Goal: Obtain resource: Download file/media

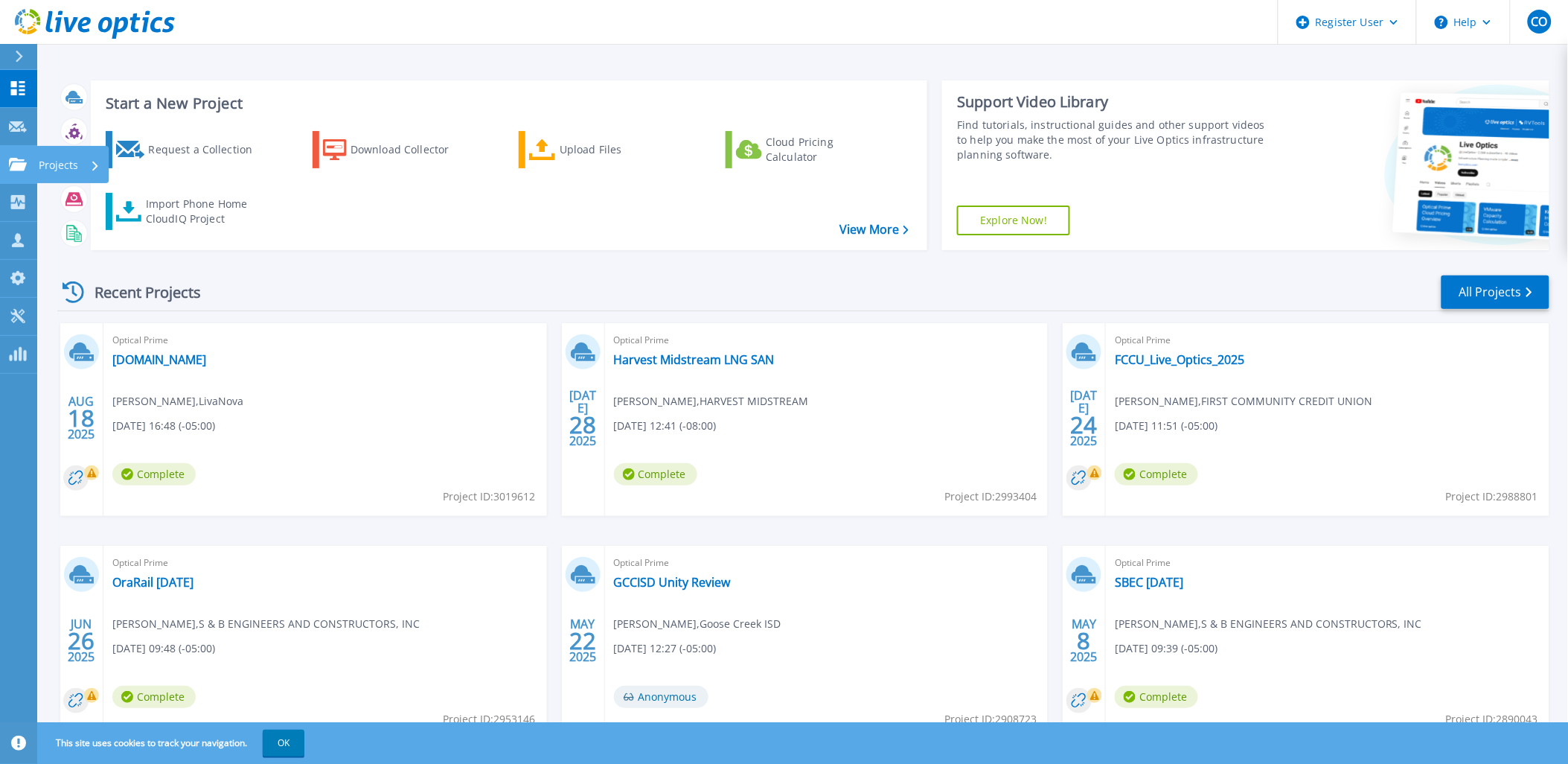
click at [50, 165] on p "Projects" at bounding box center [59, 165] width 40 height 39
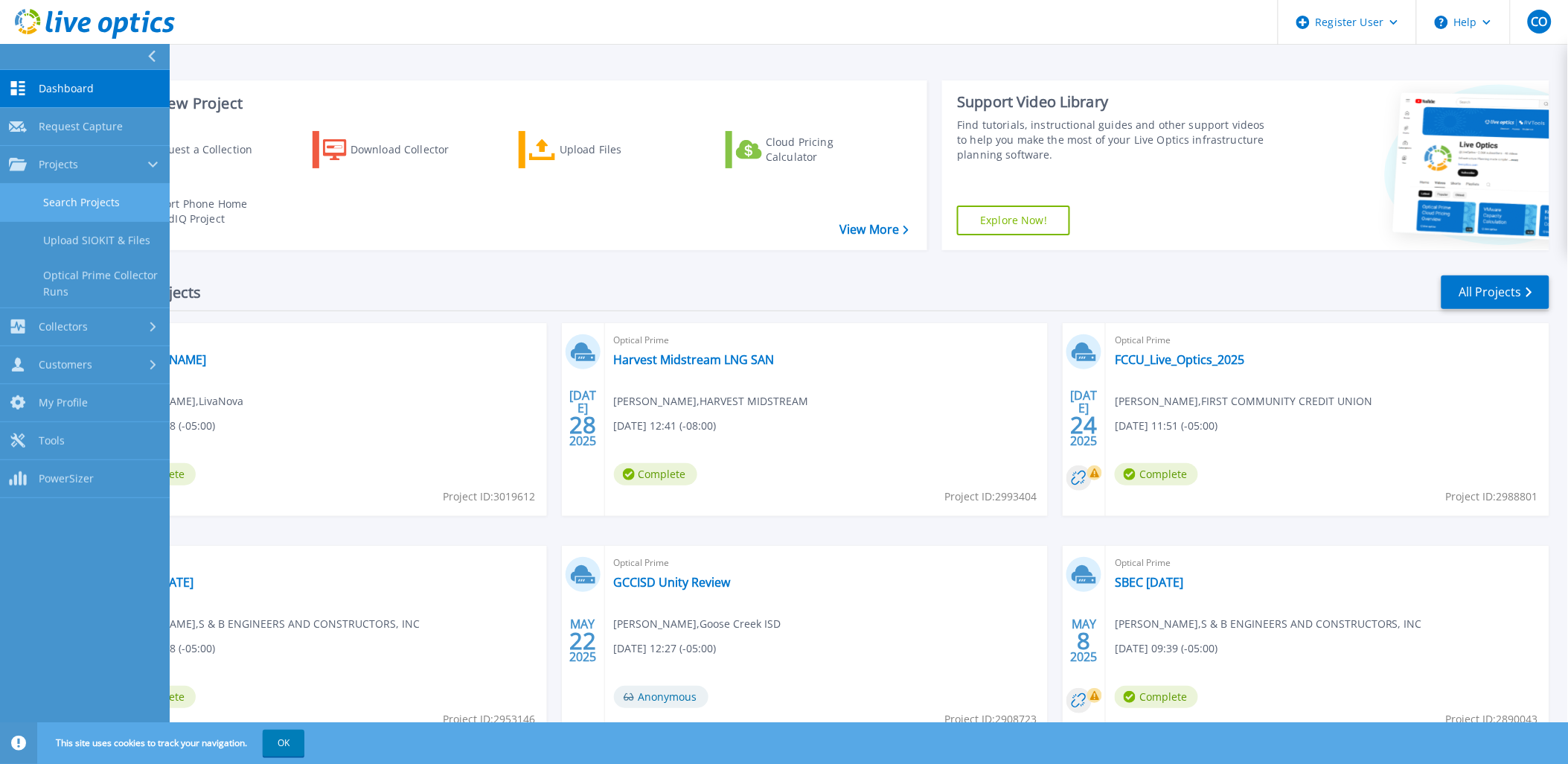
click at [85, 201] on link "Search Projects" at bounding box center [84, 203] width 169 height 38
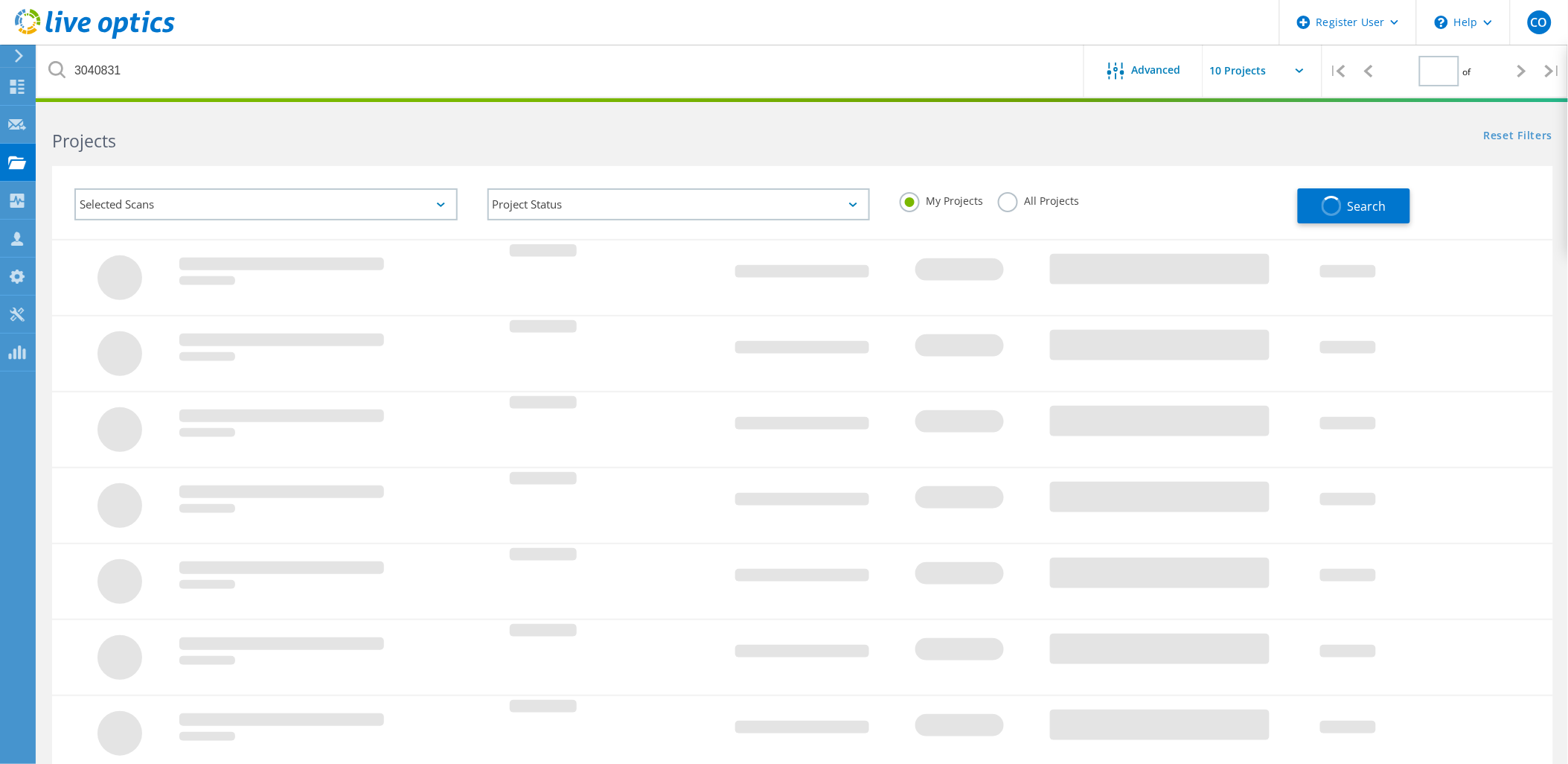
type input "1"
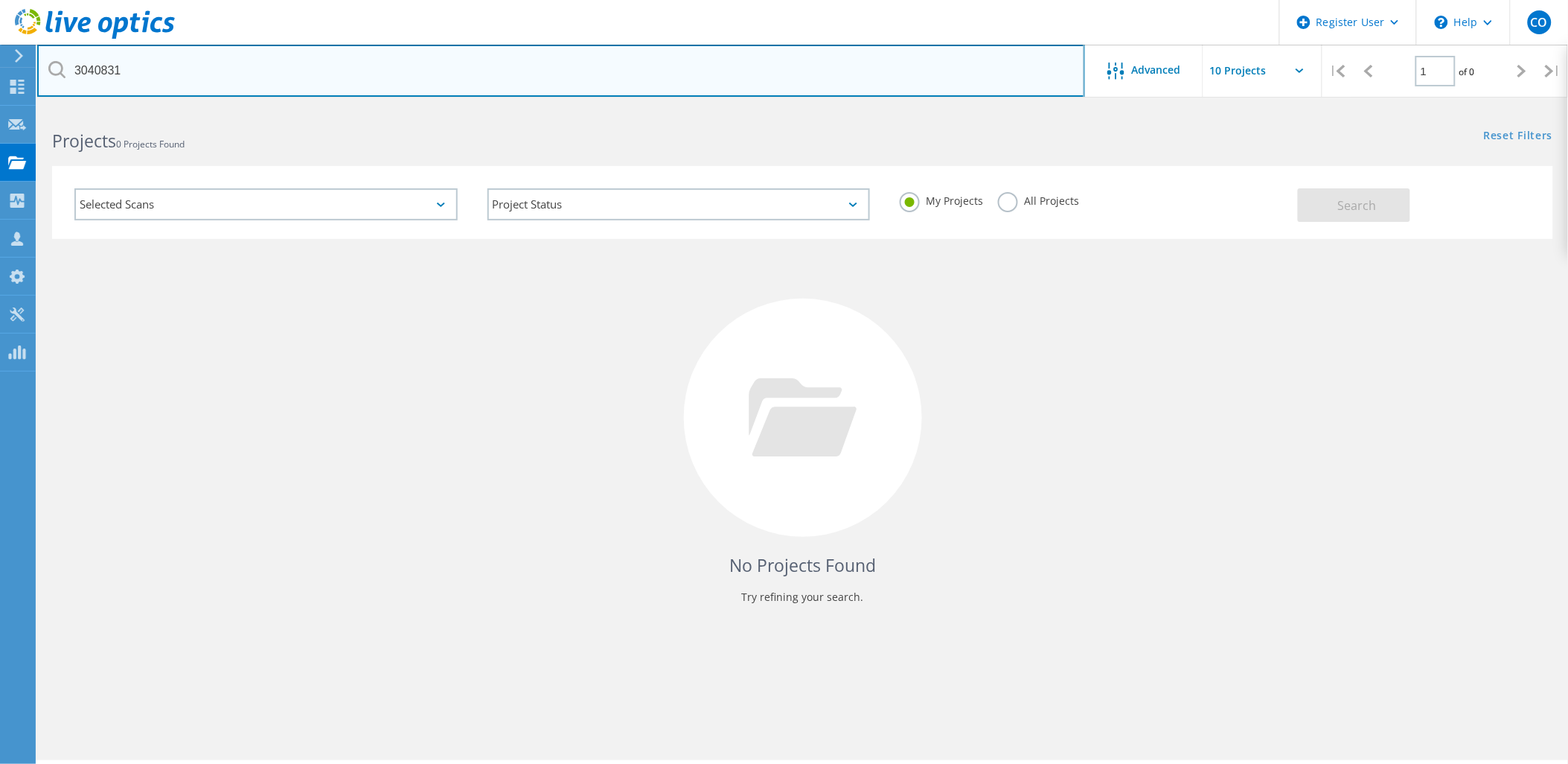
click at [426, 84] on input "3040831" at bounding box center [561, 70] width 1048 height 52
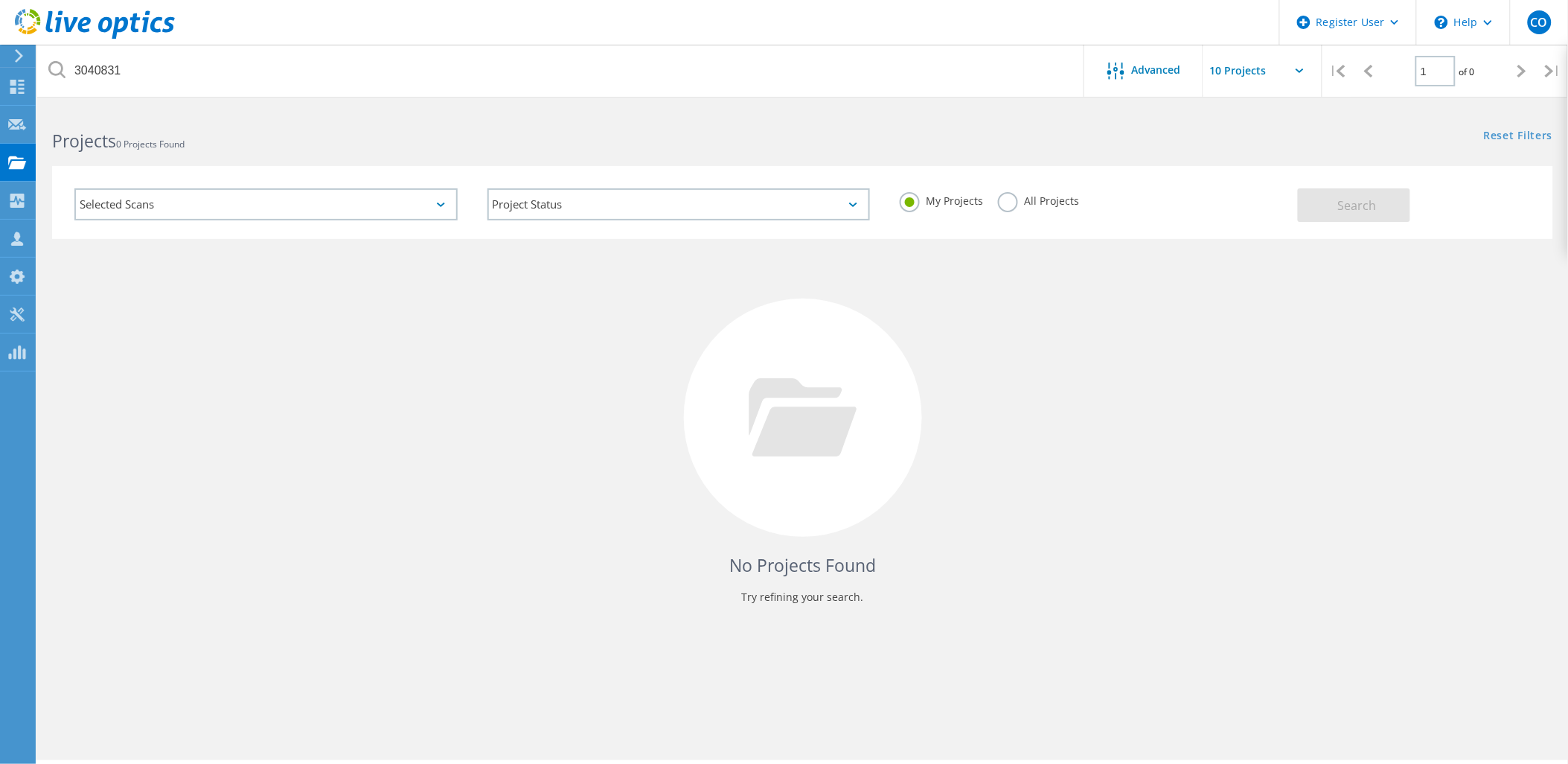
click at [999, 196] on label "All Projects" at bounding box center [1038, 199] width 81 height 14
click at [0, 0] on input "All Projects" at bounding box center [0, 0] width 0 height 0
click at [1323, 197] on button "Search" at bounding box center [1353, 204] width 112 height 34
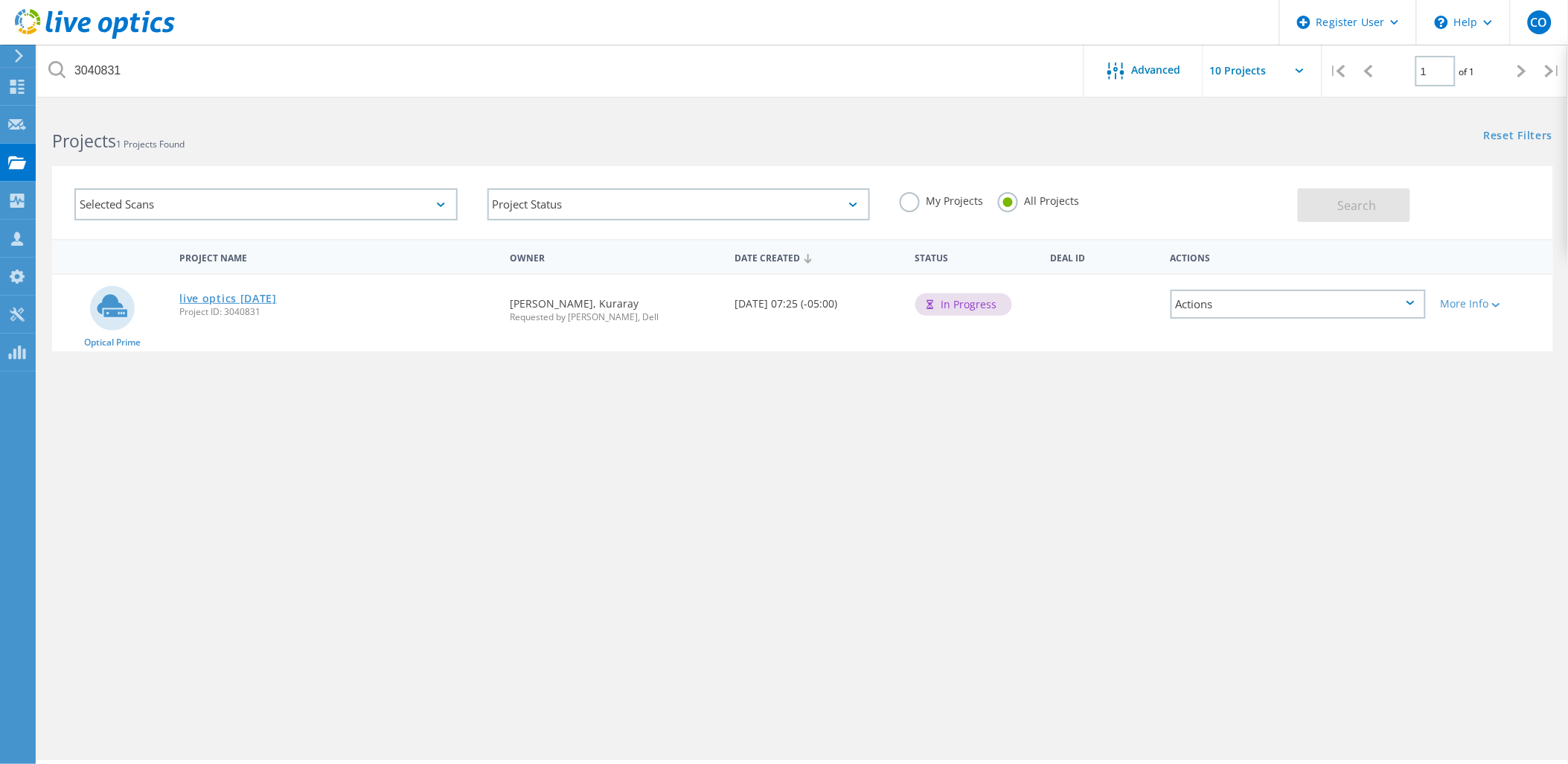
click at [214, 293] on link "live optics [DATE]" at bounding box center [228, 298] width 98 height 10
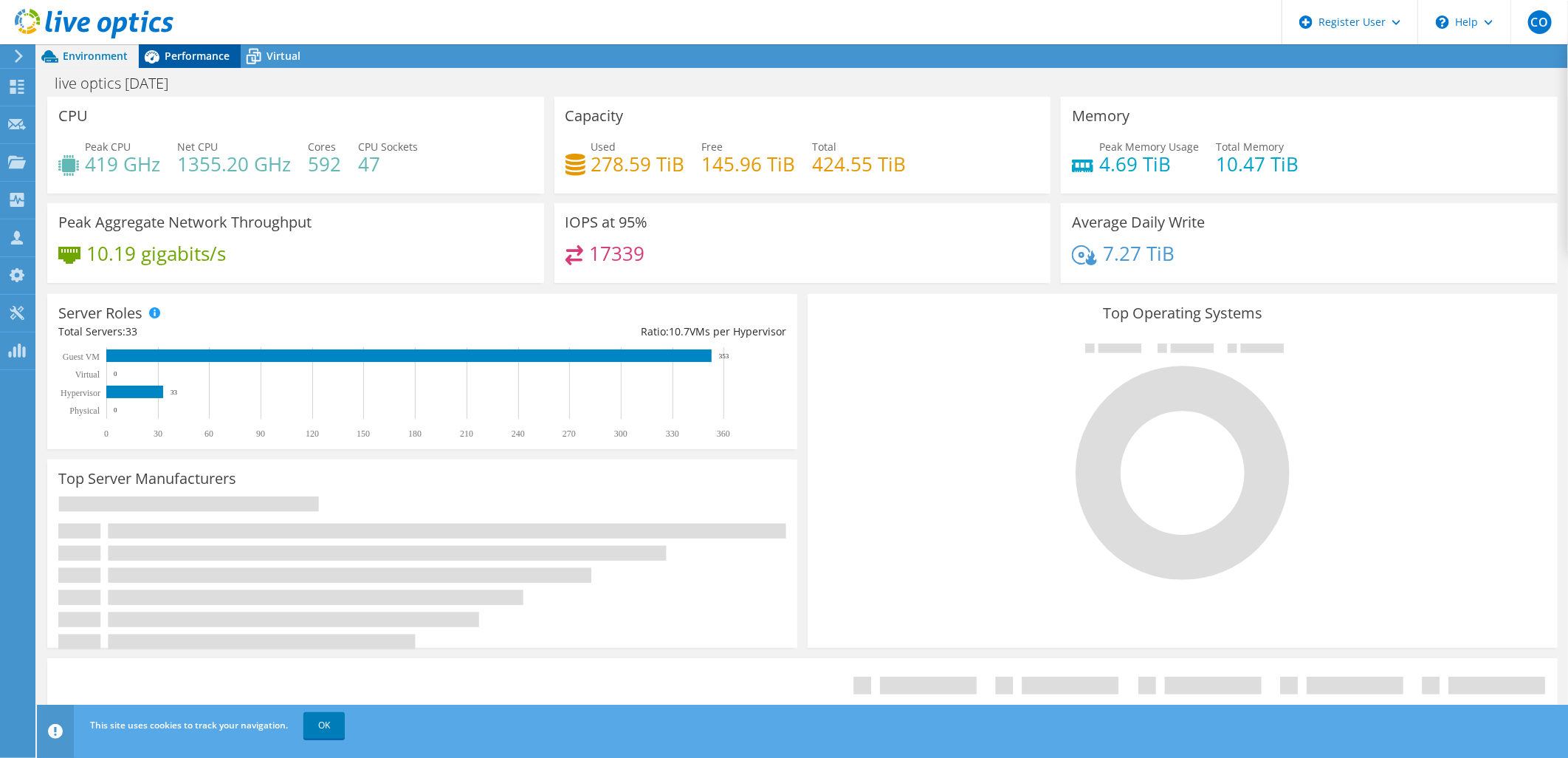
click at [176, 61] on span "Performance" at bounding box center [197, 56] width 65 height 14
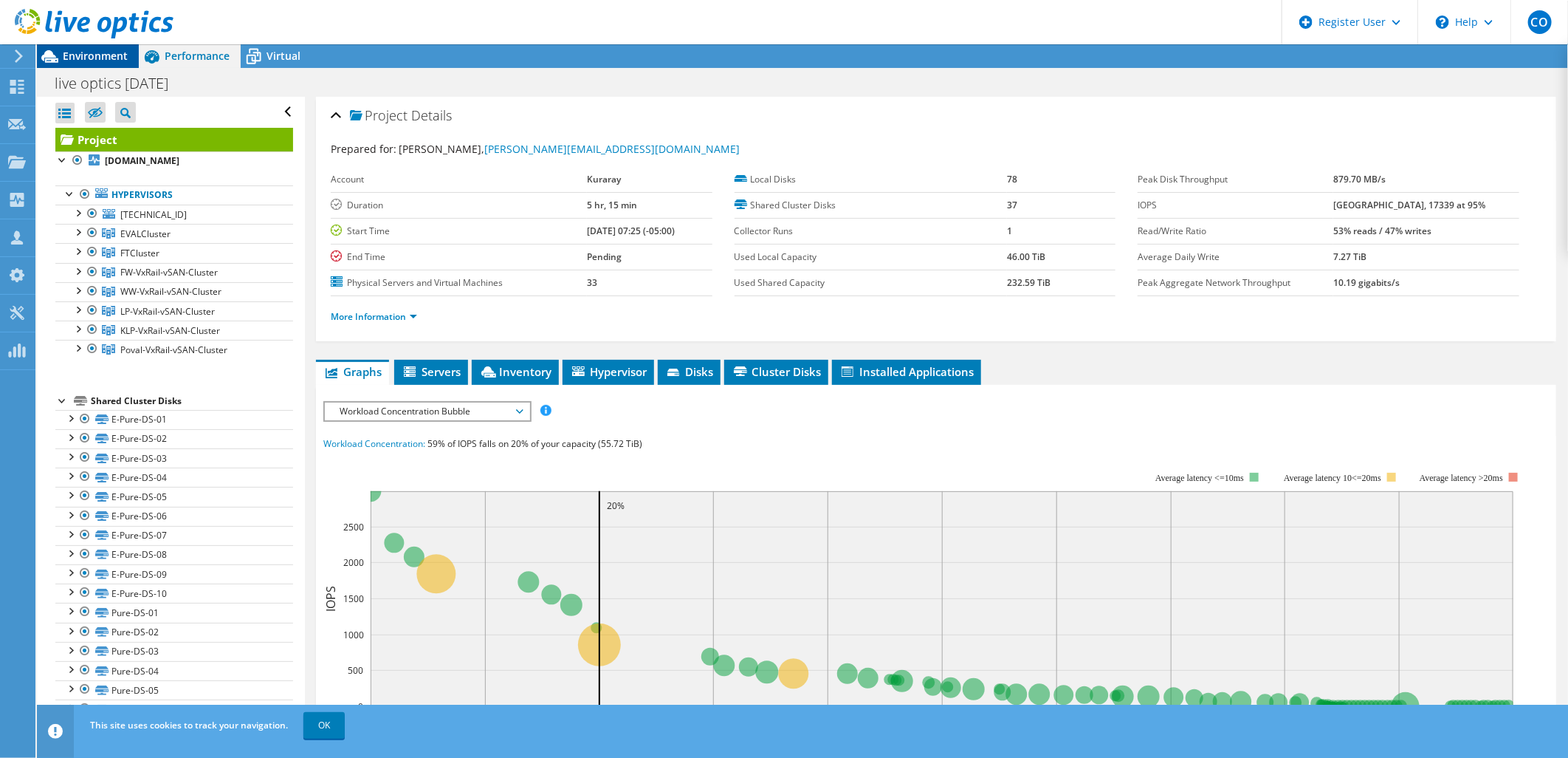
click at [98, 62] on span "Environment" at bounding box center [95, 56] width 65 height 14
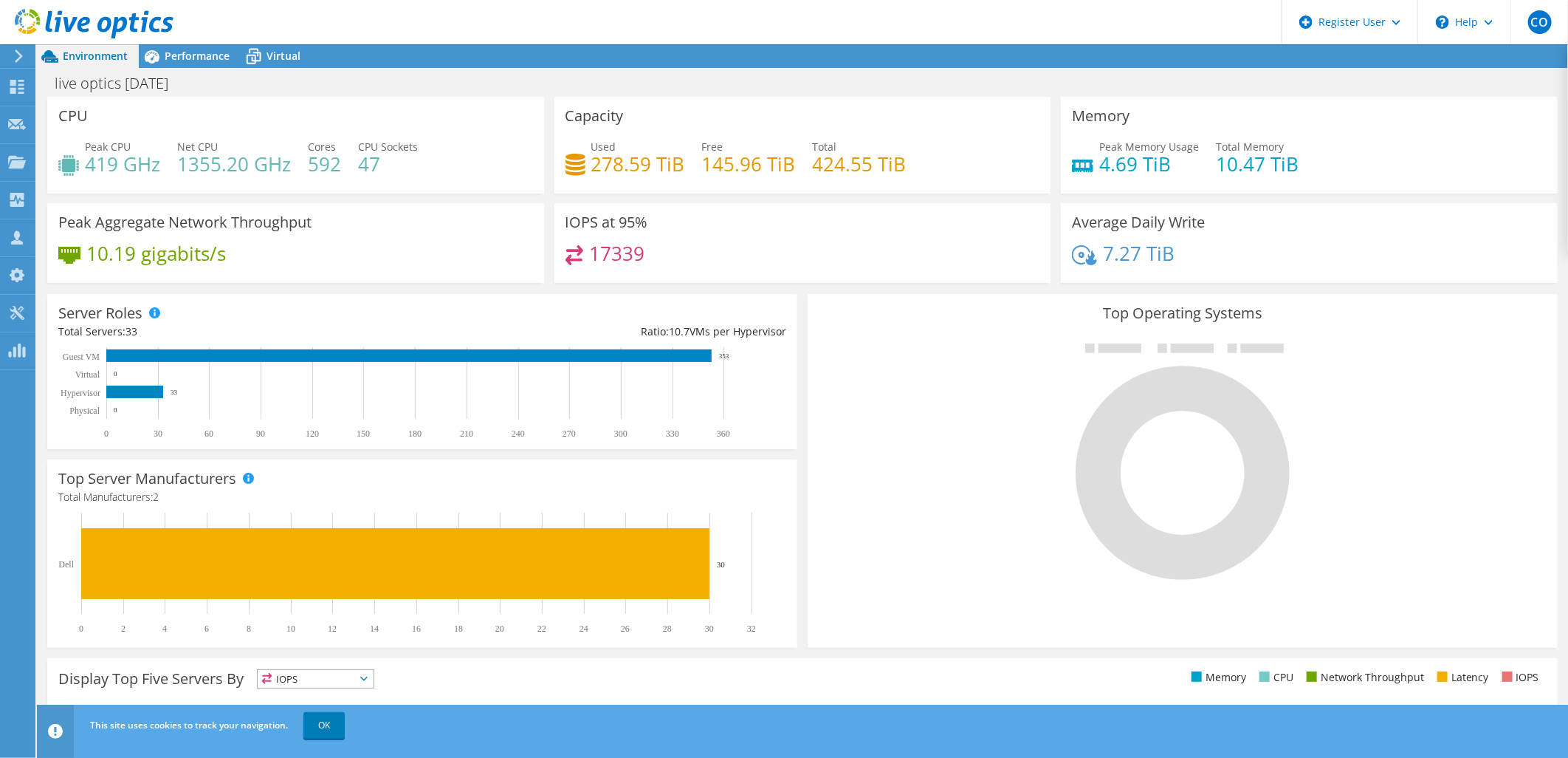
drag, startPoint x: 98, startPoint y: 62, endPoint x: 956, endPoint y: 286, distance: 886.8
click at [956, 286] on div "IOPS at 95% 17339" at bounding box center [803, 248] width 507 height 90
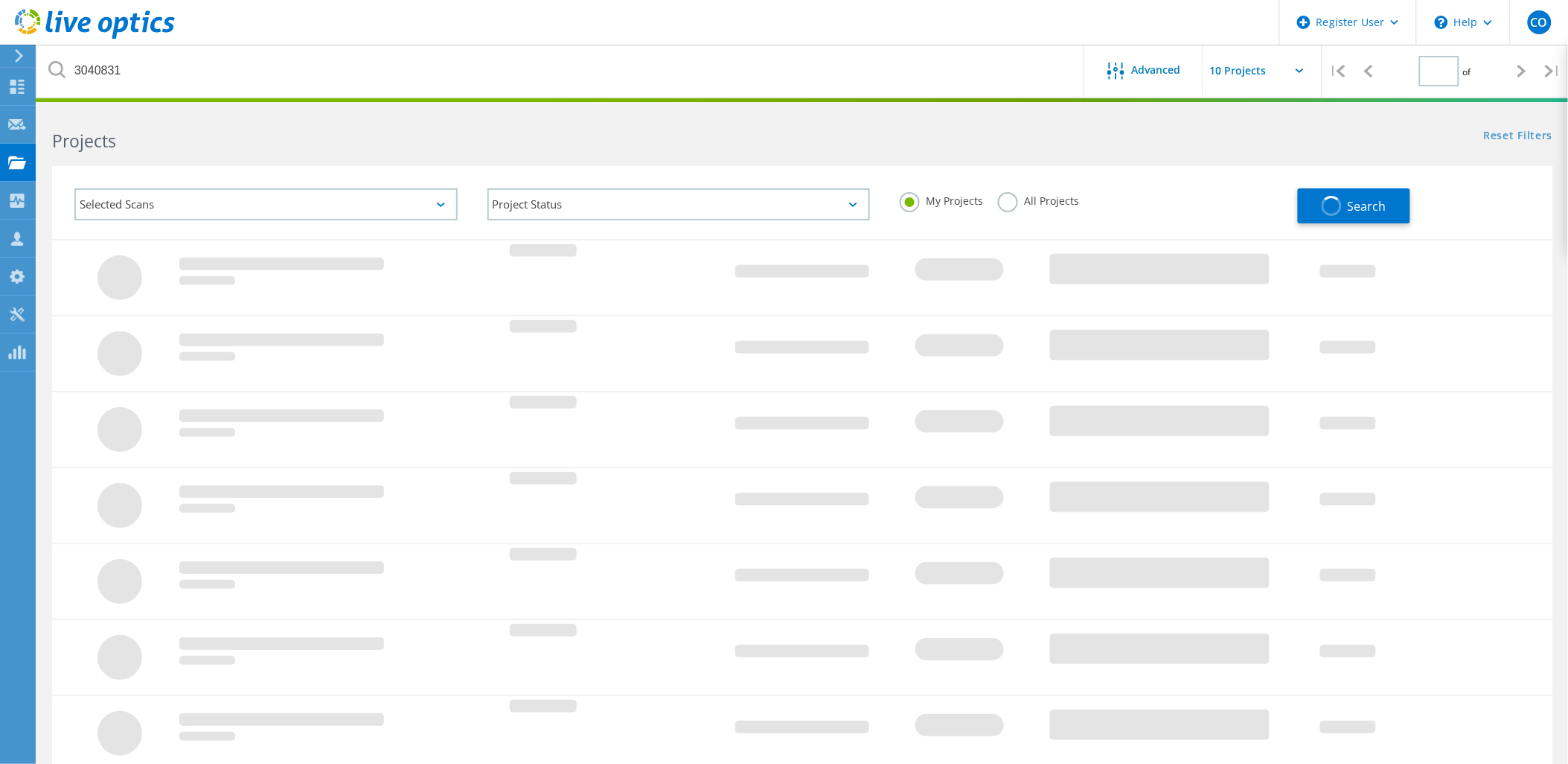
type input "1"
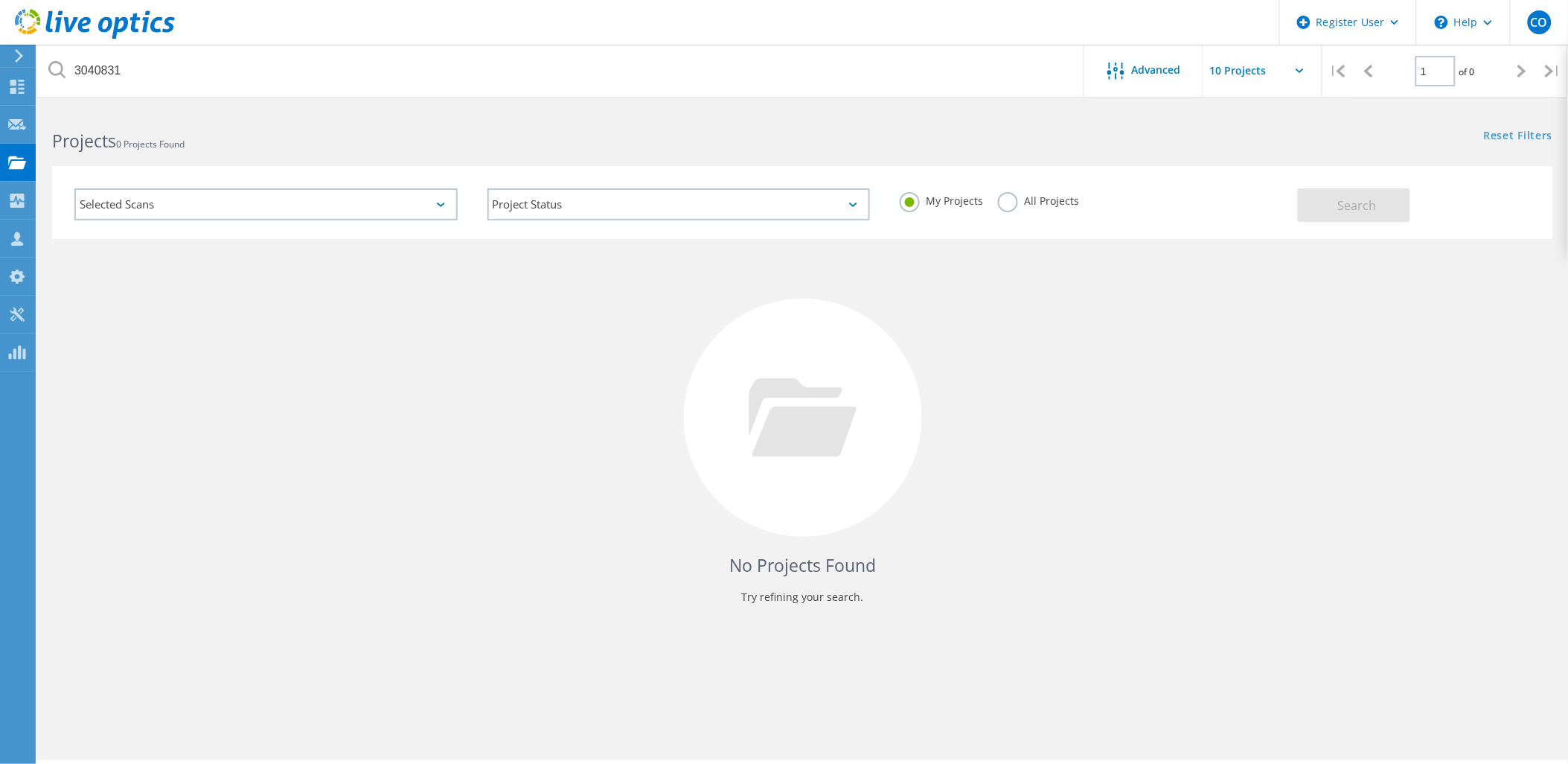
click at [1005, 202] on label "All Projects" at bounding box center [1038, 199] width 81 height 14
click at [0, 0] on input "All Projects" at bounding box center [0, 0] width 0 height 0
click at [1396, 204] on button "Search" at bounding box center [1353, 204] width 112 height 34
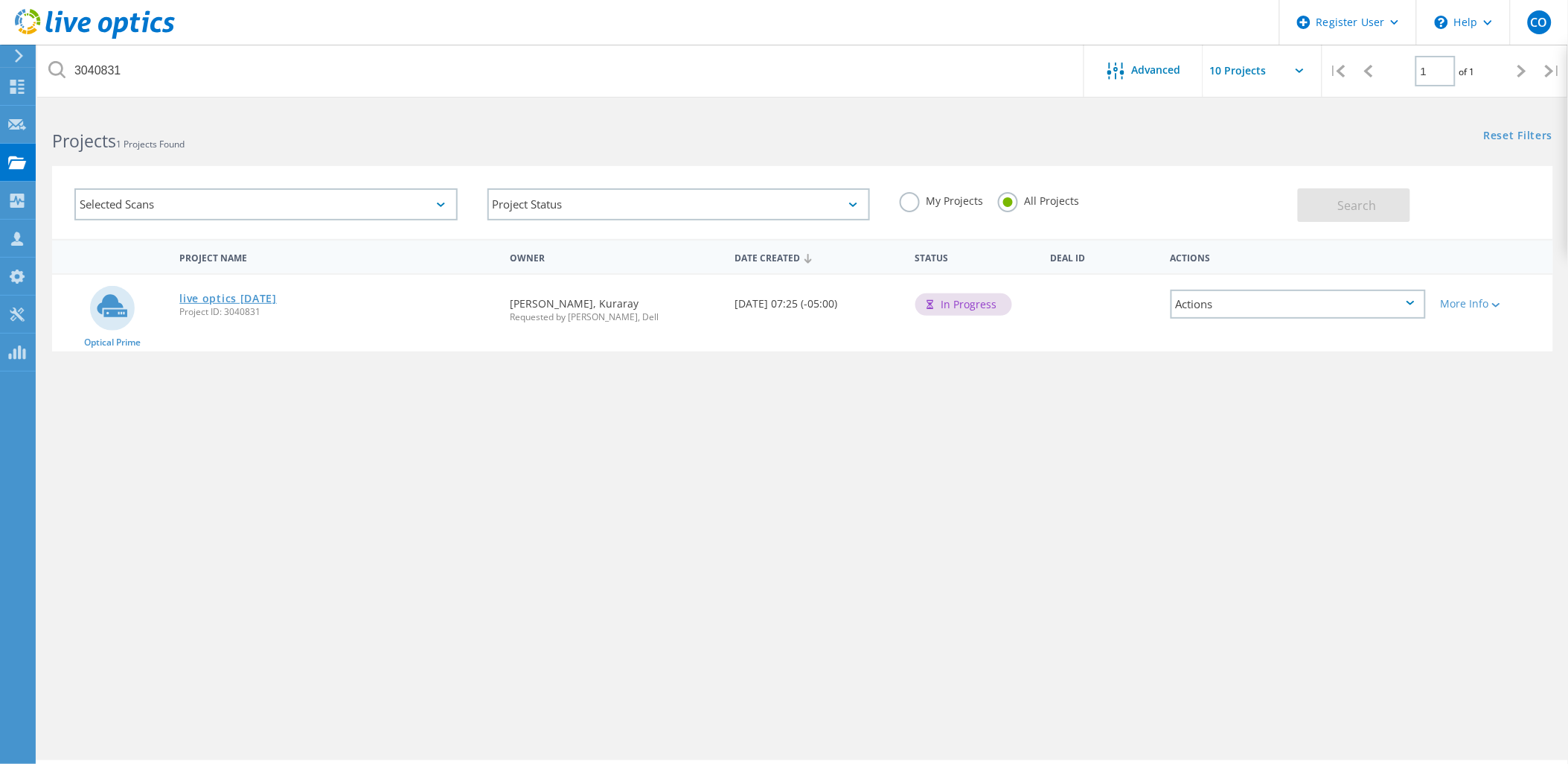
click at [227, 295] on link "live optics [DATE]" at bounding box center [228, 298] width 98 height 10
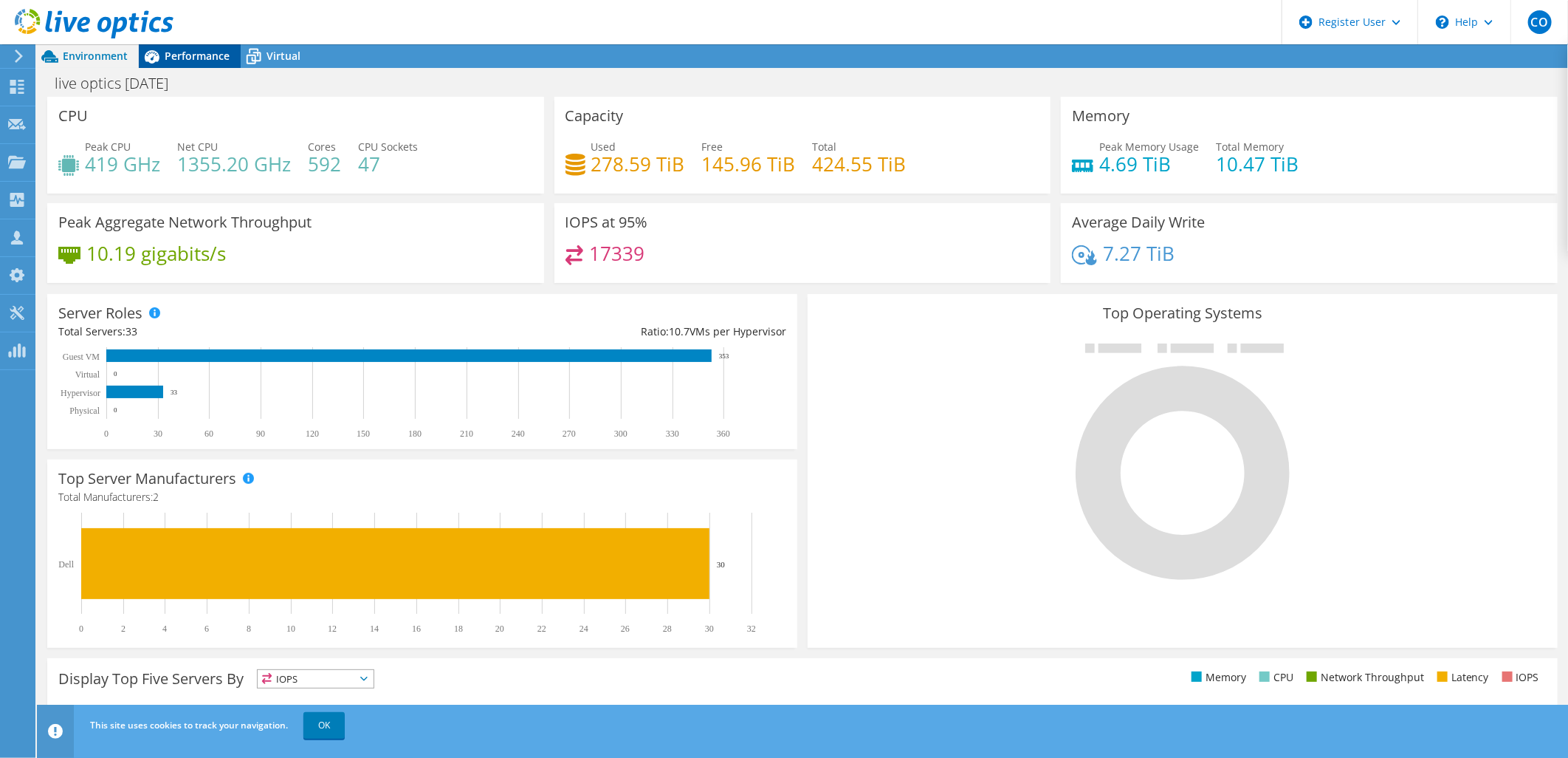
click at [166, 60] on span "Performance" at bounding box center [197, 56] width 65 height 14
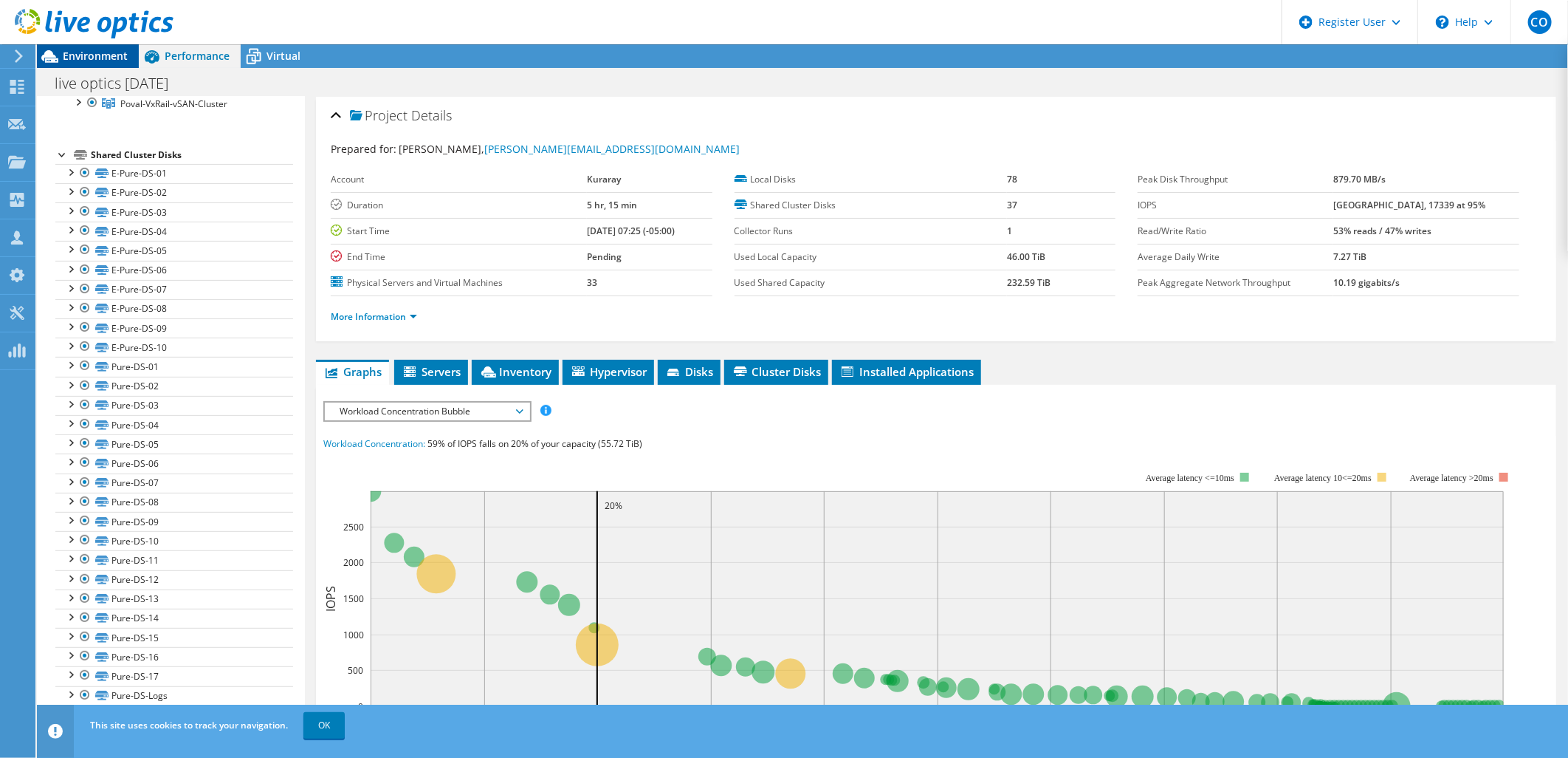
click at [88, 60] on span "Environment" at bounding box center [95, 56] width 65 height 14
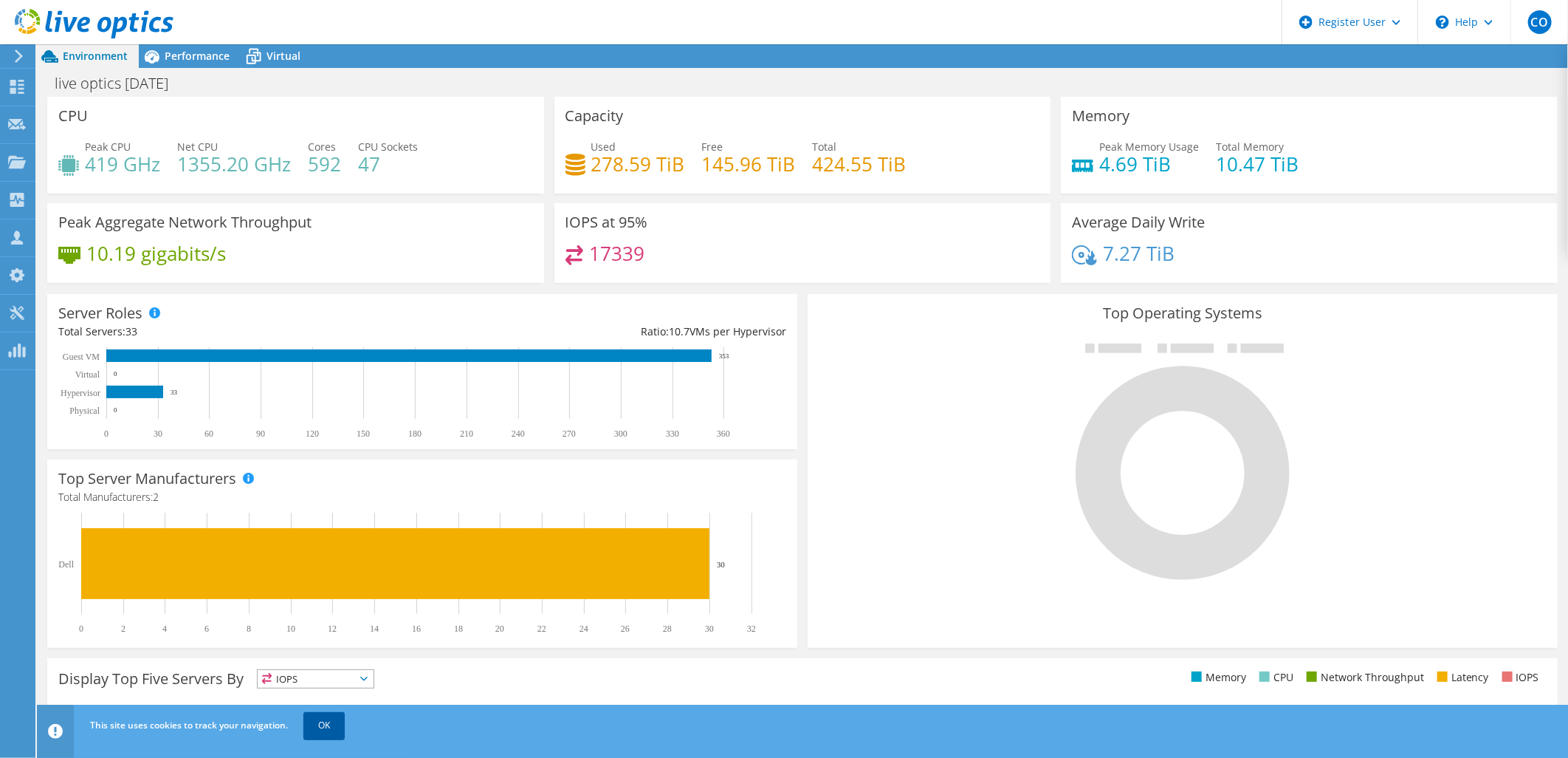
click at [323, 732] on link "OK" at bounding box center [324, 725] width 41 height 26
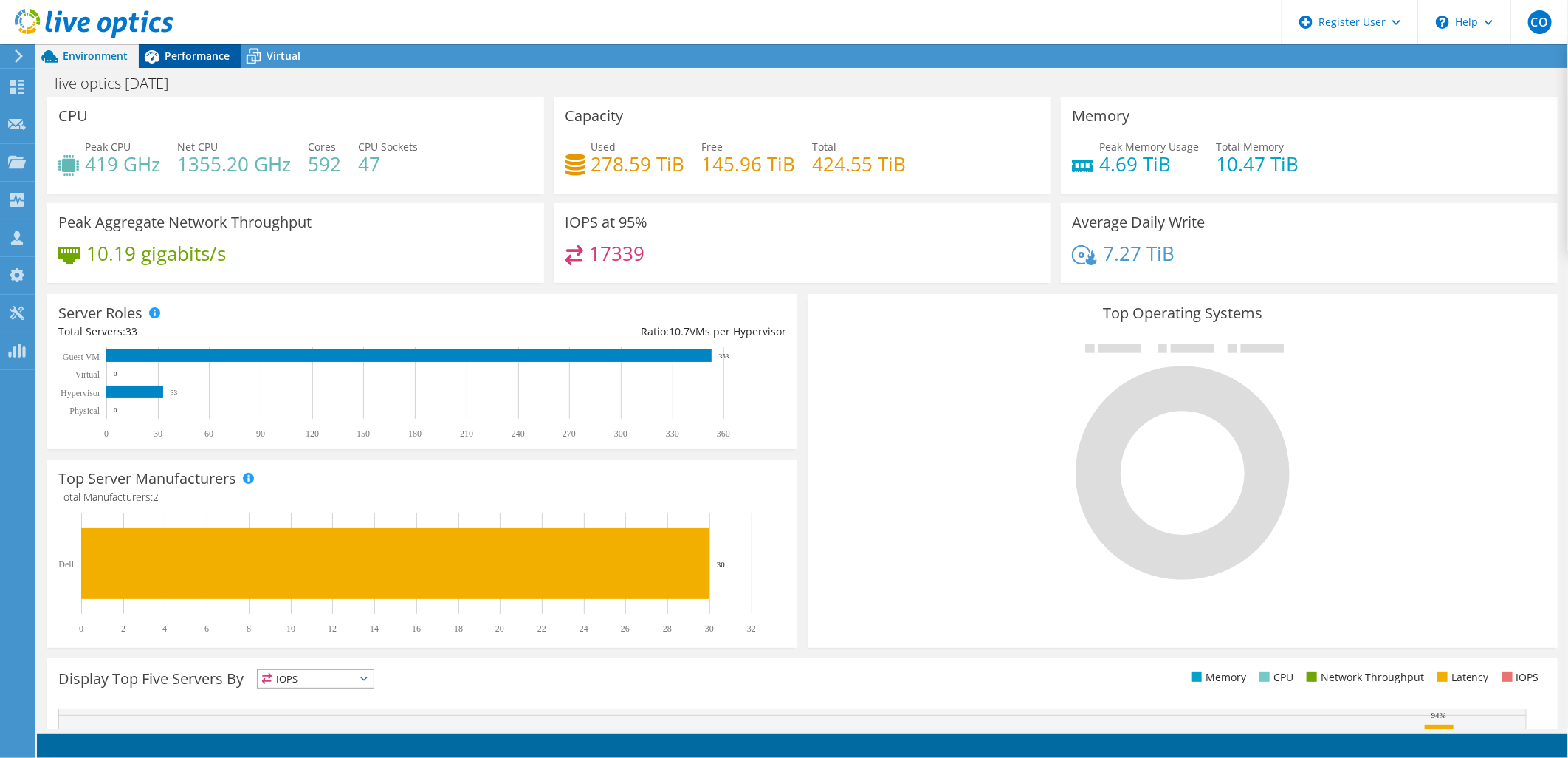
click at [214, 52] on span "Performance" at bounding box center [197, 56] width 65 height 14
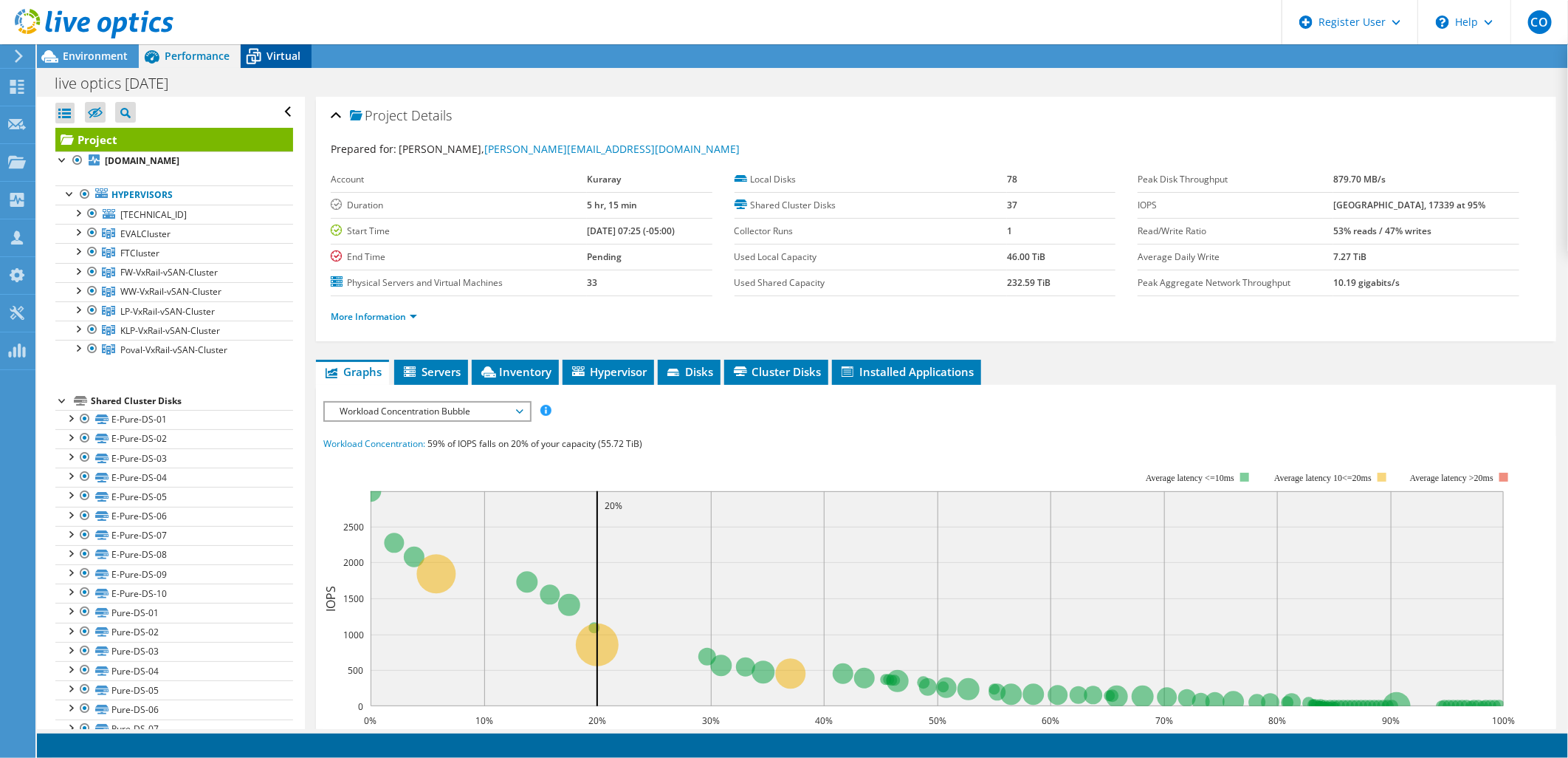
click at [298, 57] on span "Virtual" at bounding box center [283, 56] width 34 height 14
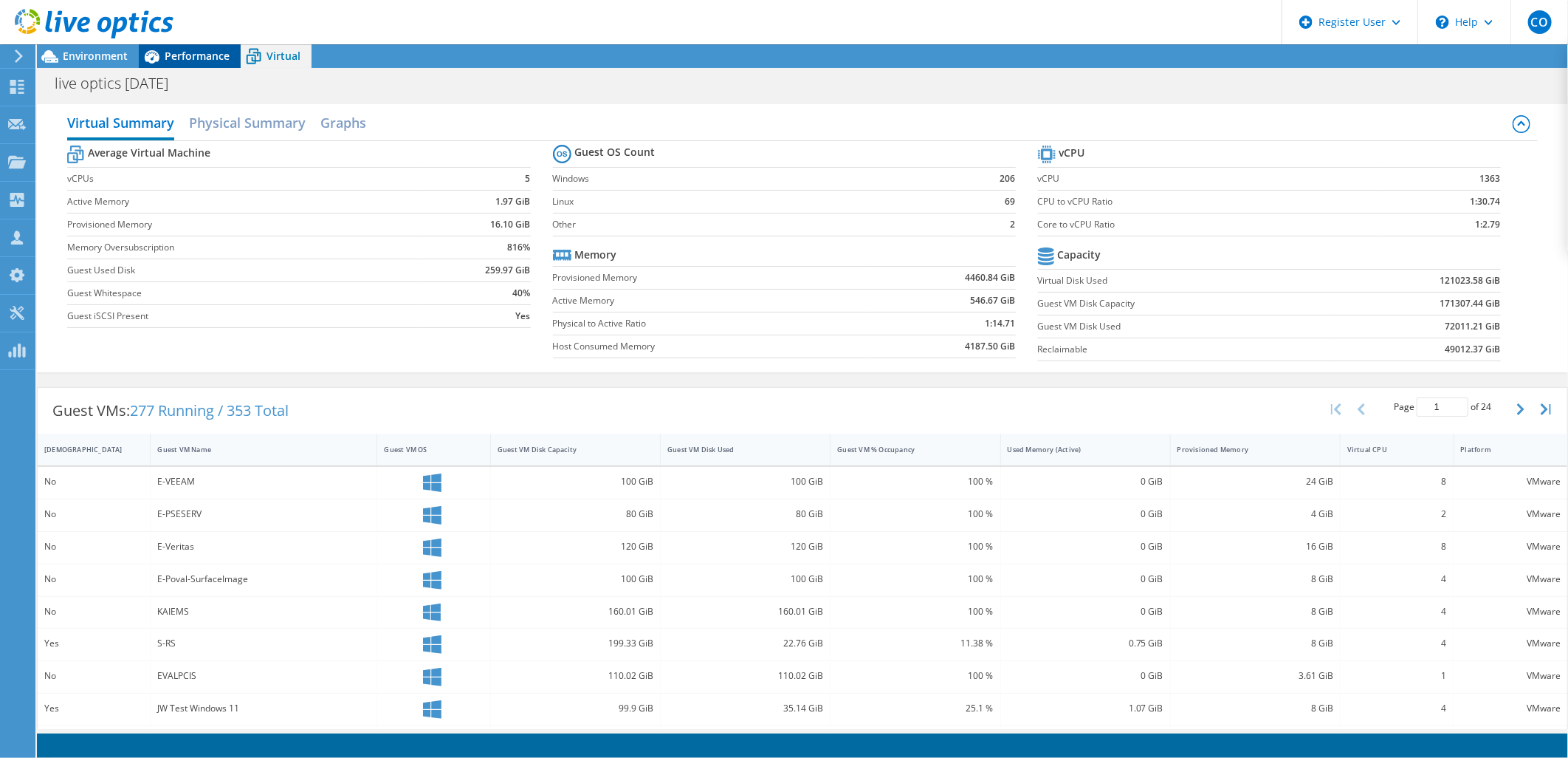
click at [180, 56] on span "Performance" at bounding box center [197, 56] width 65 height 14
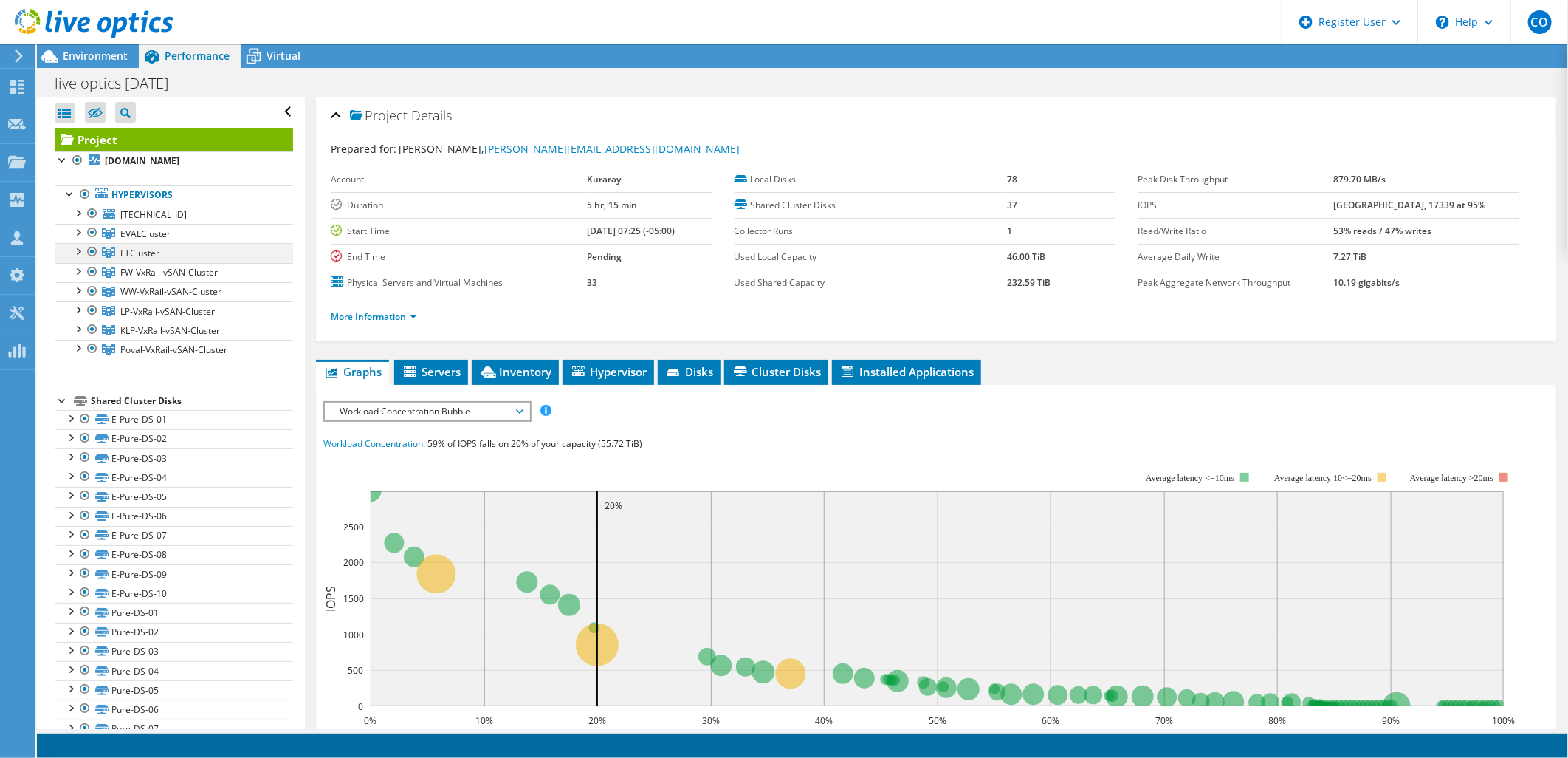
click at [78, 245] on div at bounding box center [77, 250] width 15 height 15
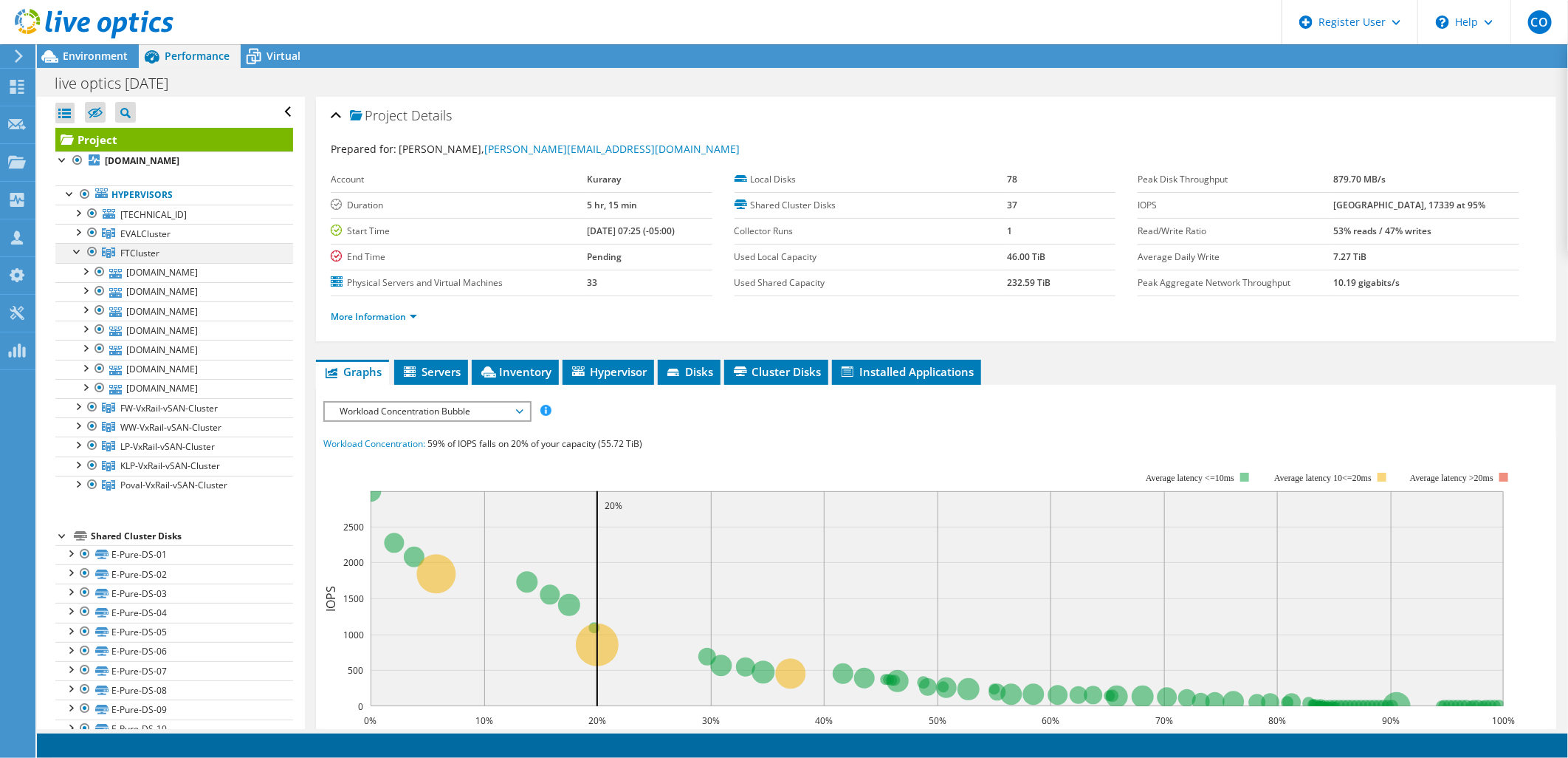
click at [78, 245] on div at bounding box center [77, 250] width 15 height 15
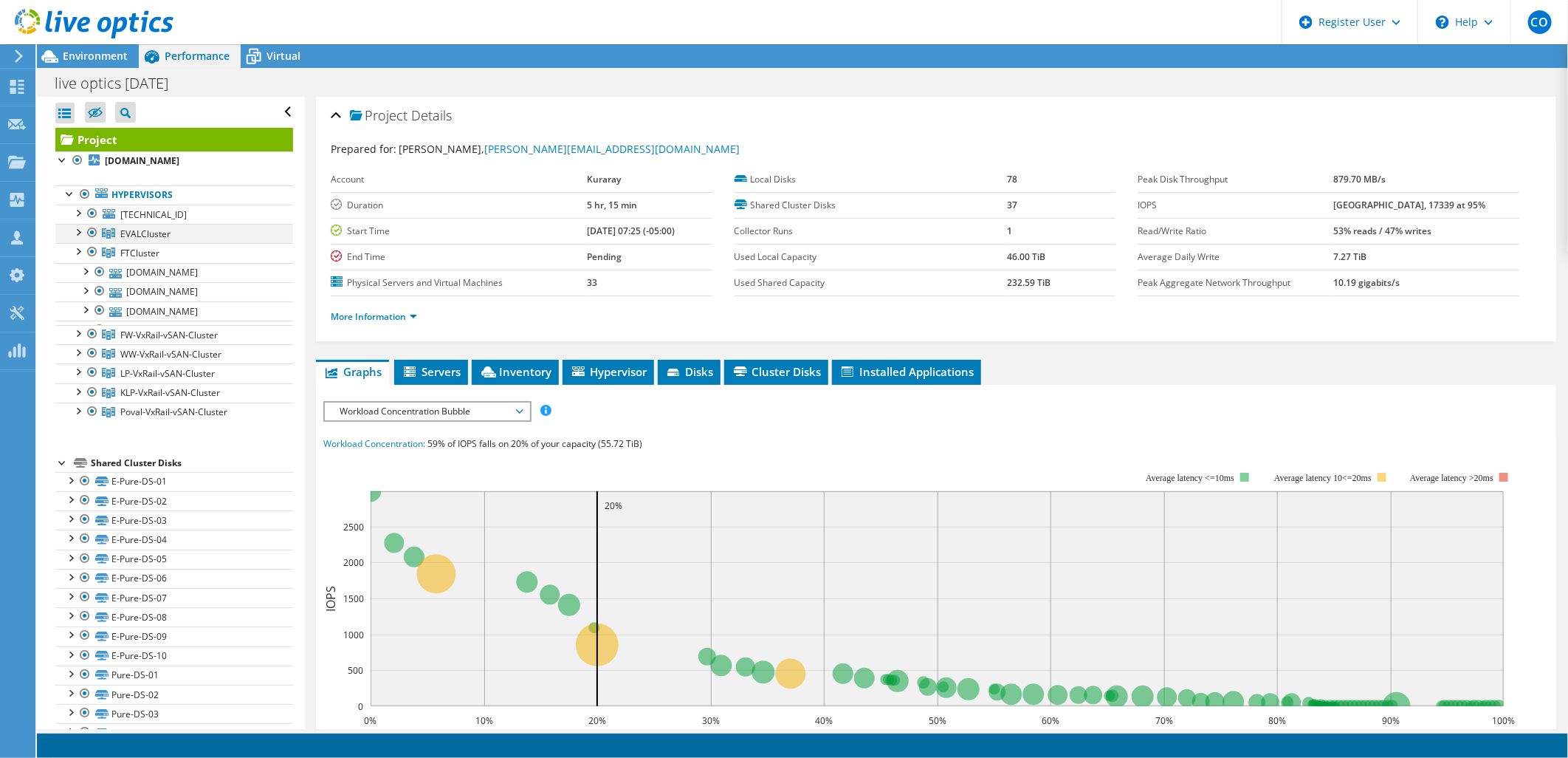
click at [79, 226] on div at bounding box center [77, 231] width 15 height 15
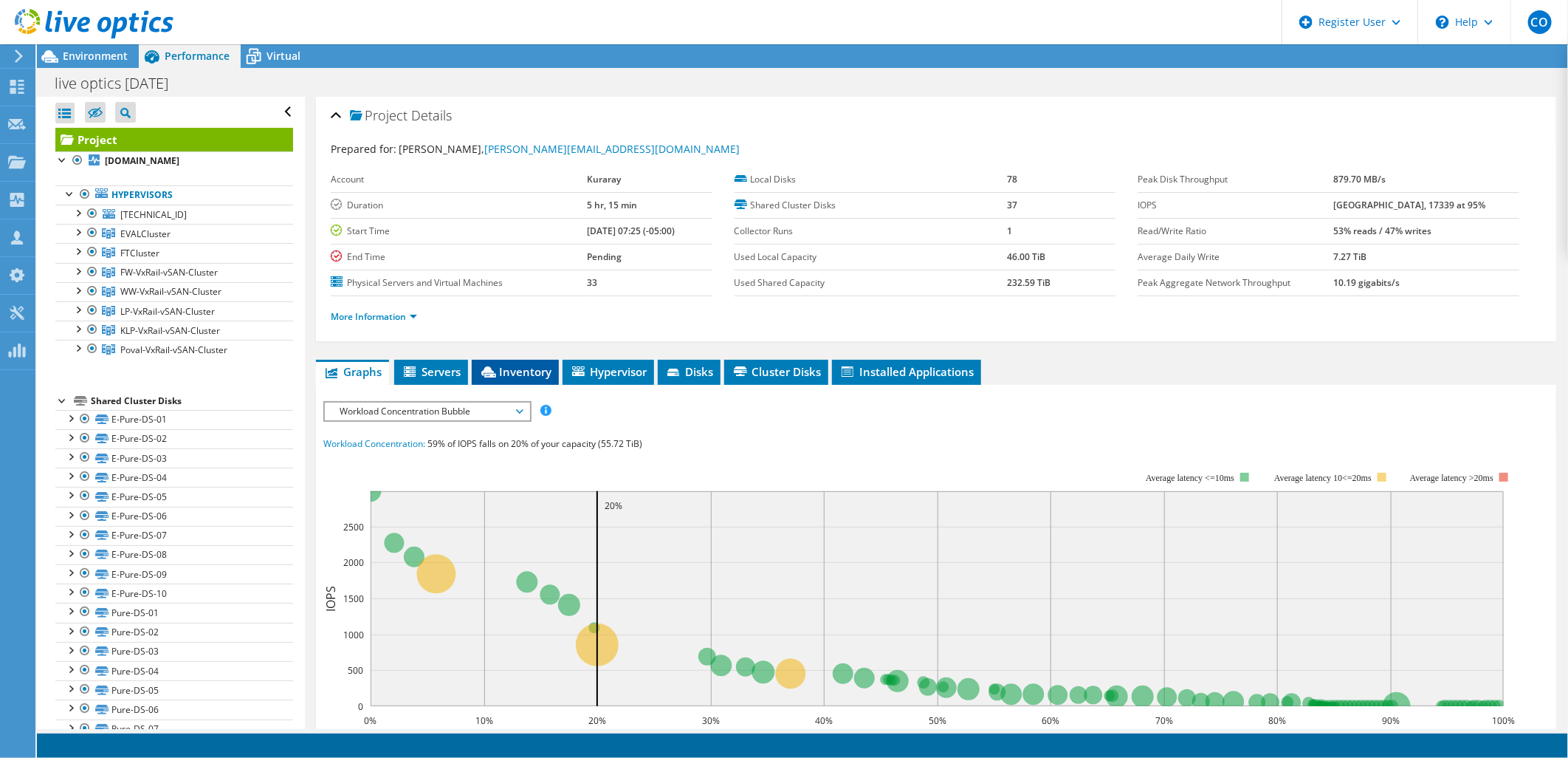
click at [493, 367] on icon at bounding box center [488, 372] width 15 height 11
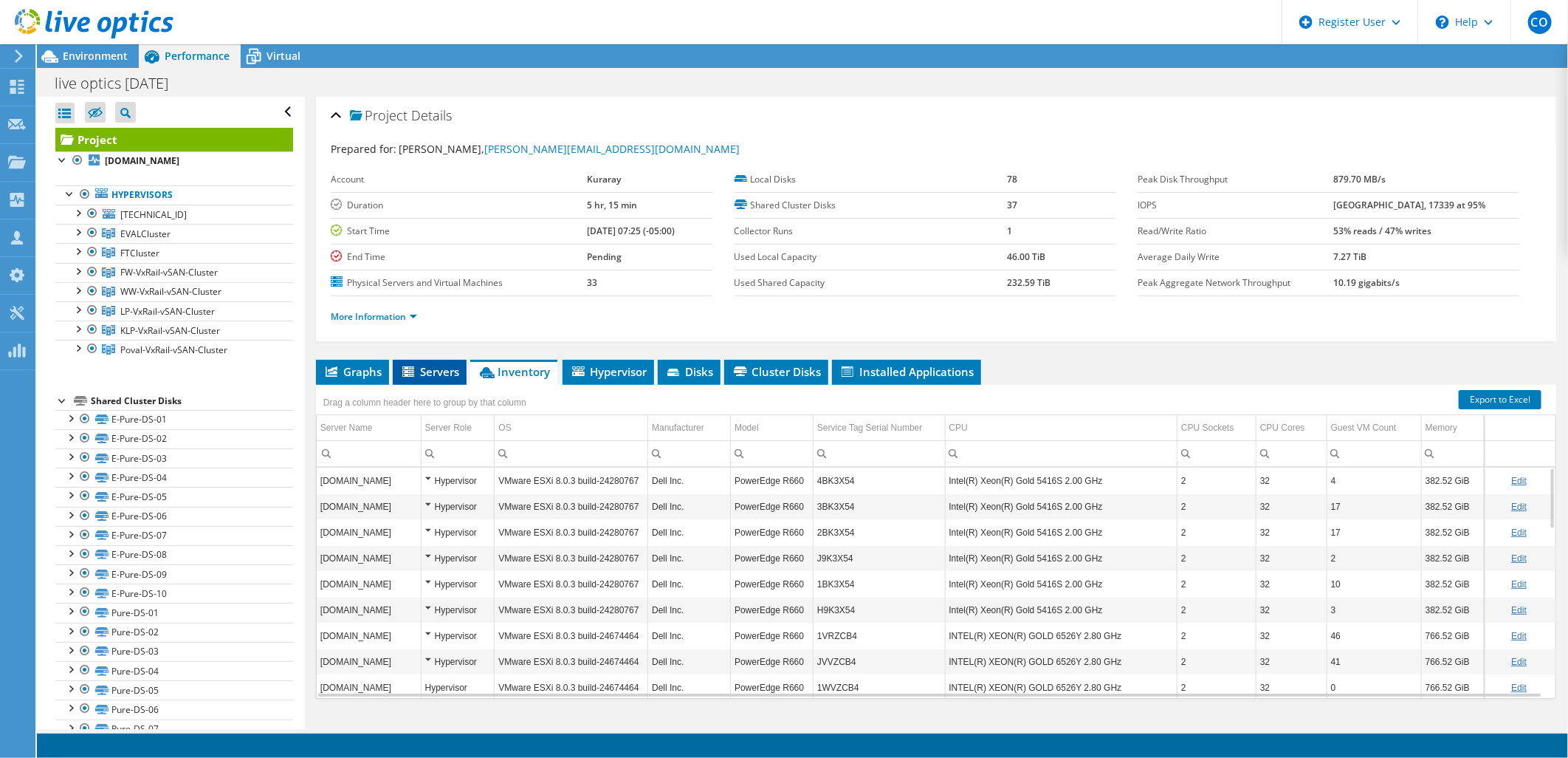
click at [439, 376] on span "Servers" at bounding box center [430, 371] width 59 height 15
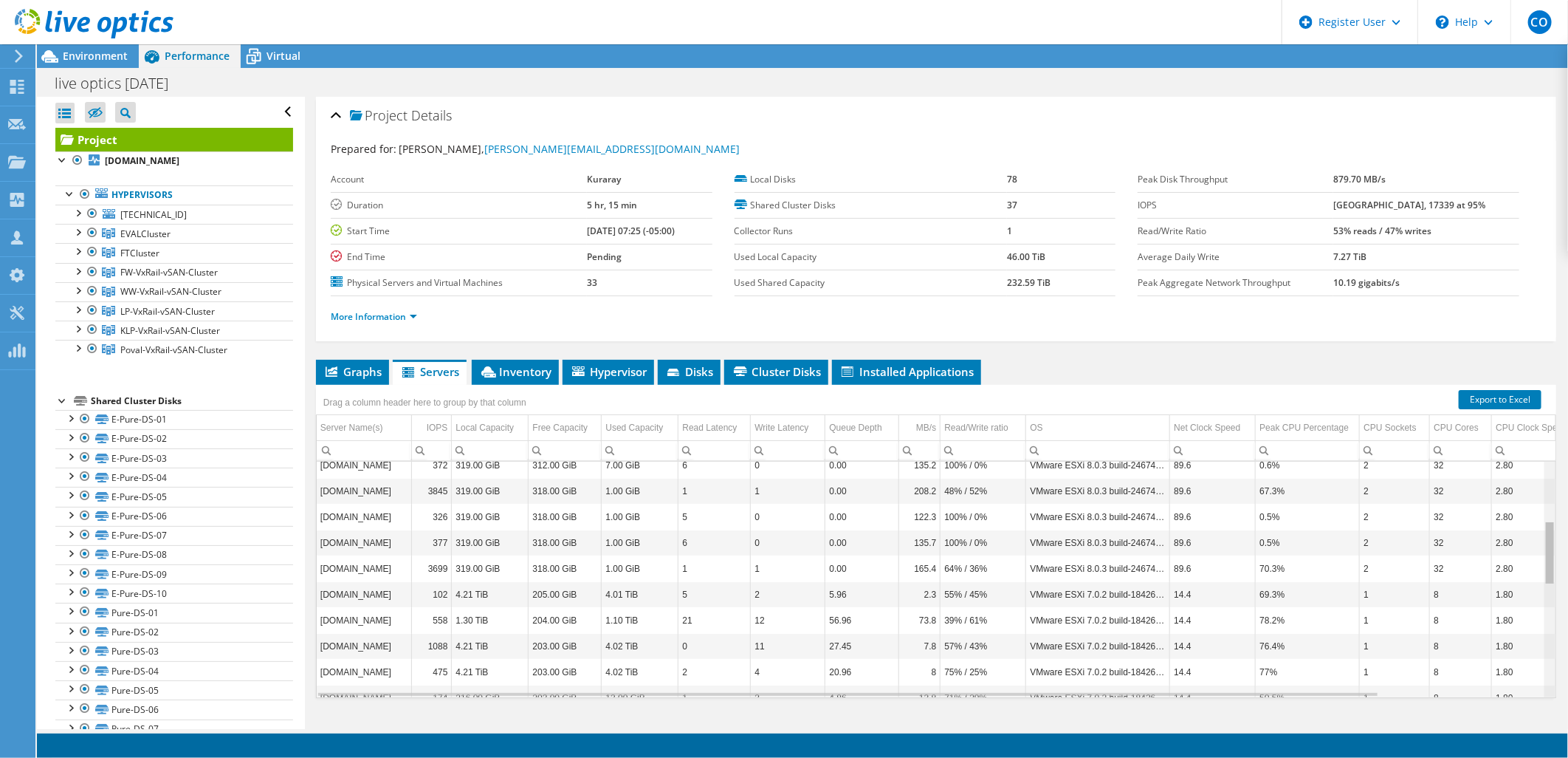
scroll to position [227, 0]
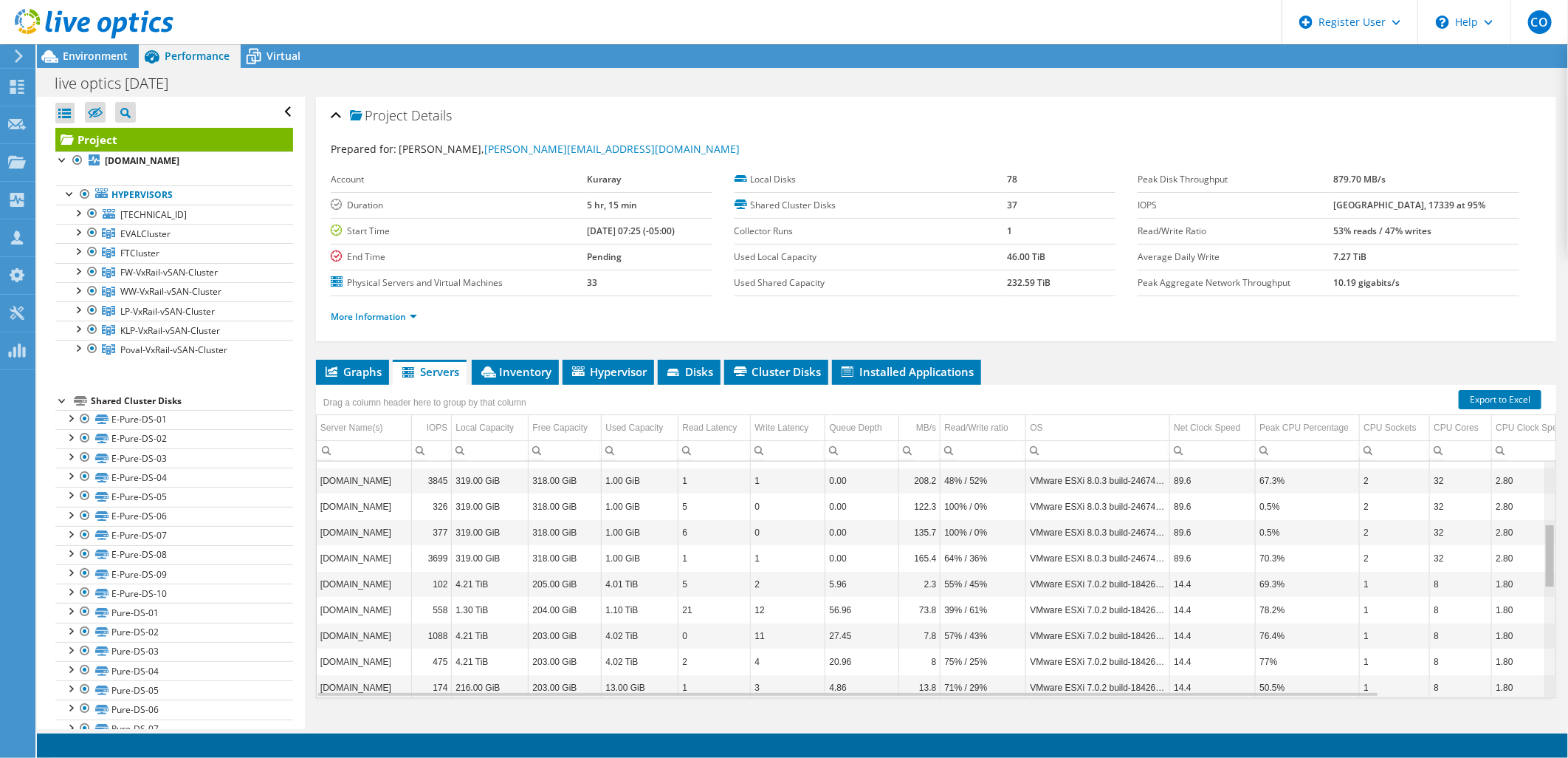
drag, startPoint x: 1539, startPoint y: 505, endPoint x: 1552, endPoint y: 574, distance: 70.2
click at [1552, 574] on body "CO Dell User Christopher Otule Christopher.Otule@dell.com Dell My Profile Log O…" at bounding box center [784, 379] width 1568 height 758
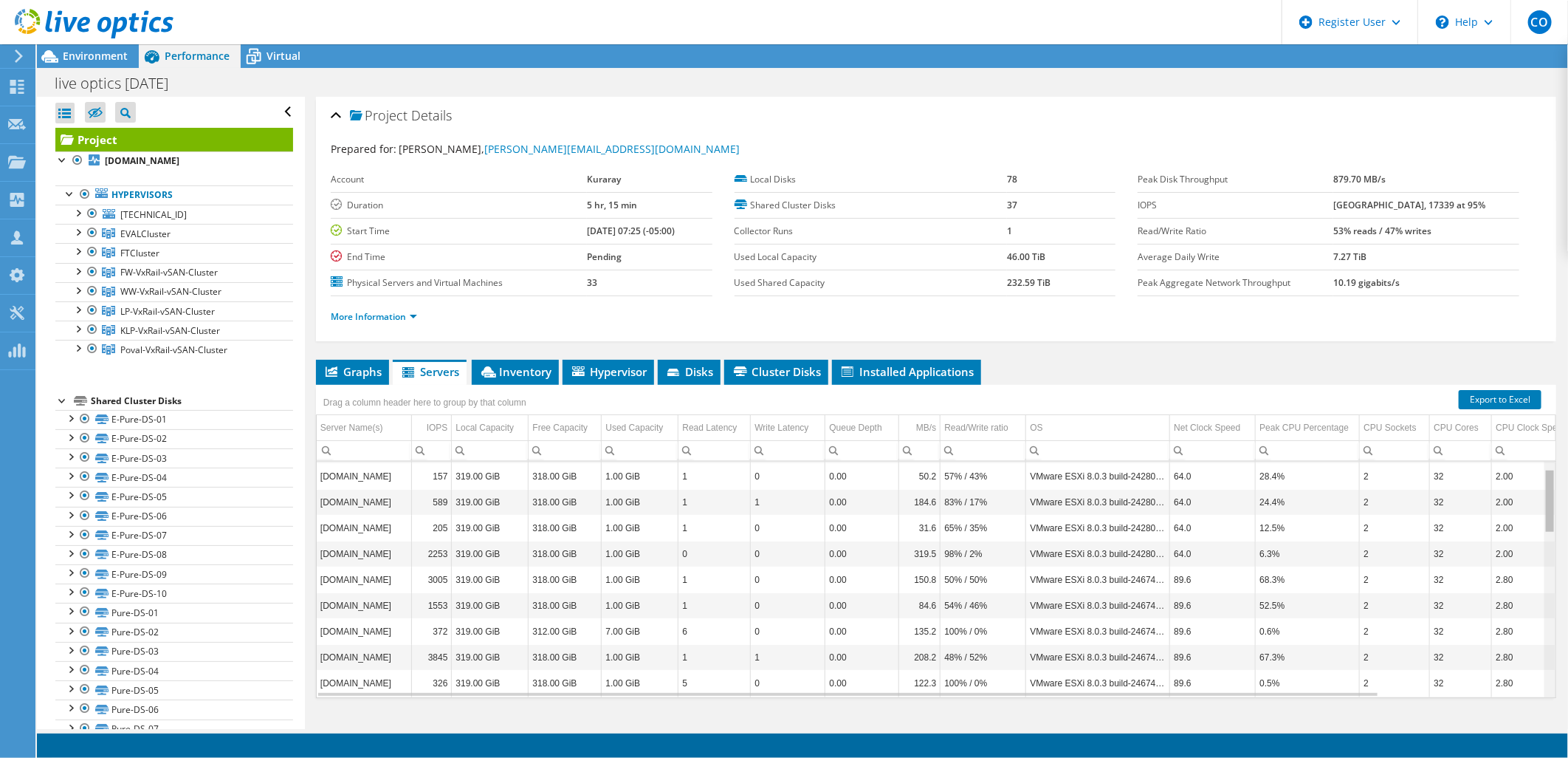
scroll to position [0, 0]
drag, startPoint x: 1540, startPoint y: 564, endPoint x: 1409, endPoint y: 422, distance: 193.2
click at [1529, 429] on body "CO Dell User Christopher Otule Christopher.Otule@dell.com Dell My Profile Log O…" at bounding box center [784, 379] width 1568 height 758
click at [529, 360] on li "Inventory" at bounding box center [515, 372] width 87 height 25
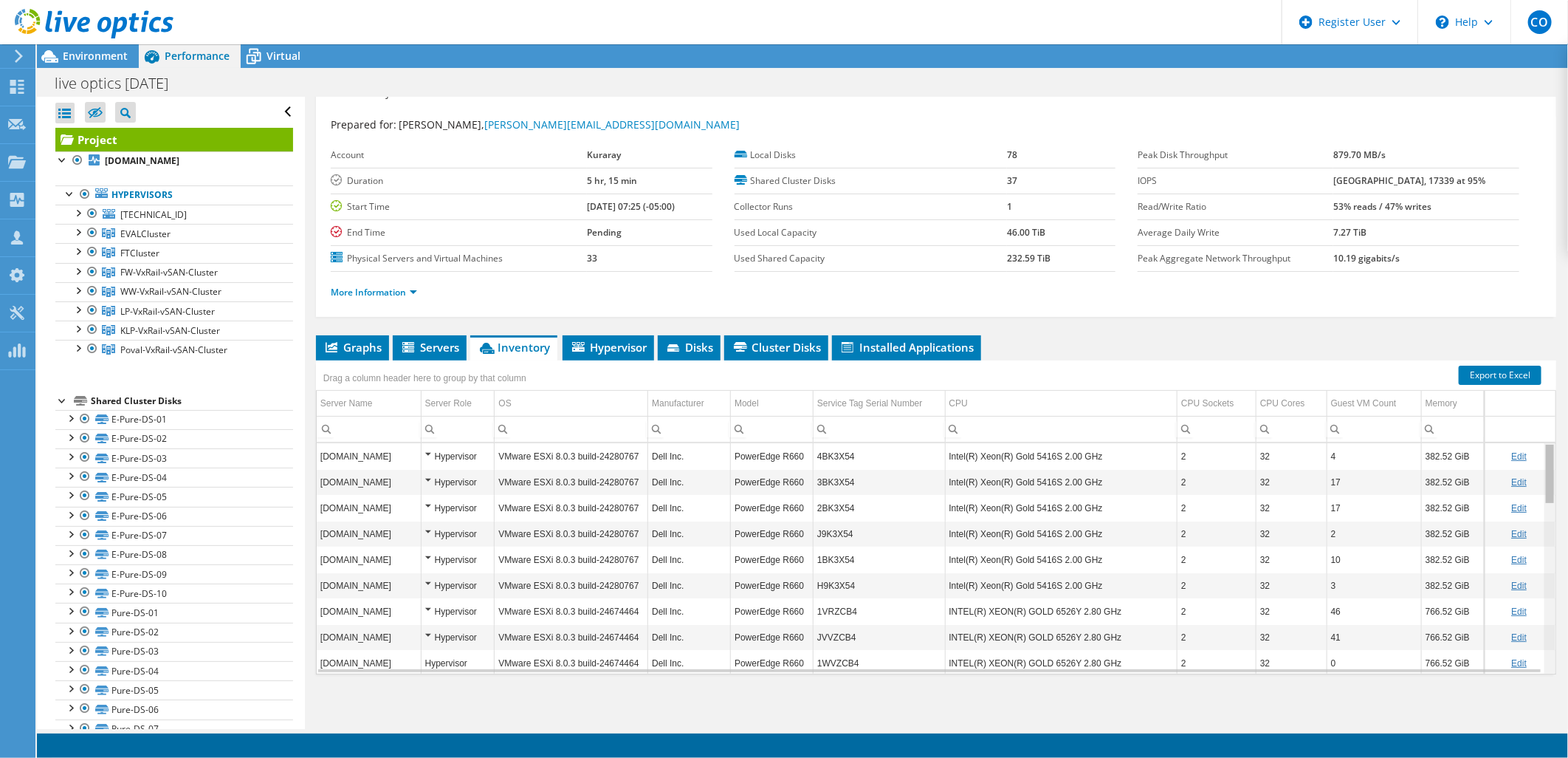
drag, startPoint x: 1540, startPoint y: 581, endPoint x: 1541, endPoint y: 493, distance: 88.0
click at [1541, 493] on body "CO Dell User Christopher Otule Christopher.Otule@dell.com Dell My Profile Log O…" at bounding box center [784, 379] width 1568 height 758
click at [437, 349] on span "Servers" at bounding box center [430, 347] width 59 height 15
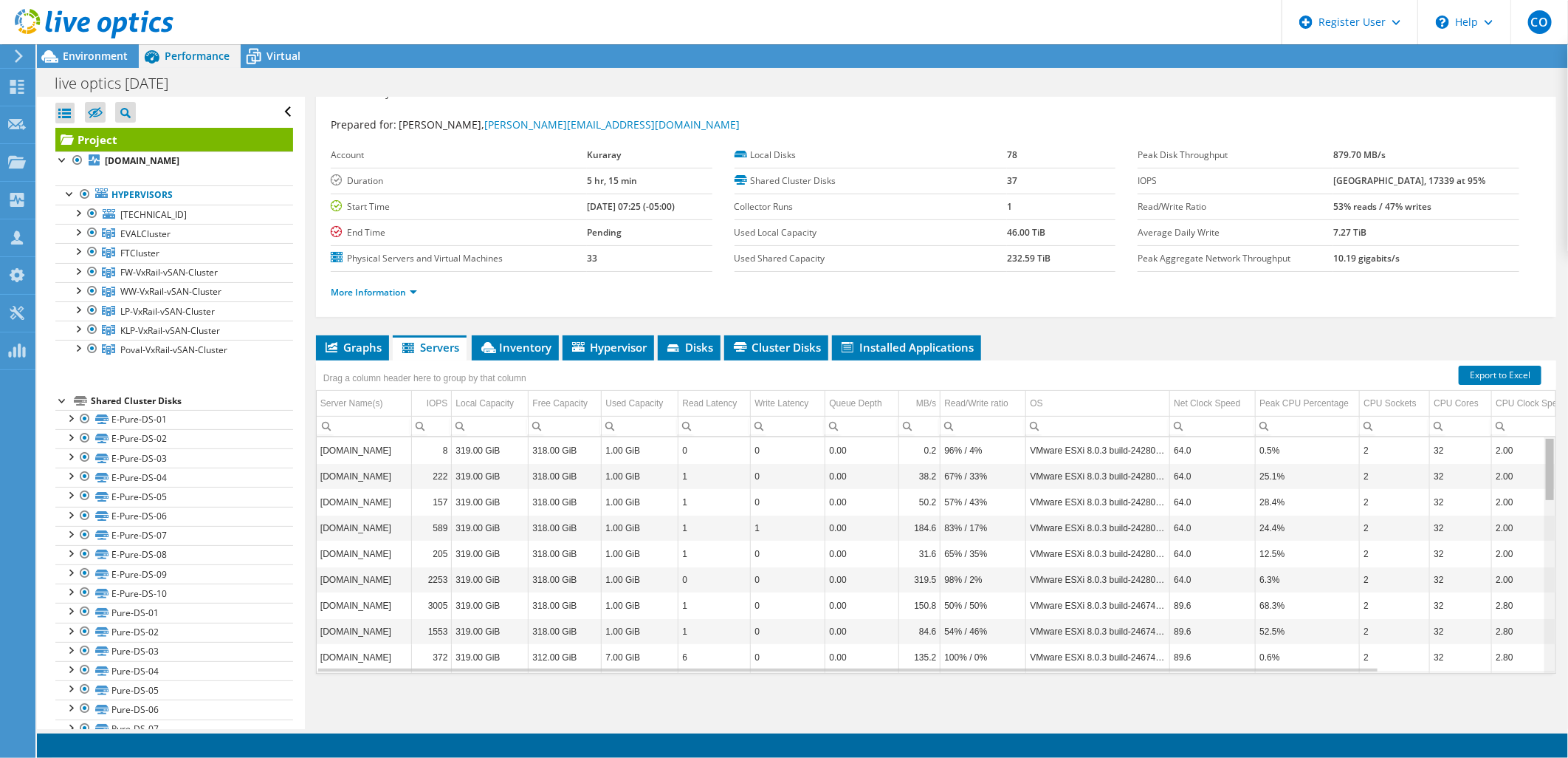
click at [1539, 463] on body "CO Dell User Christopher Otule Christopher.Otule@dell.com Dell My Profile Log O…" at bounding box center [784, 379] width 1568 height 758
drag, startPoint x: 1540, startPoint y: 458, endPoint x: 1539, endPoint y: 472, distance: 14.0
click at [1539, 472] on body "CO Dell User Christopher Otule Christopher.Otule@dell.com Dell My Profile Log O…" at bounding box center [784, 379] width 1568 height 758
drag, startPoint x: 1539, startPoint y: 472, endPoint x: 1523, endPoint y: 447, distance: 29.7
click at [1535, 448] on body "CO Dell User Christopher Otule Christopher.Otule@dell.com Dell My Profile Log O…" at bounding box center [784, 379] width 1568 height 758
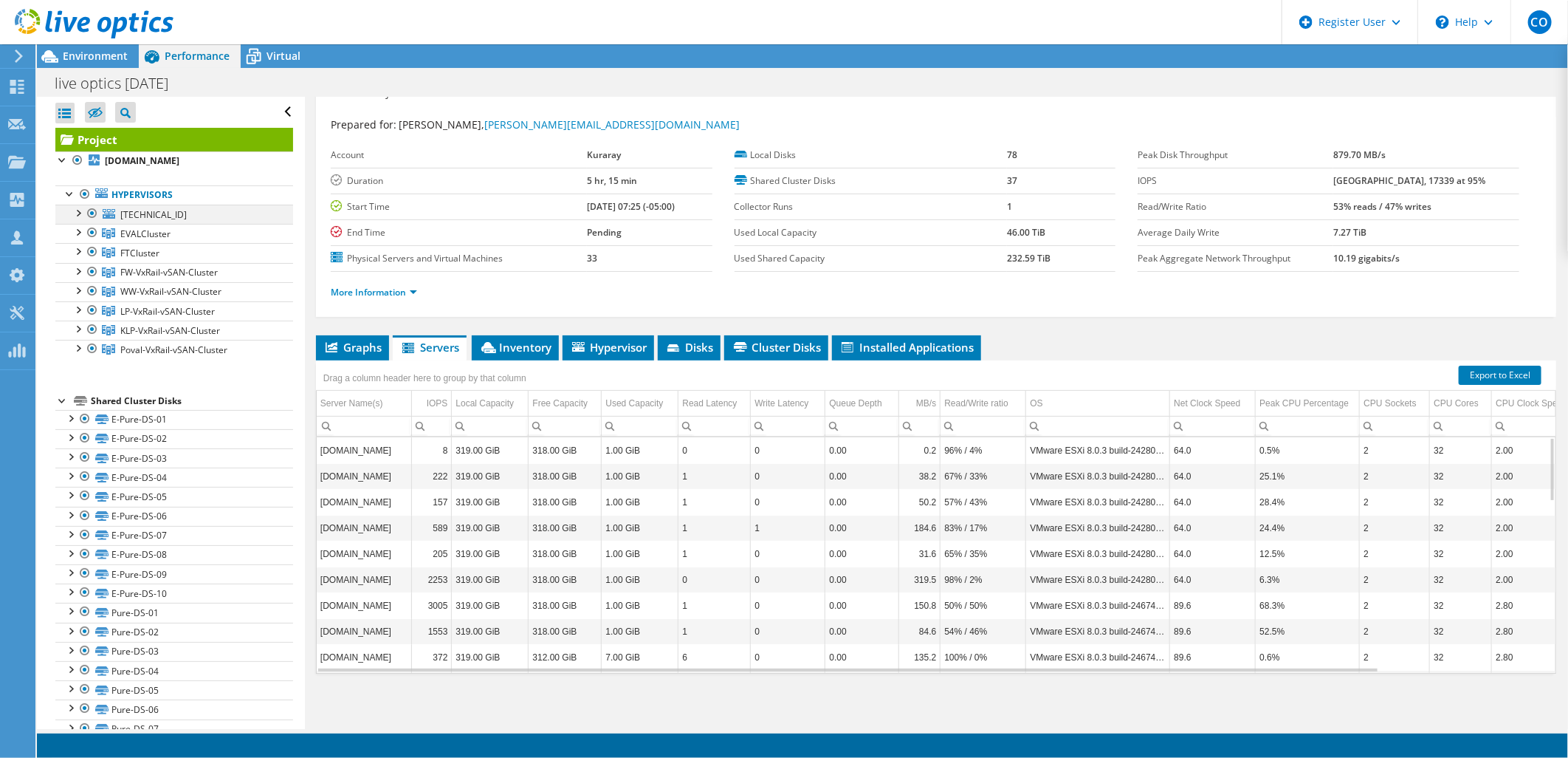
click at [80, 212] on div at bounding box center [77, 211] width 15 height 15
click at [83, 235] on div at bounding box center [77, 231] width 15 height 15
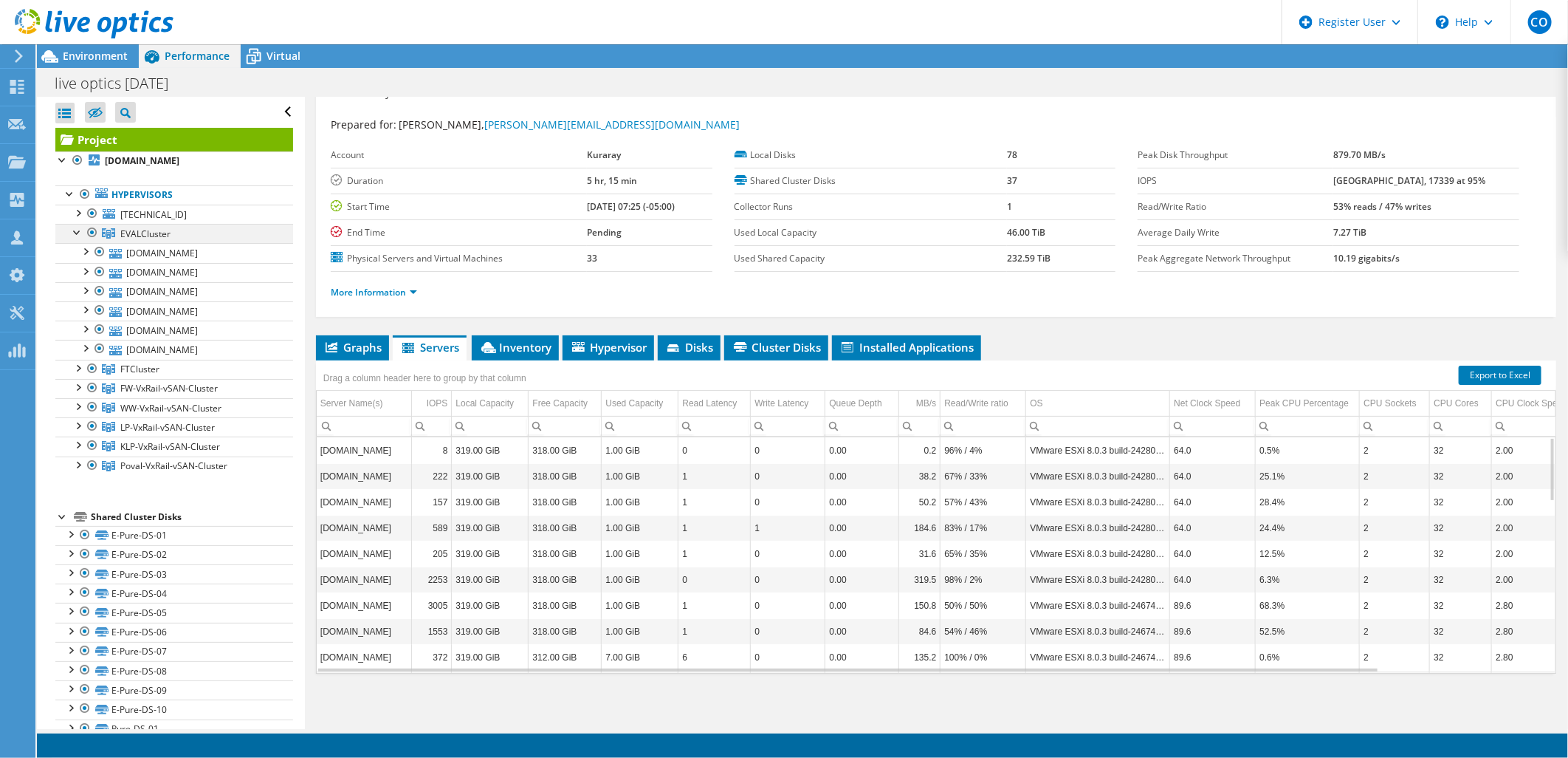
click at [83, 235] on div at bounding box center [77, 231] width 15 height 15
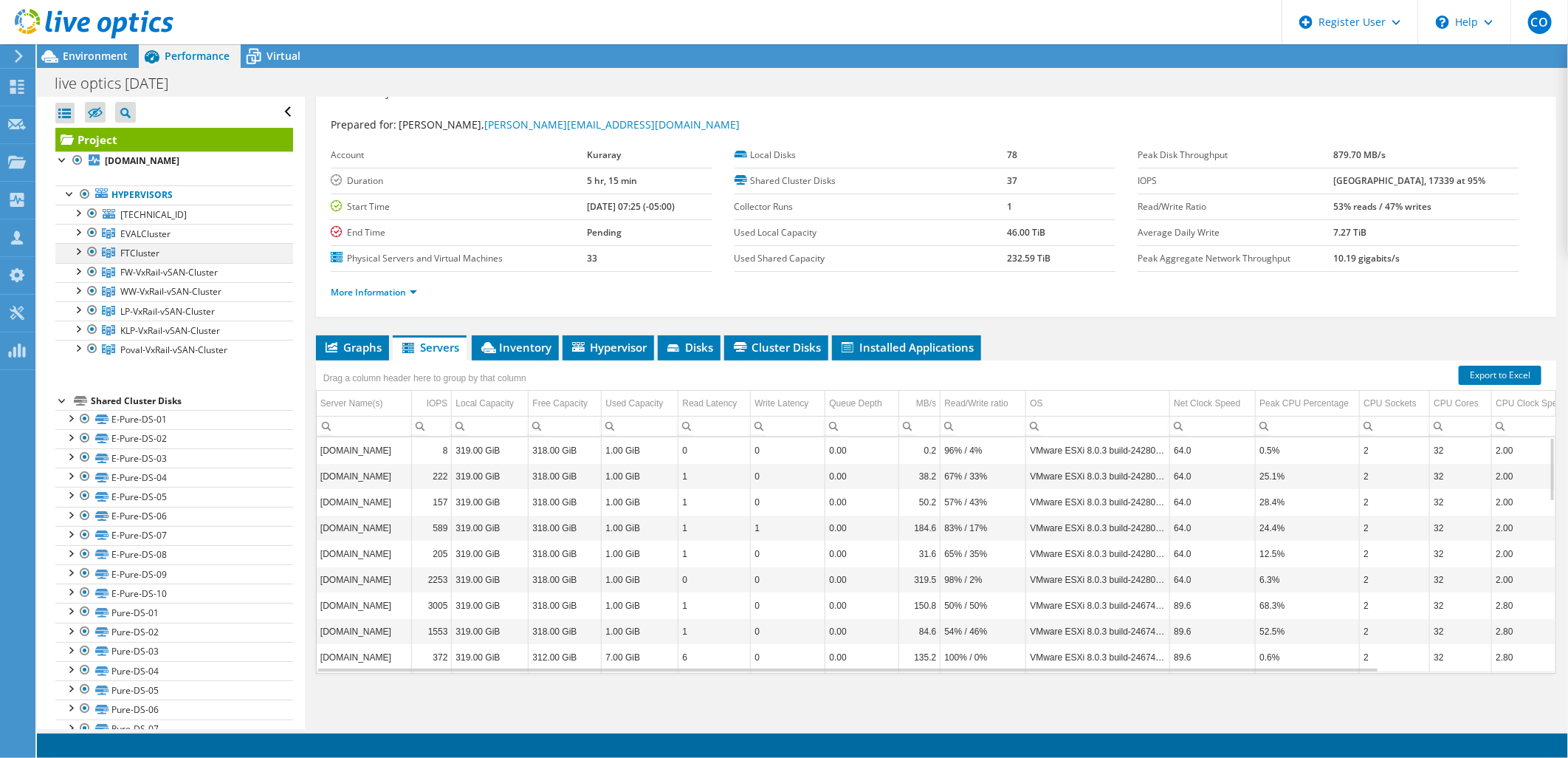
click at [80, 251] on div at bounding box center [77, 250] width 15 height 15
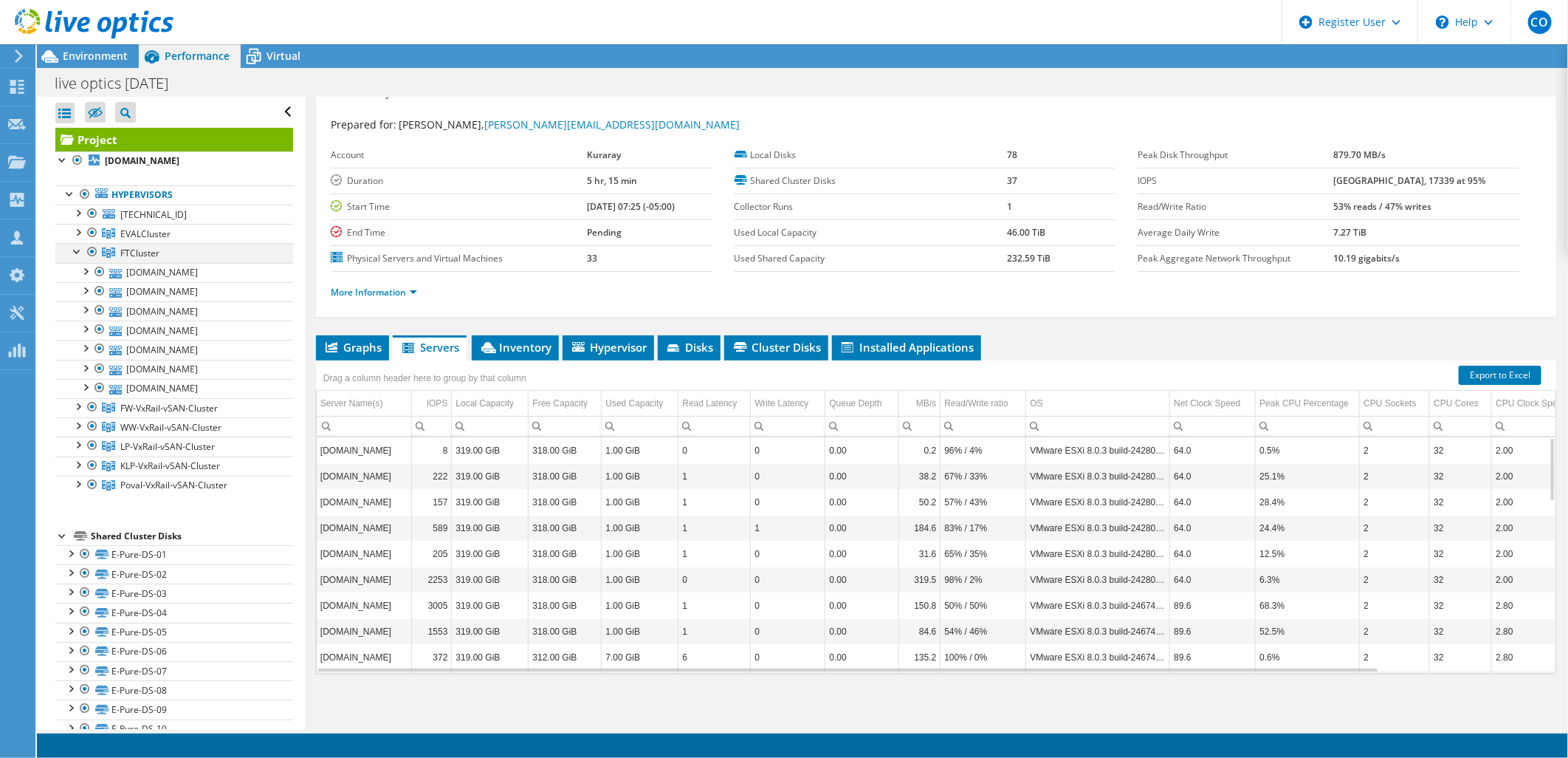
click at [80, 251] on div at bounding box center [77, 250] width 15 height 15
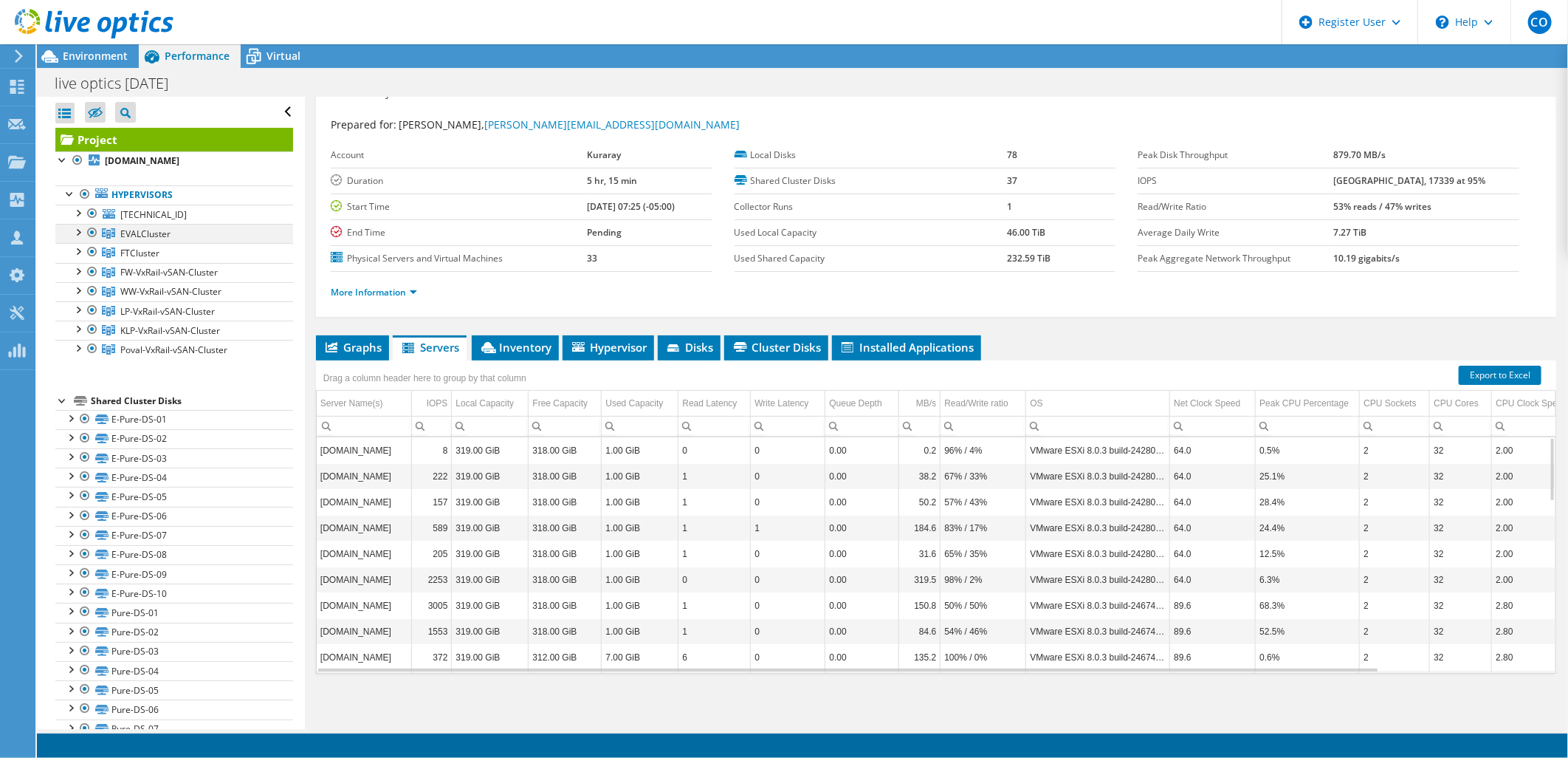
click at [90, 234] on div at bounding box center [92, 232] width 15 height 18
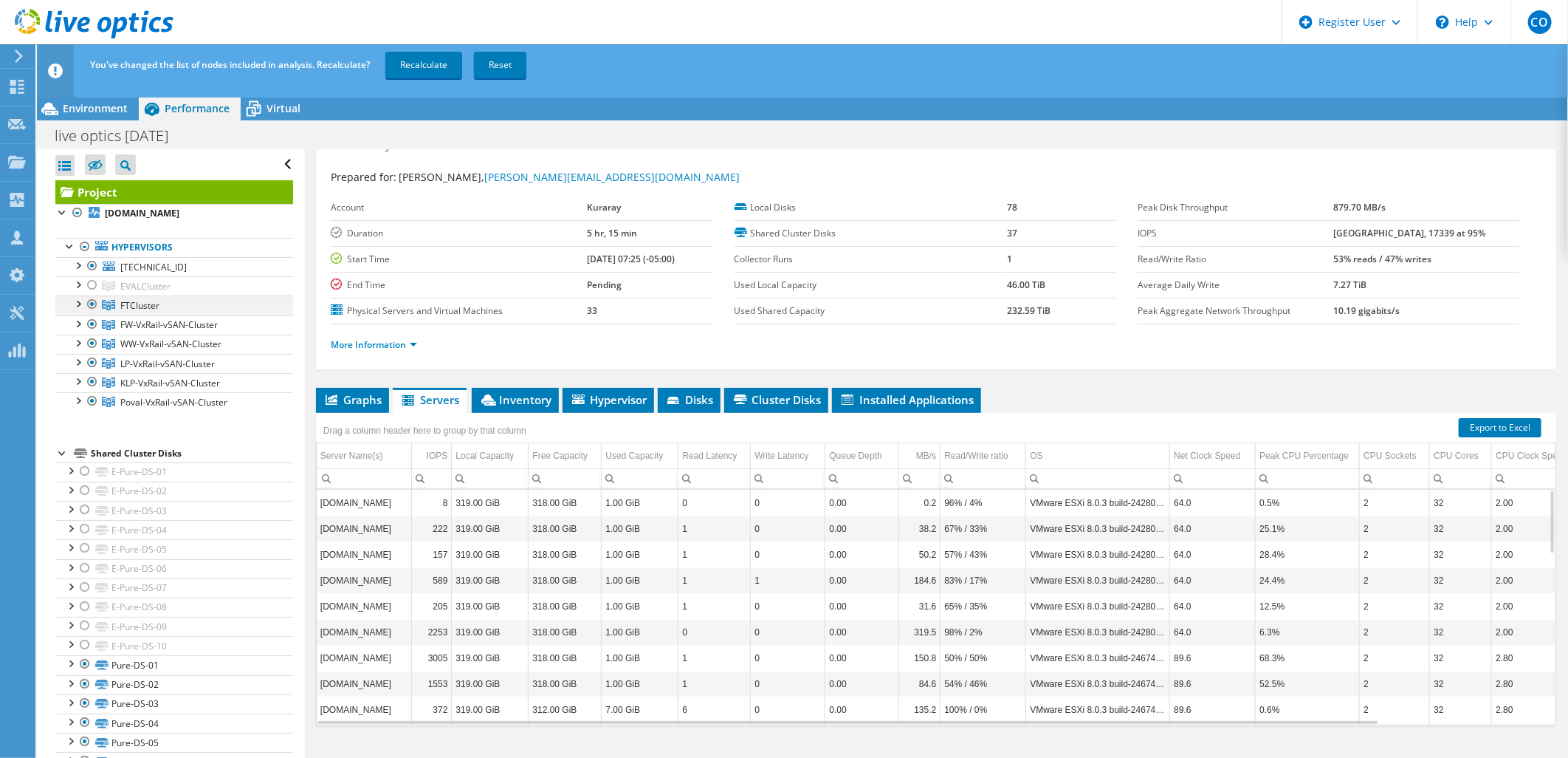
click at [94, 303] on div at bounding box center [92, 304] width 15 height 18
click at [96, 305] on div at bounding box center [92, 304] width 15 height 18
click at [94, 289] on div at bounding box center [92, 285] width 15 height 18
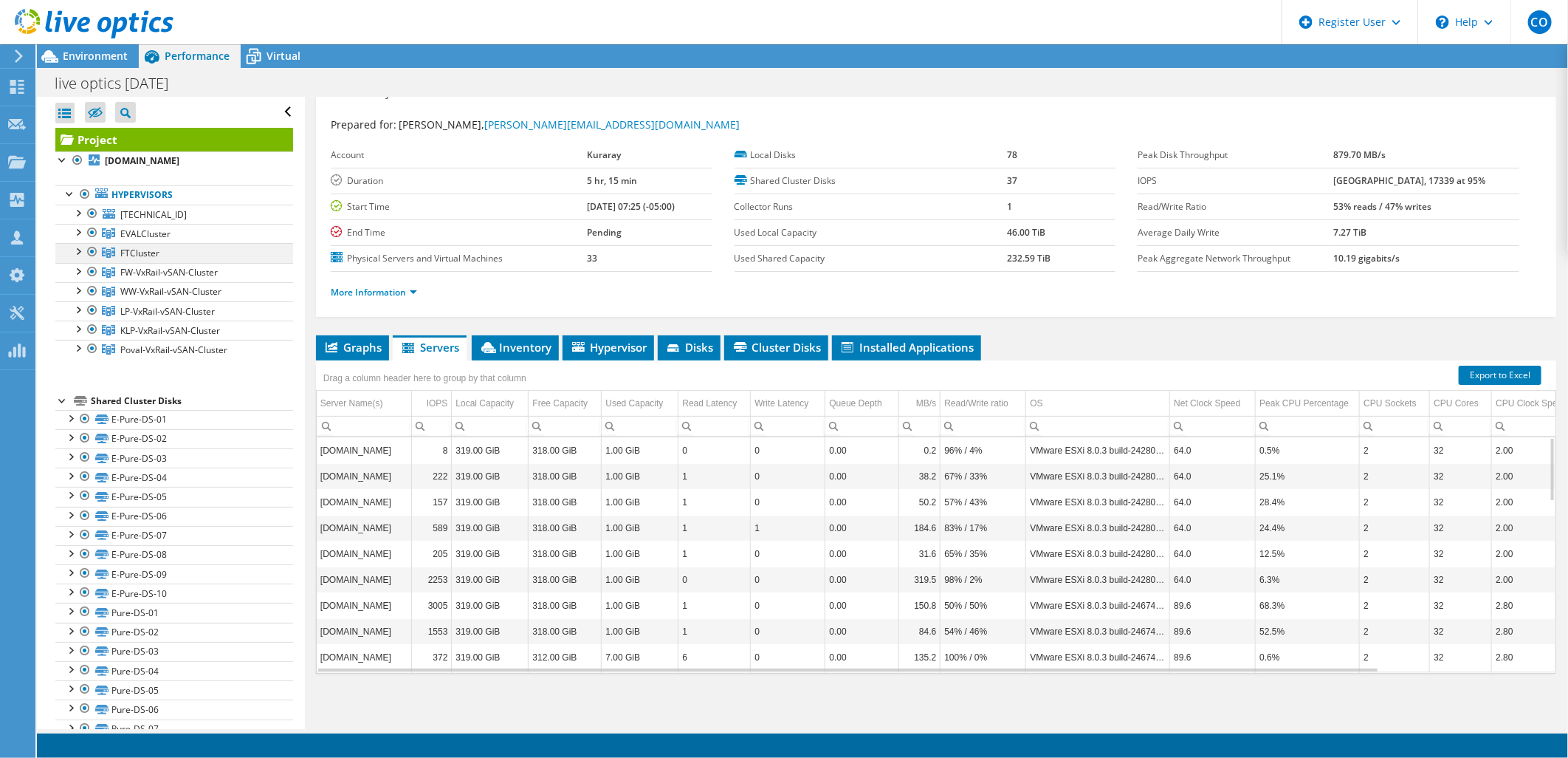
click at [90, 249] on div at bounding box center [92, 252] width 15 height 18
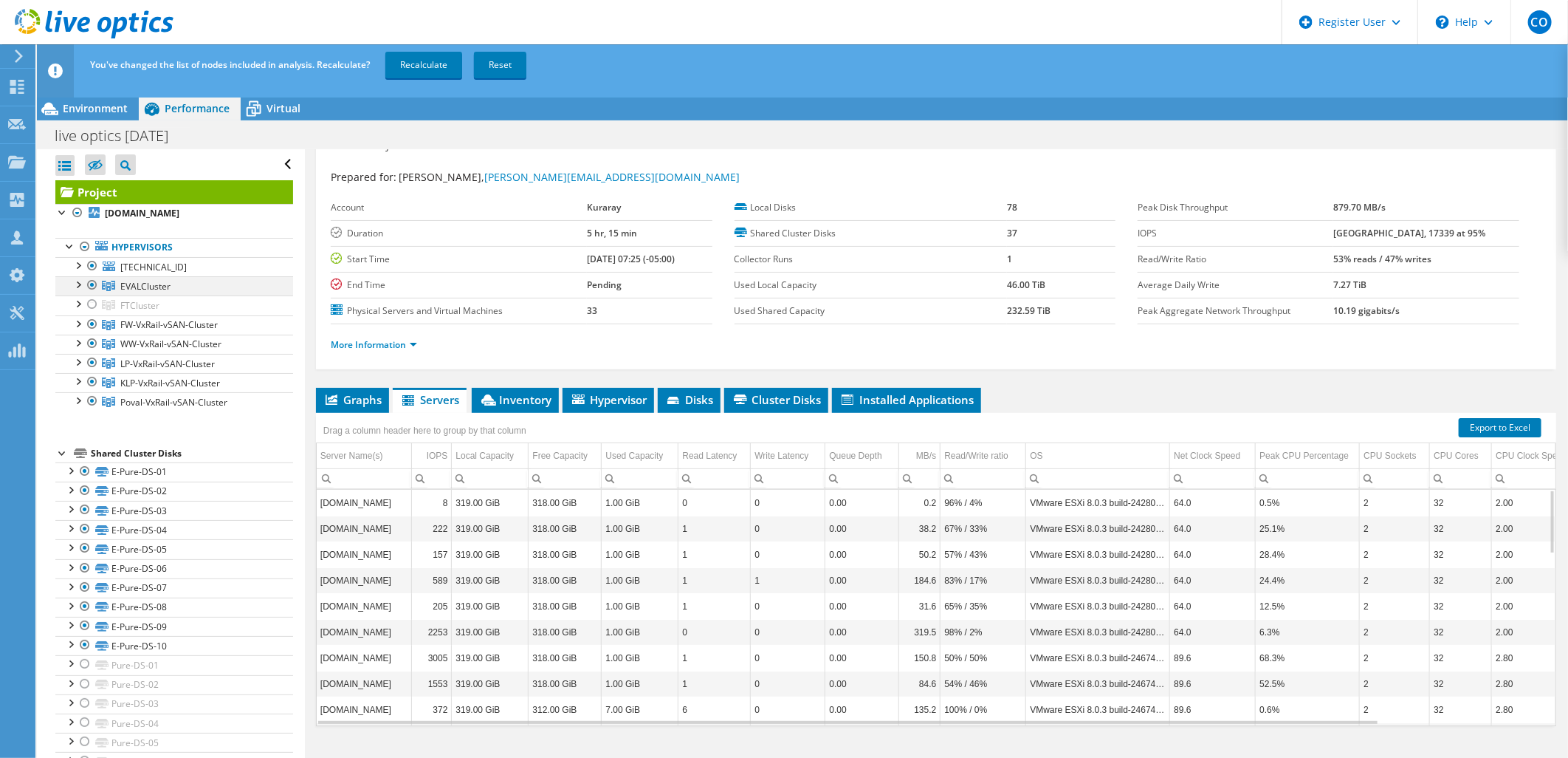
click at [94, 286] on div at bounding box center [92, 285] width 15 height 18
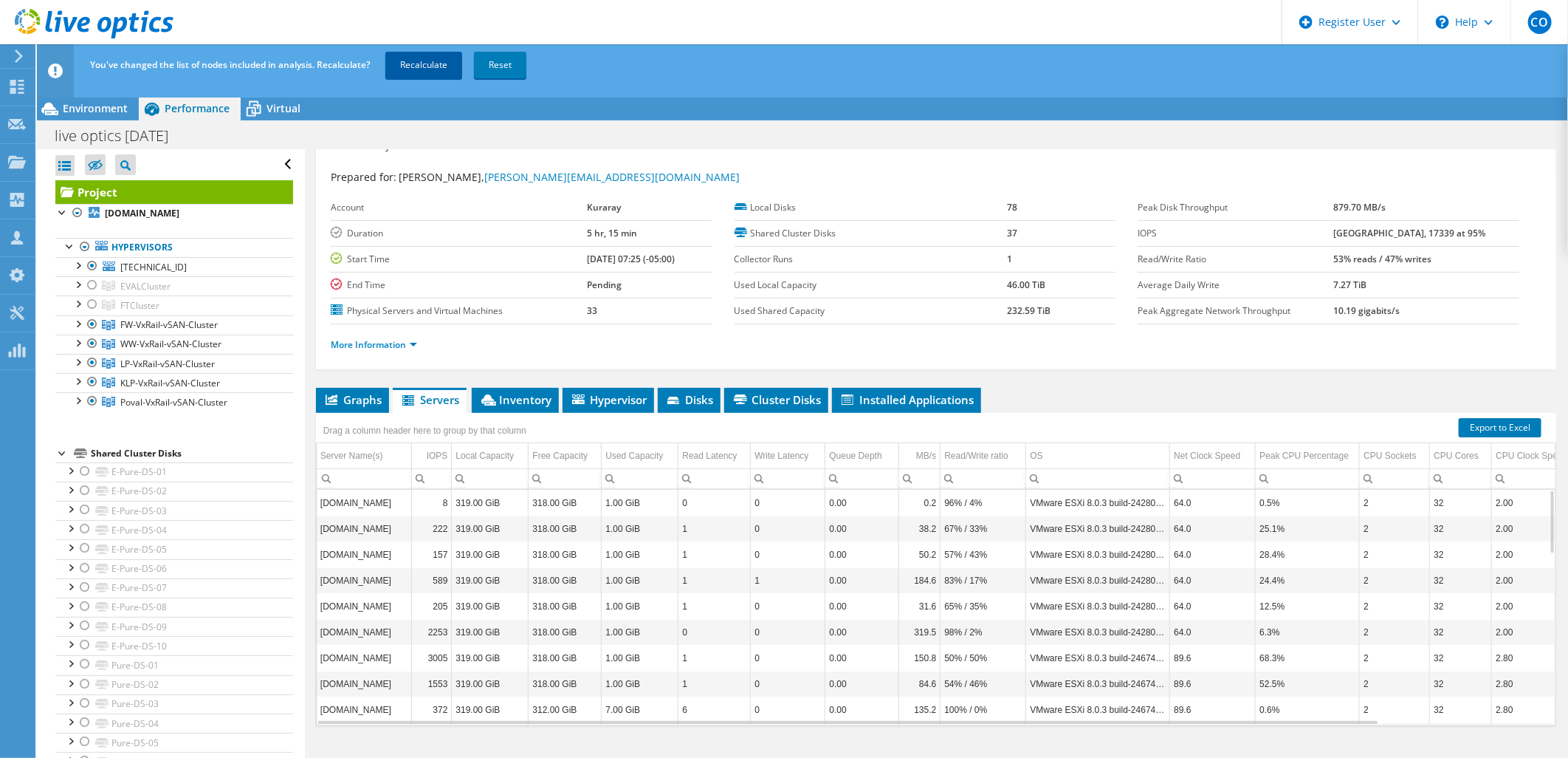
click at [424, 70] on link "Recalculate" at bounding box center [423, 65] width 77 height 26
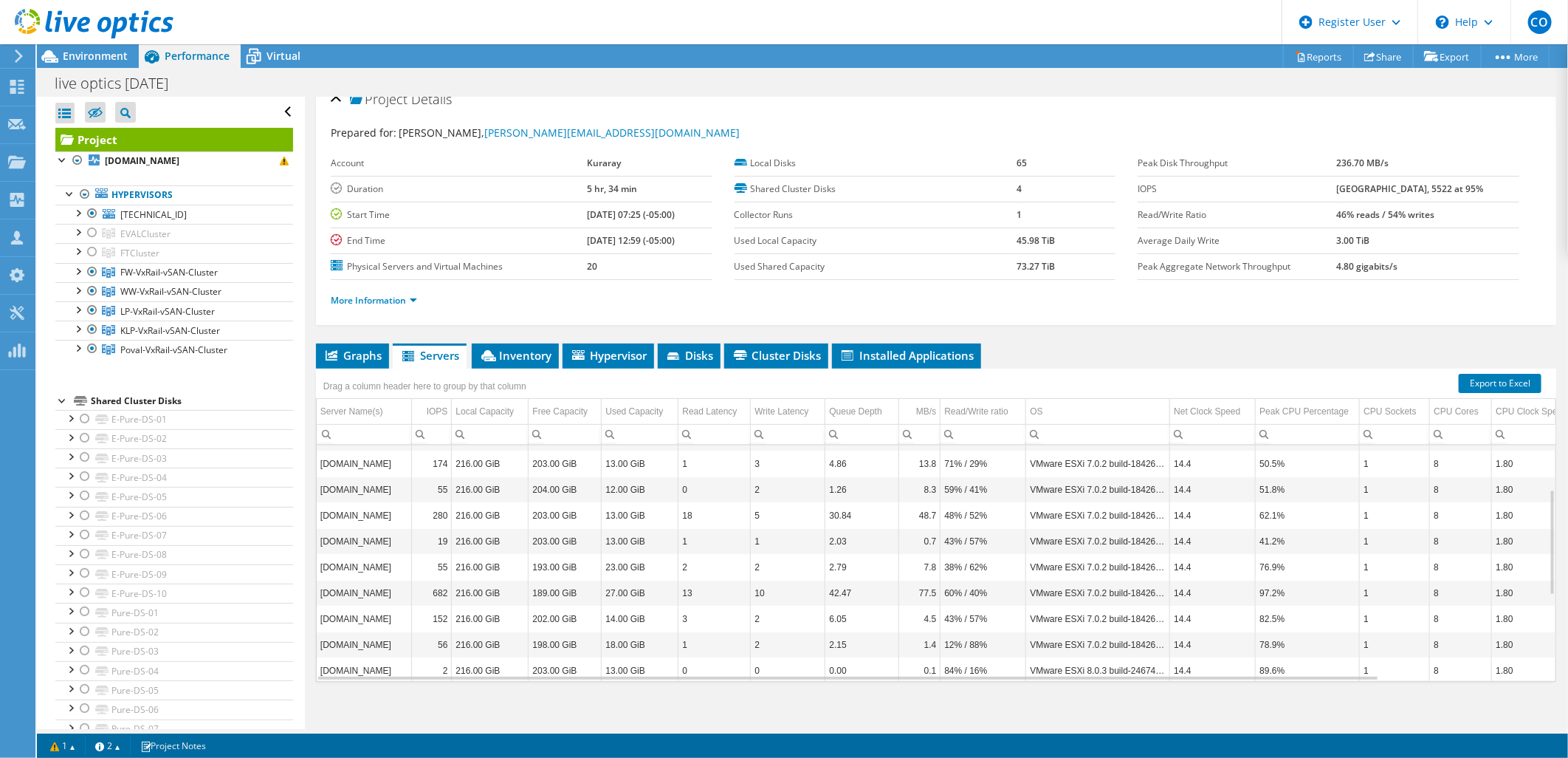
scroll to position [24, 0]
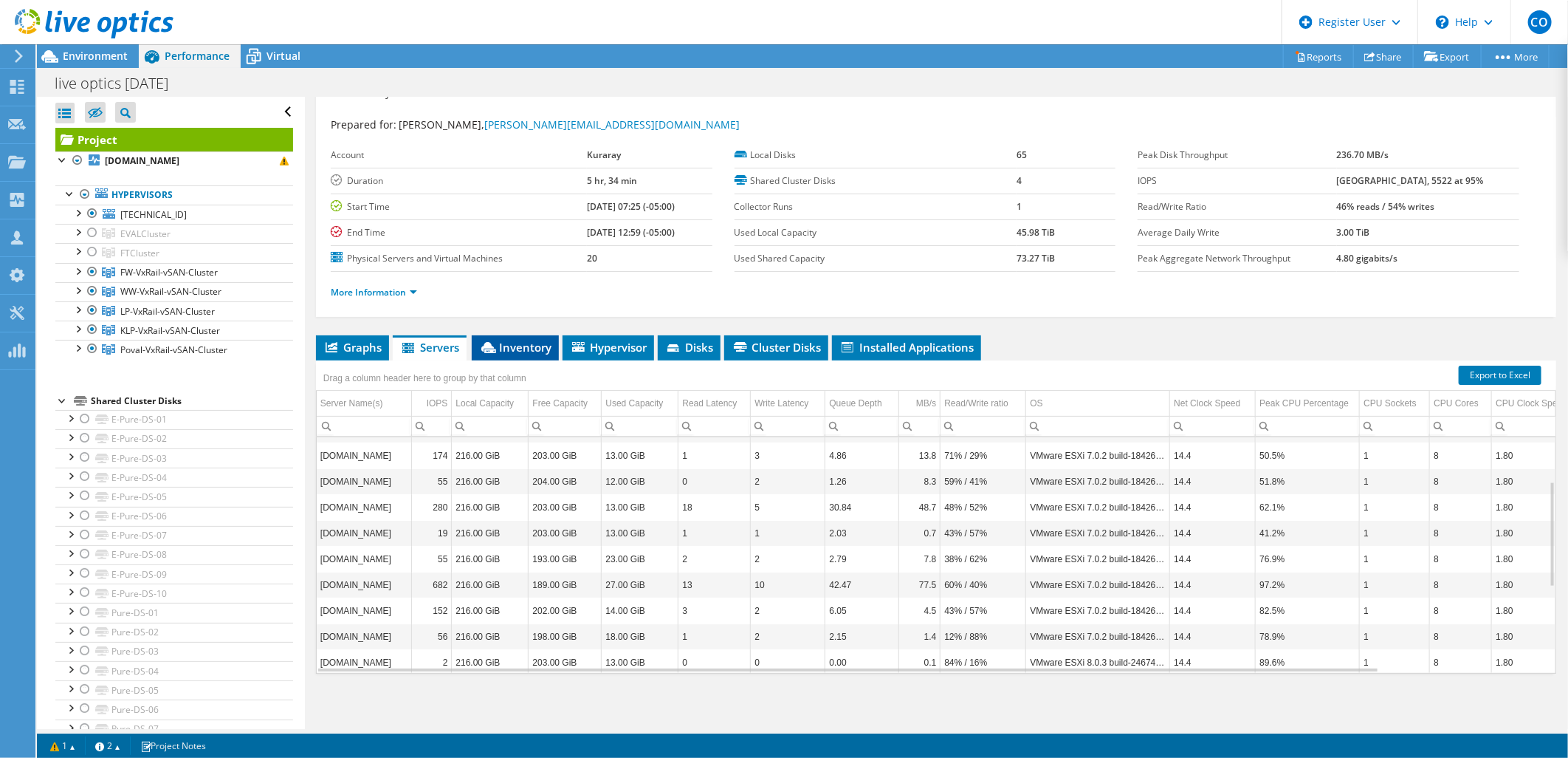
click at [547, 340] on span "Inventory" at bounding box center [515, 347] width 72 height 15
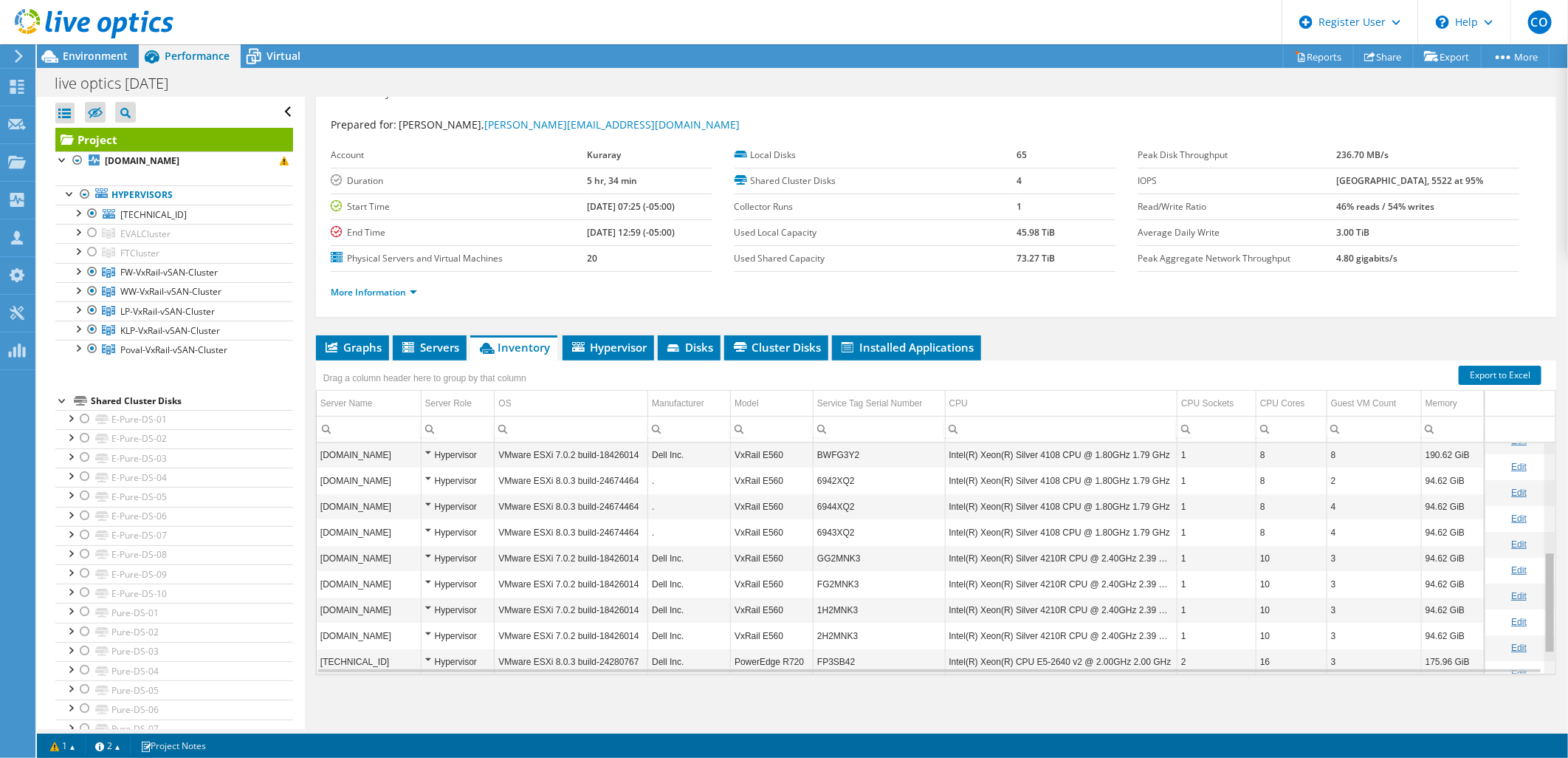
scroll to position [294, 0]
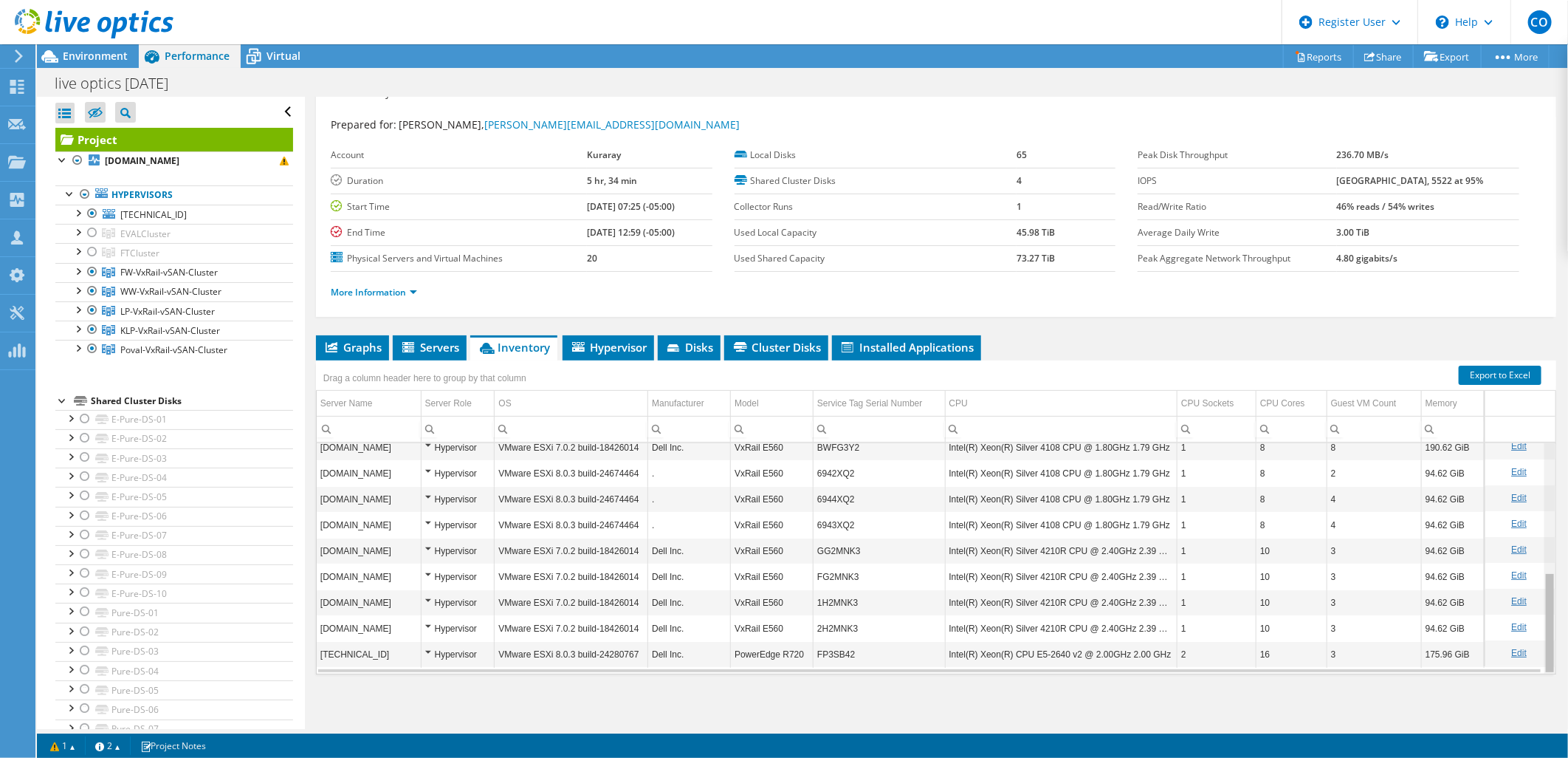
drag, startPoint x: 1538, startPoint y: 484, endPoint x: 1566, endPoint y: 643, distance: 161.4
click at [1566, 643] on body "CO Dell User Christopher Otule Christopher.Otule@dell.com Dell My Profile Log O…" at bounding box center [784, 379] width 1568 height 758
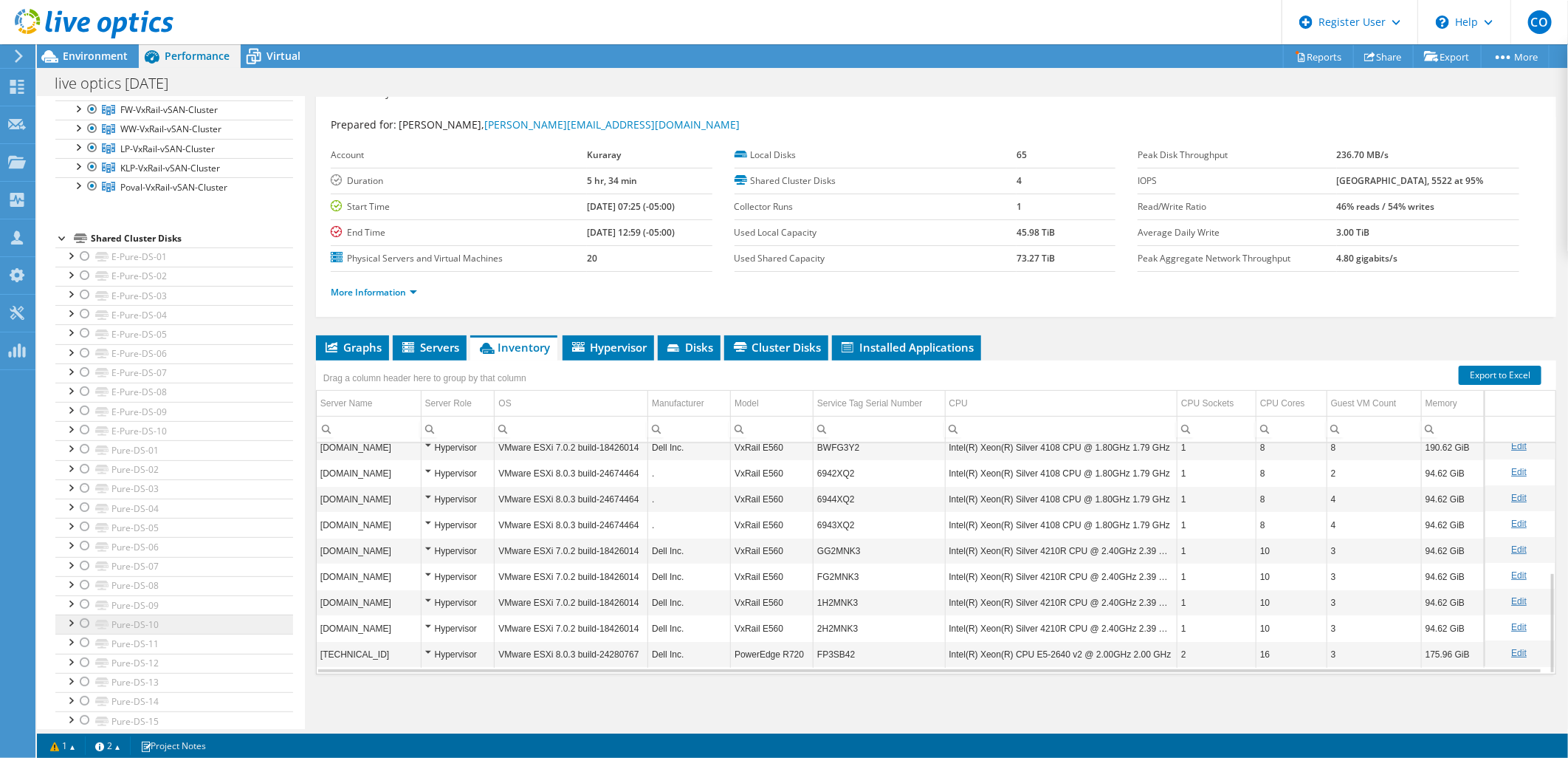
scroll to position [0, 0]
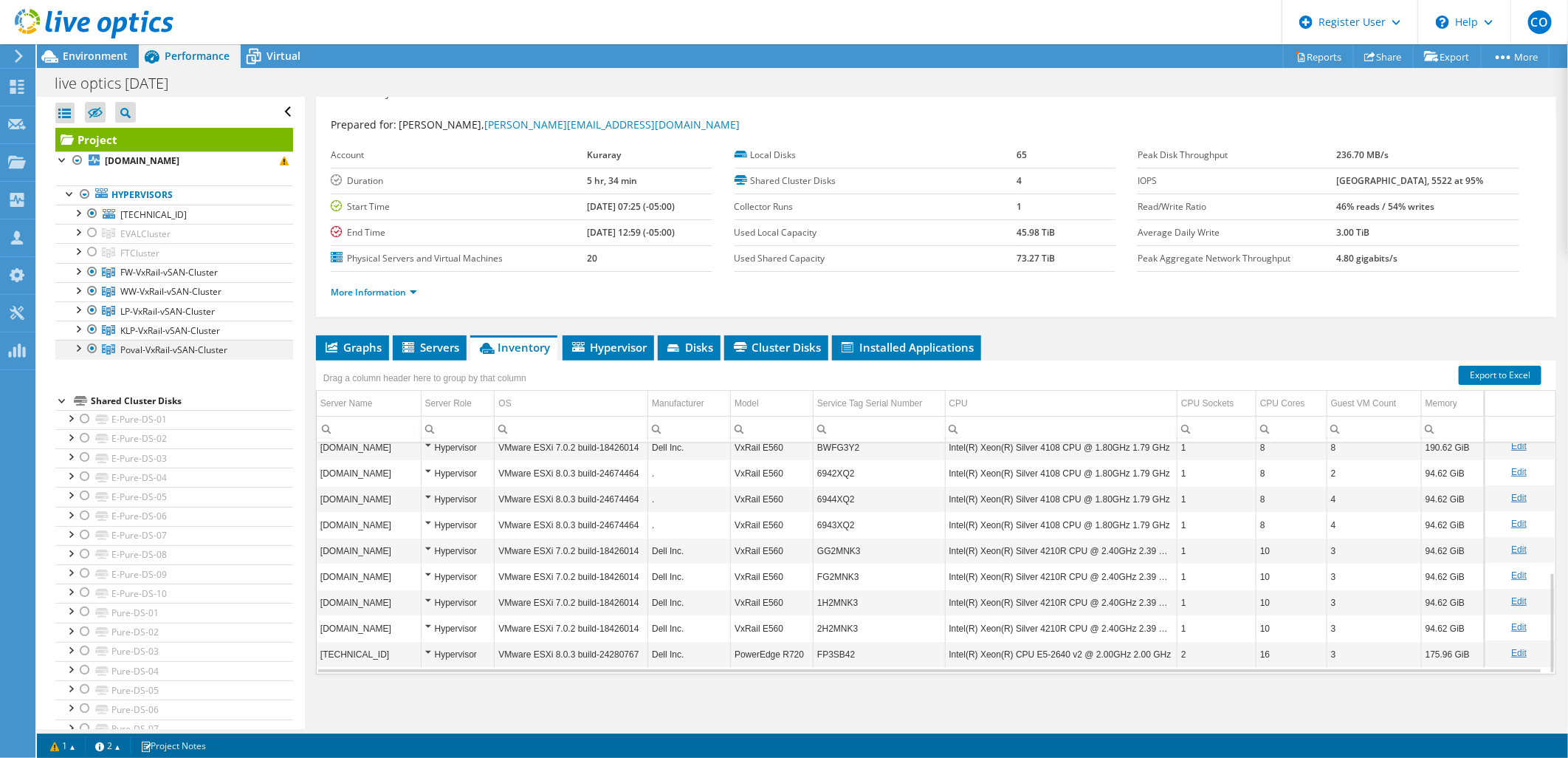
click at [80, 349] on div at bounding box center [77, 347] width 15 height 15
click at [94, 212] on div at bounding box center [92, 213] width 15 height 18
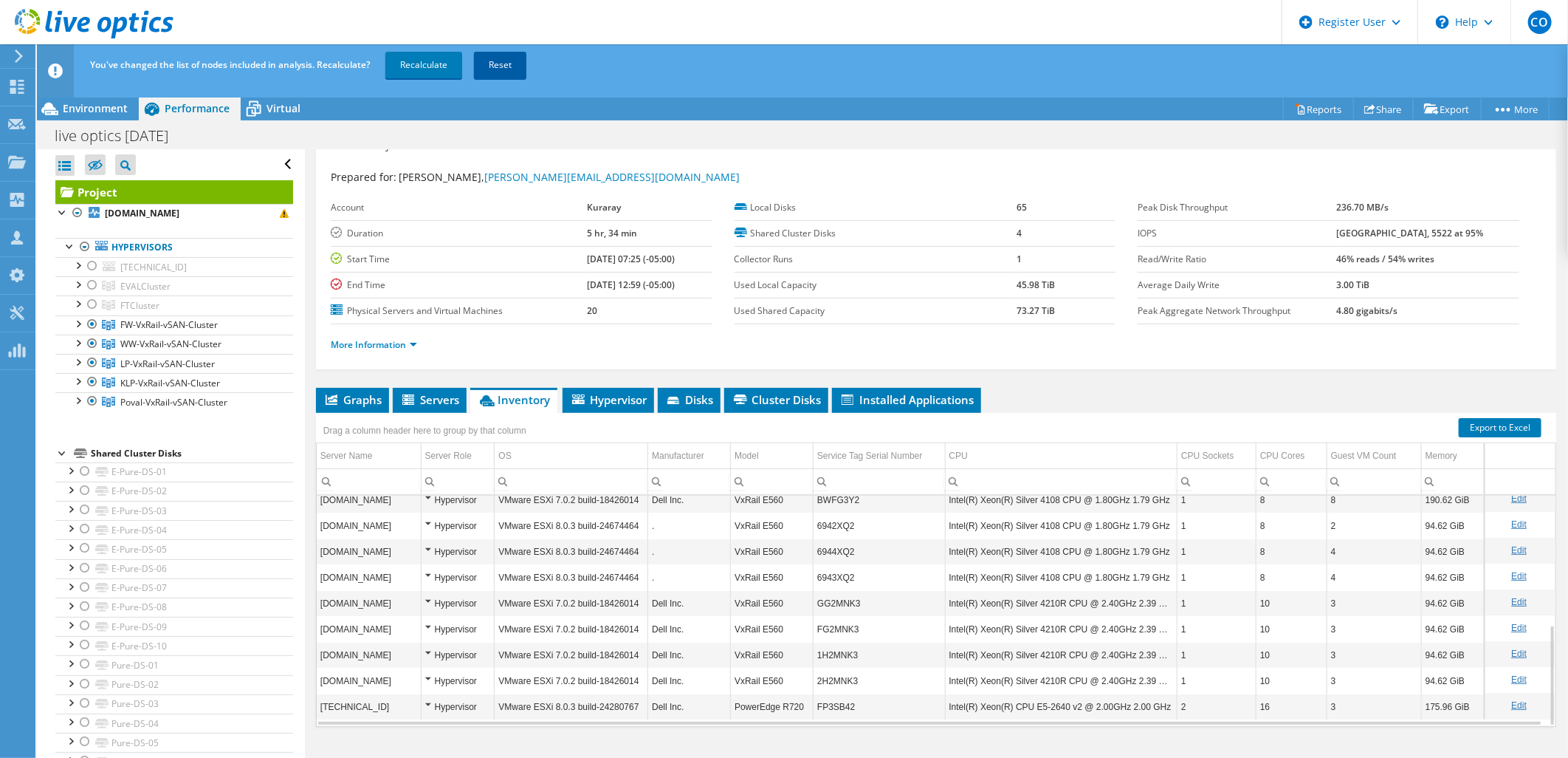
click at [503, 72] on link "Reset" at bounding box center [500, 65] width 53 height 26
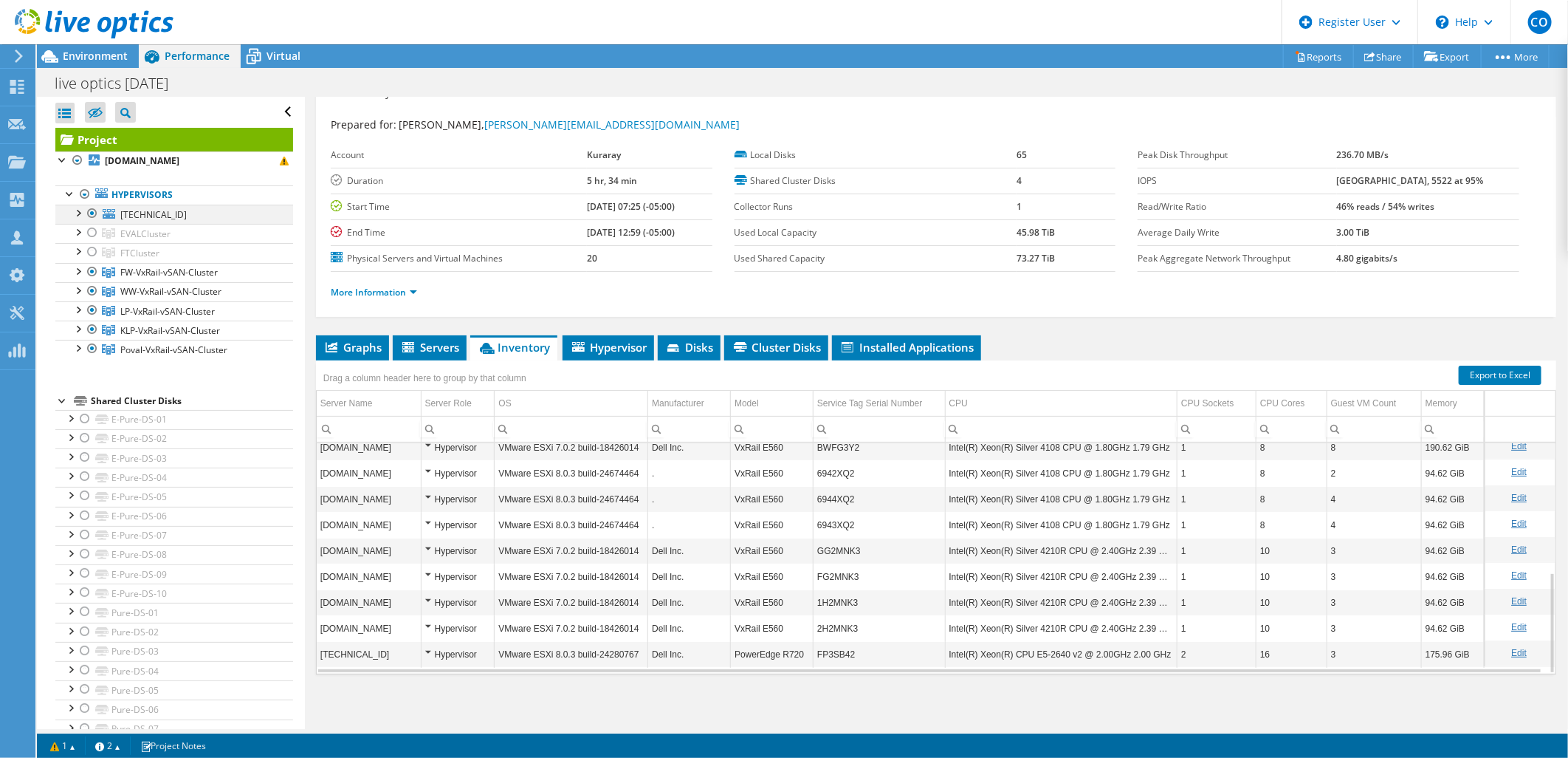
click at [90, 214] on div at bounding box center [92, 213] width 15 height 18
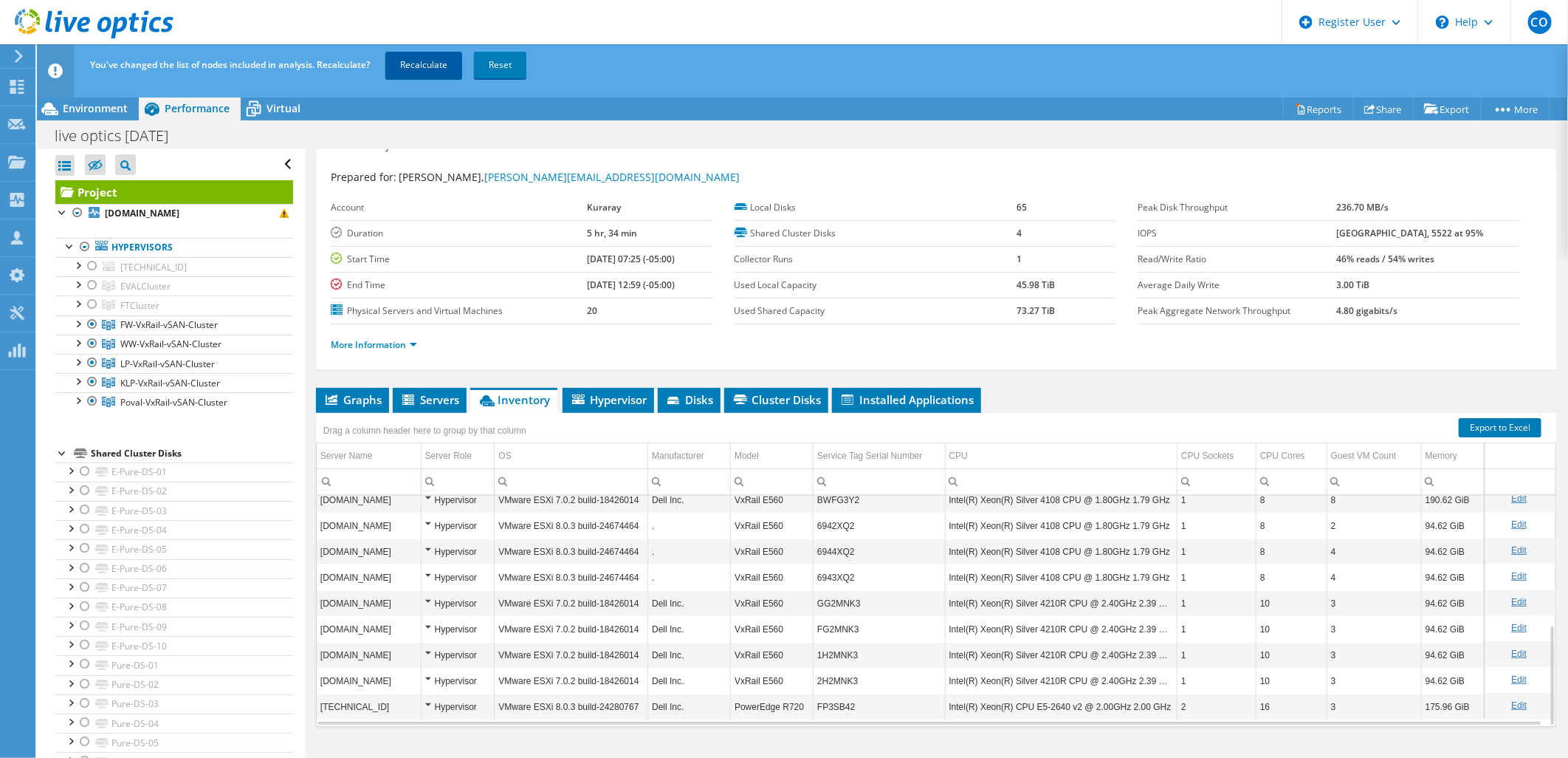
click at [418, 59] on link "Recalculate" at bounding box center [423, 65] width 77 height 26
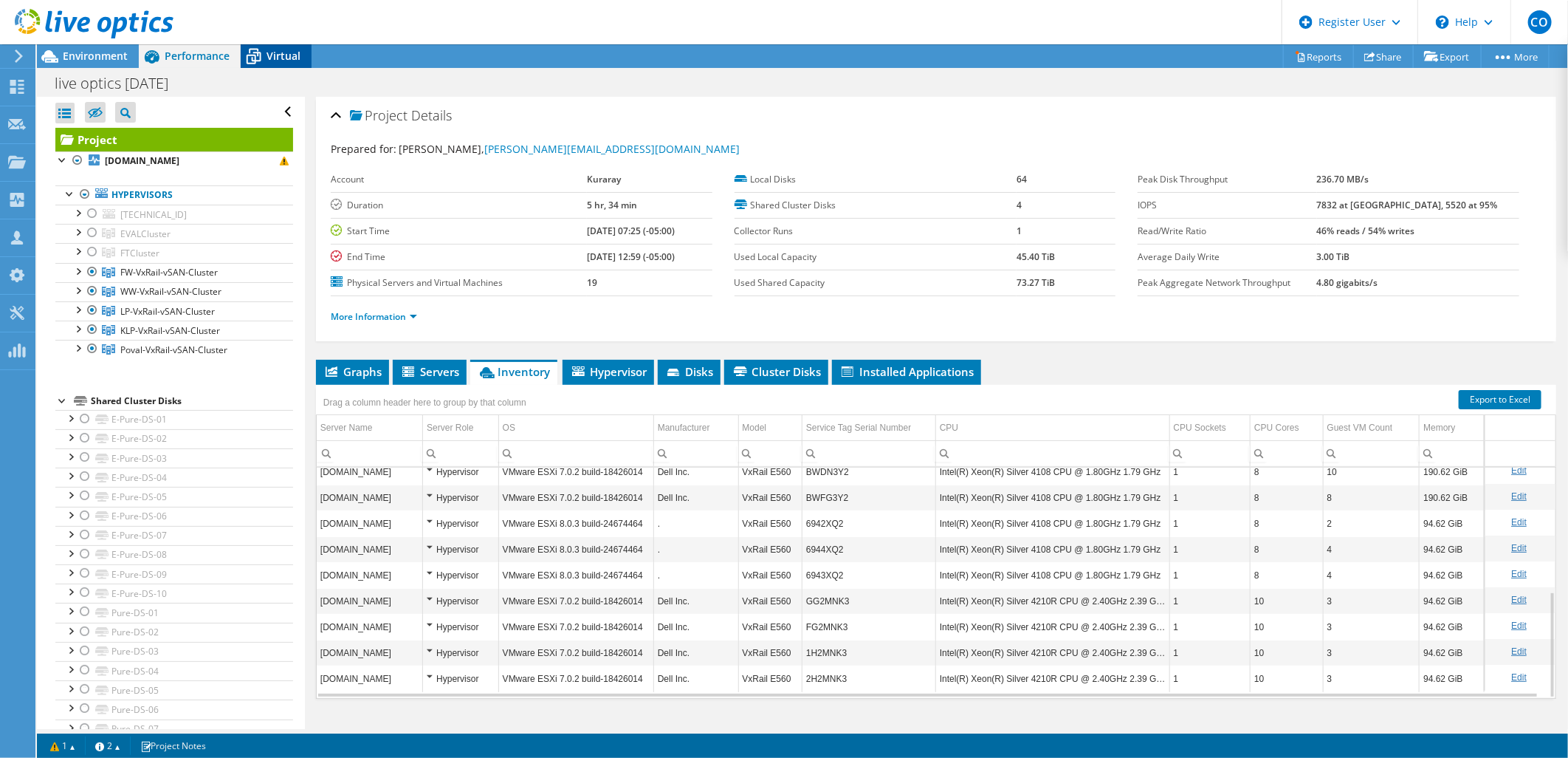
click at [282, 56] on span "Virtual" at bounding box center [283, 56] width 34 height 14
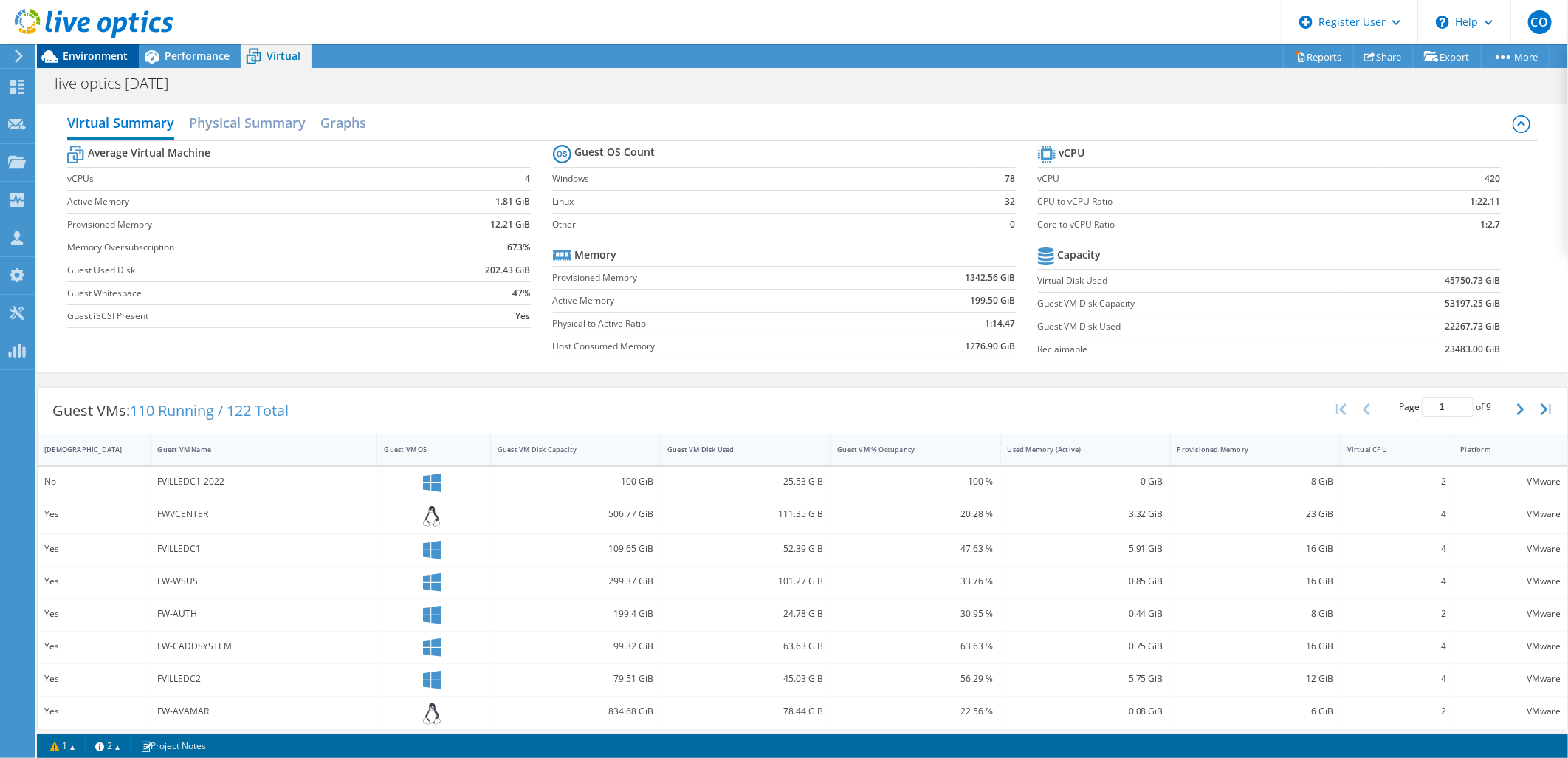
click at [79, 53] on span "Environment" at bounding box center [95, 56] width 65 height 14
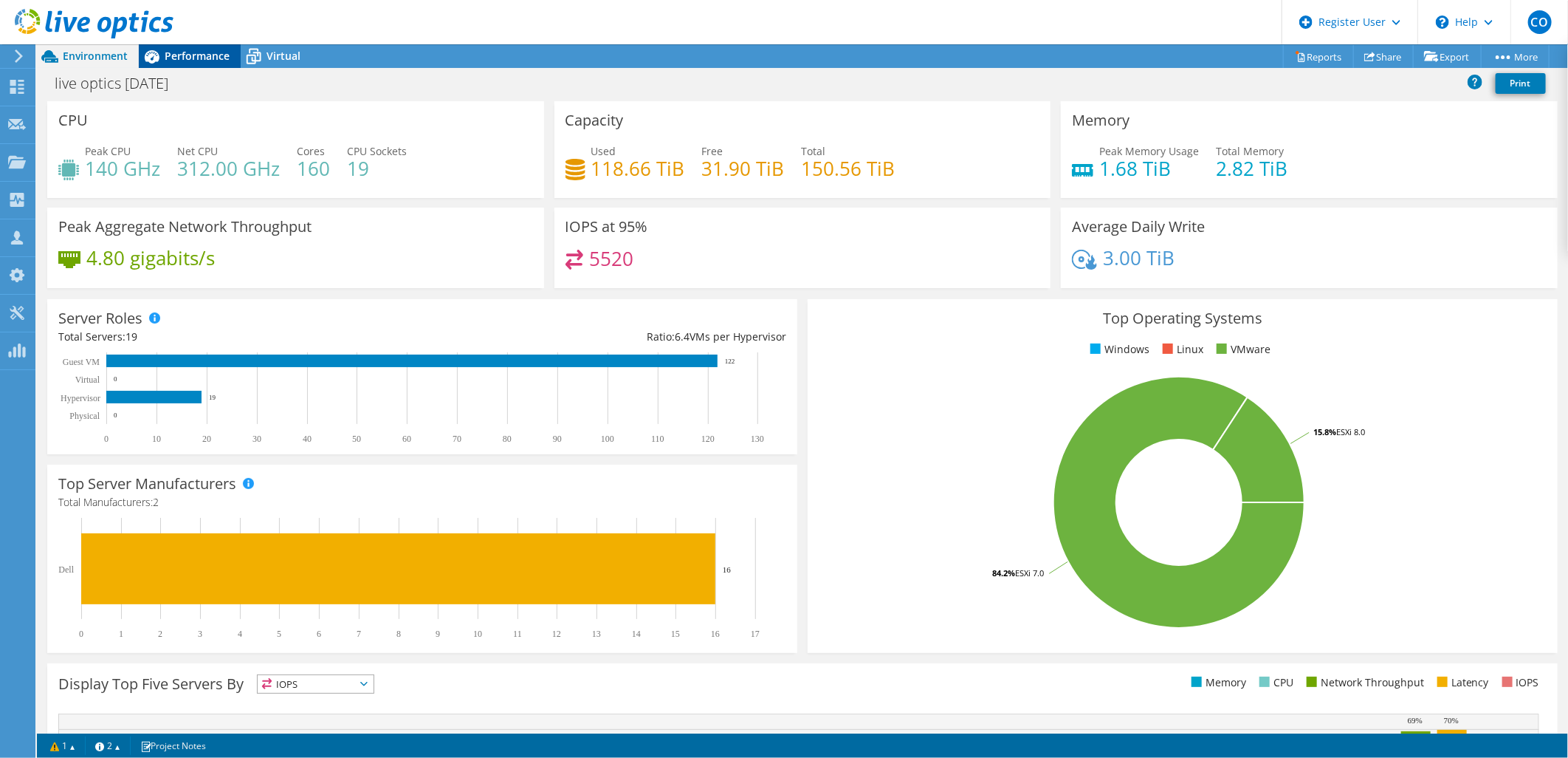
click at [201, 55] on span "Performance" at bounding box center [197, 56] width 65 height 14
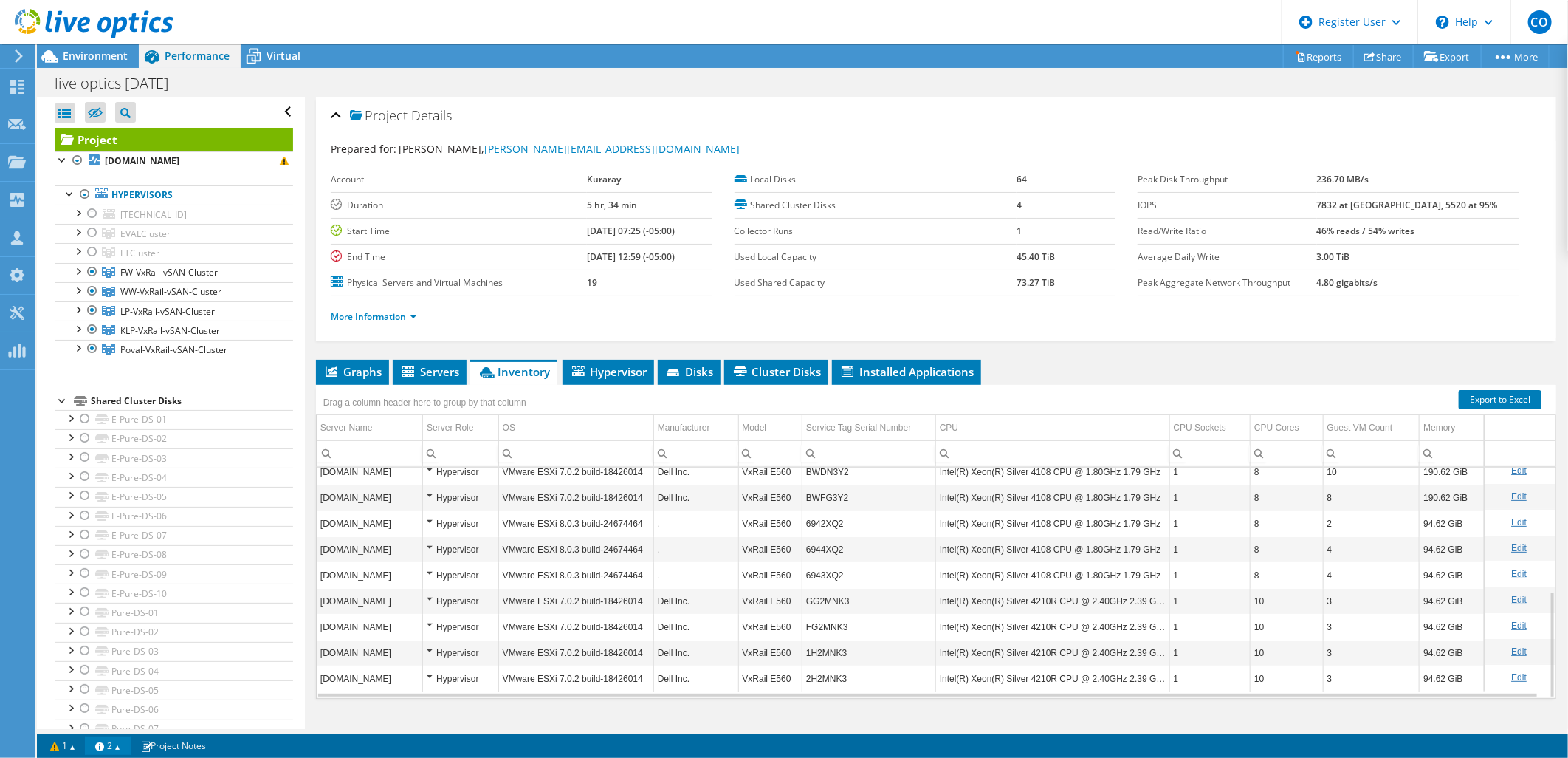
click at [120, 749] on link "2" at bounding box center [108, 746] width 46 height 19
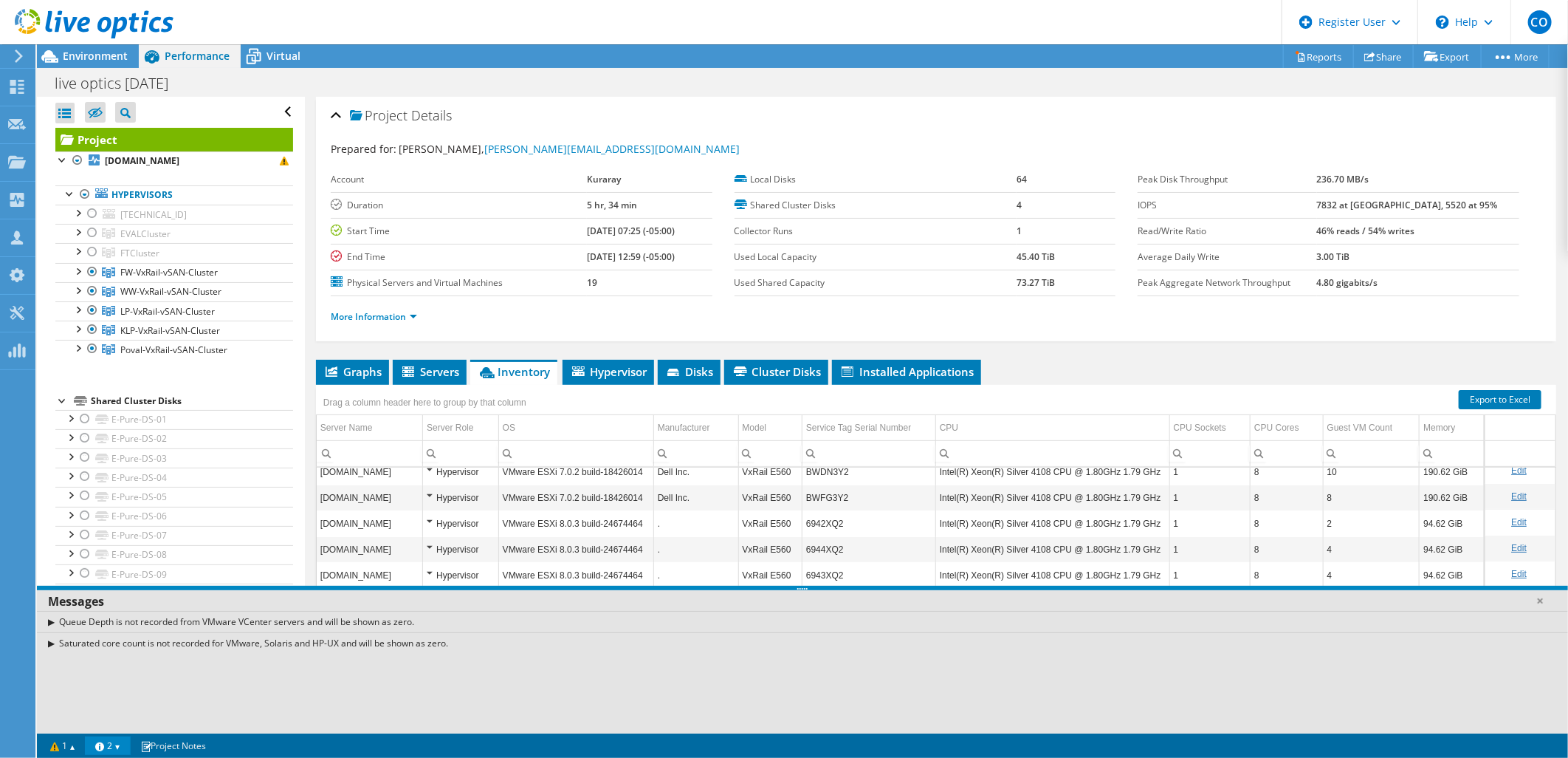
click at [120, 749] on link "2" at bounding box center [108, 746] width 46 height 19
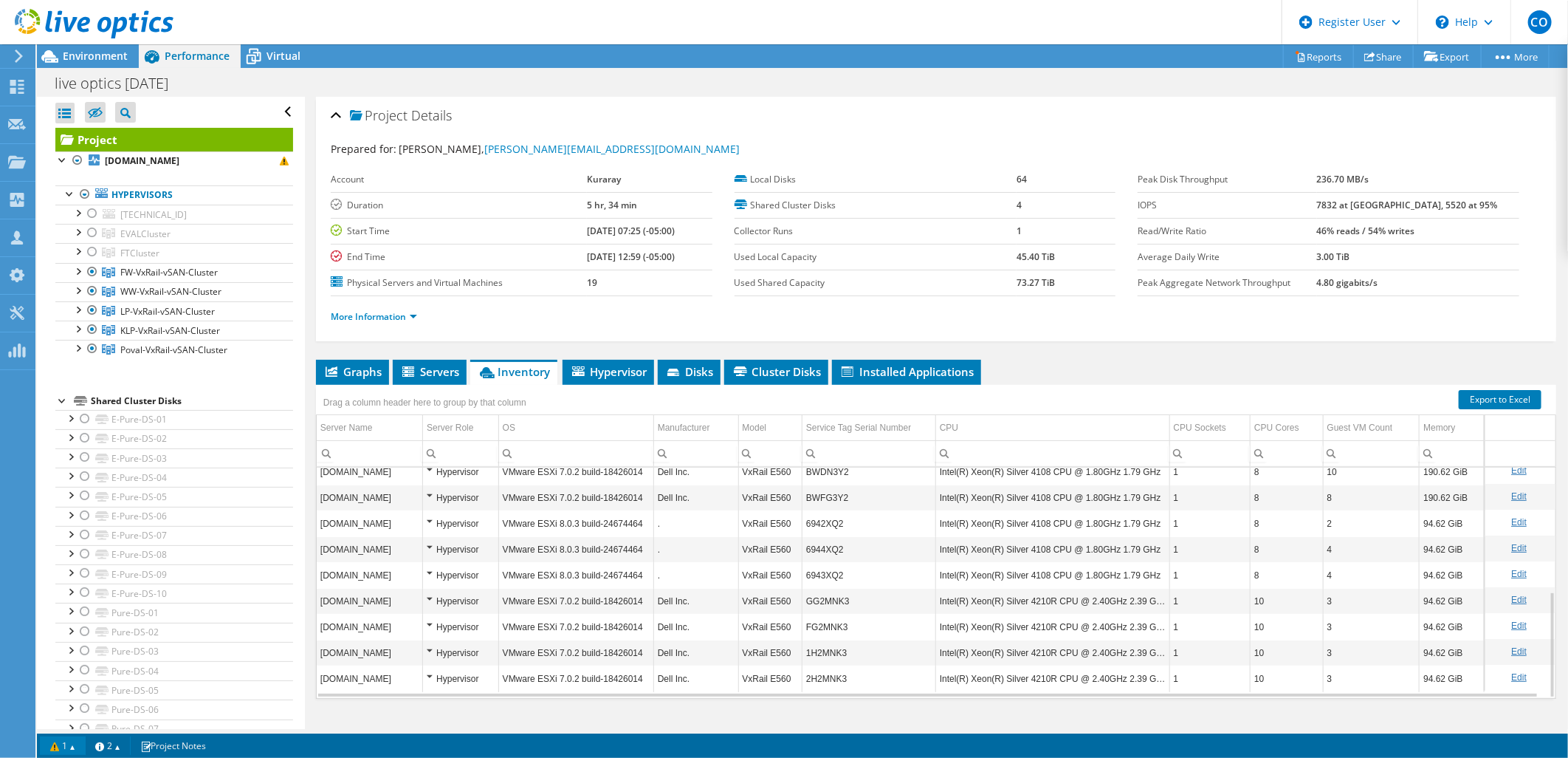
click at [76, 744] on link "1" at bounding box center [63, 746] width 46 height 19
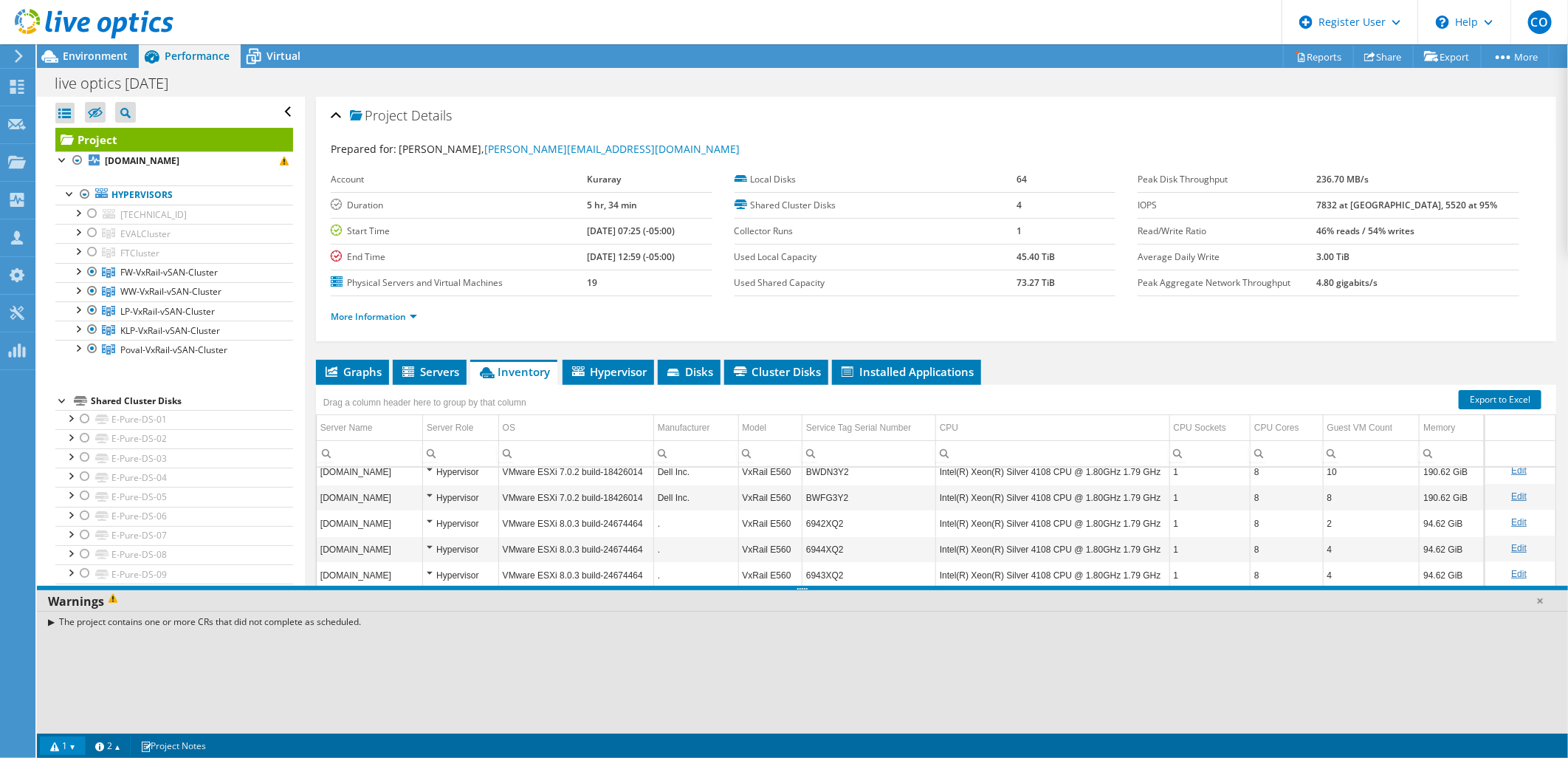
click at [81, 746] on link "1" at bounding box center [63, 746] width 46 height 19
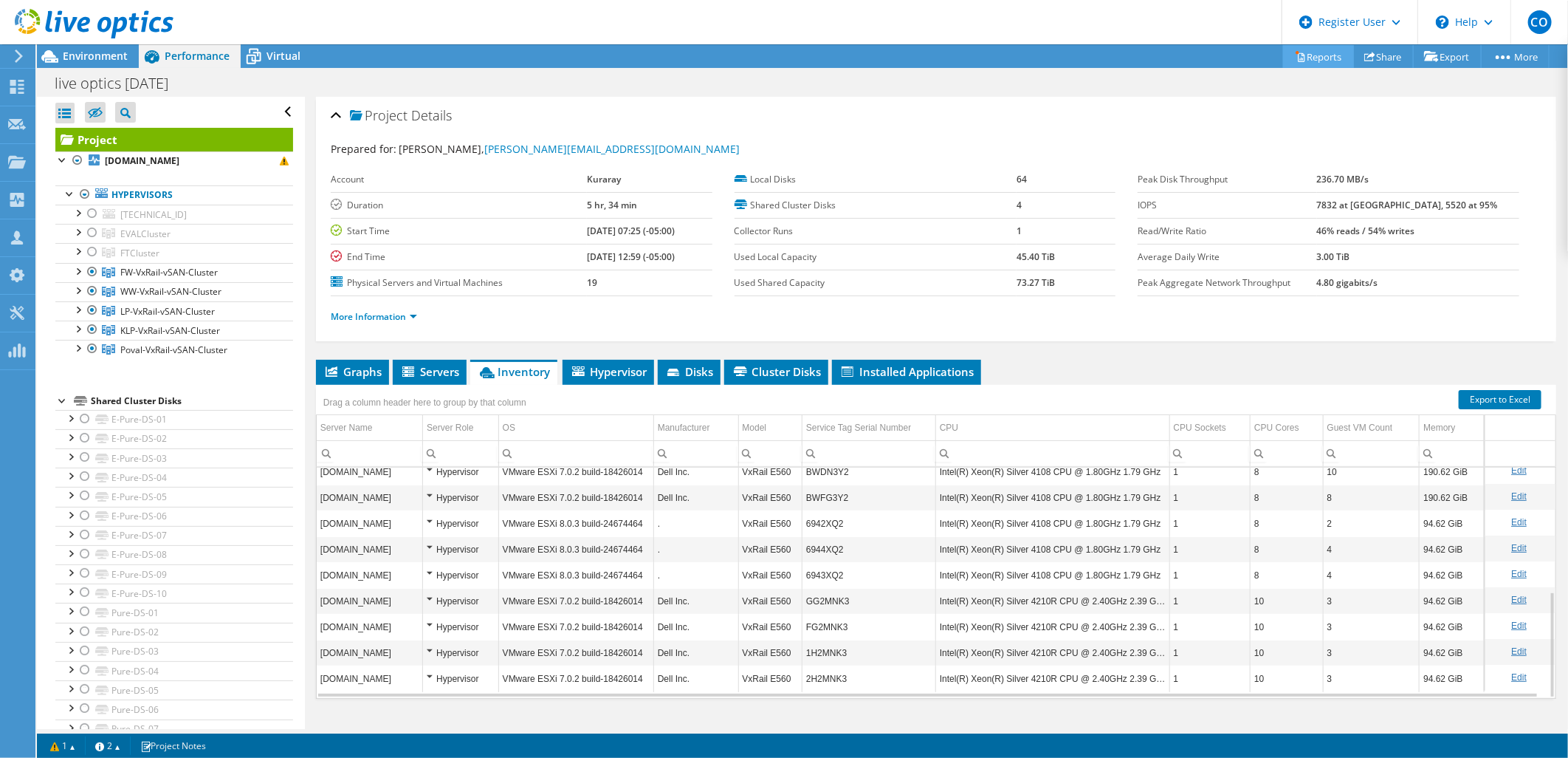
click at [1315, 57] on link "Reports" at bounding box center [1319, 57] width 71 height 23
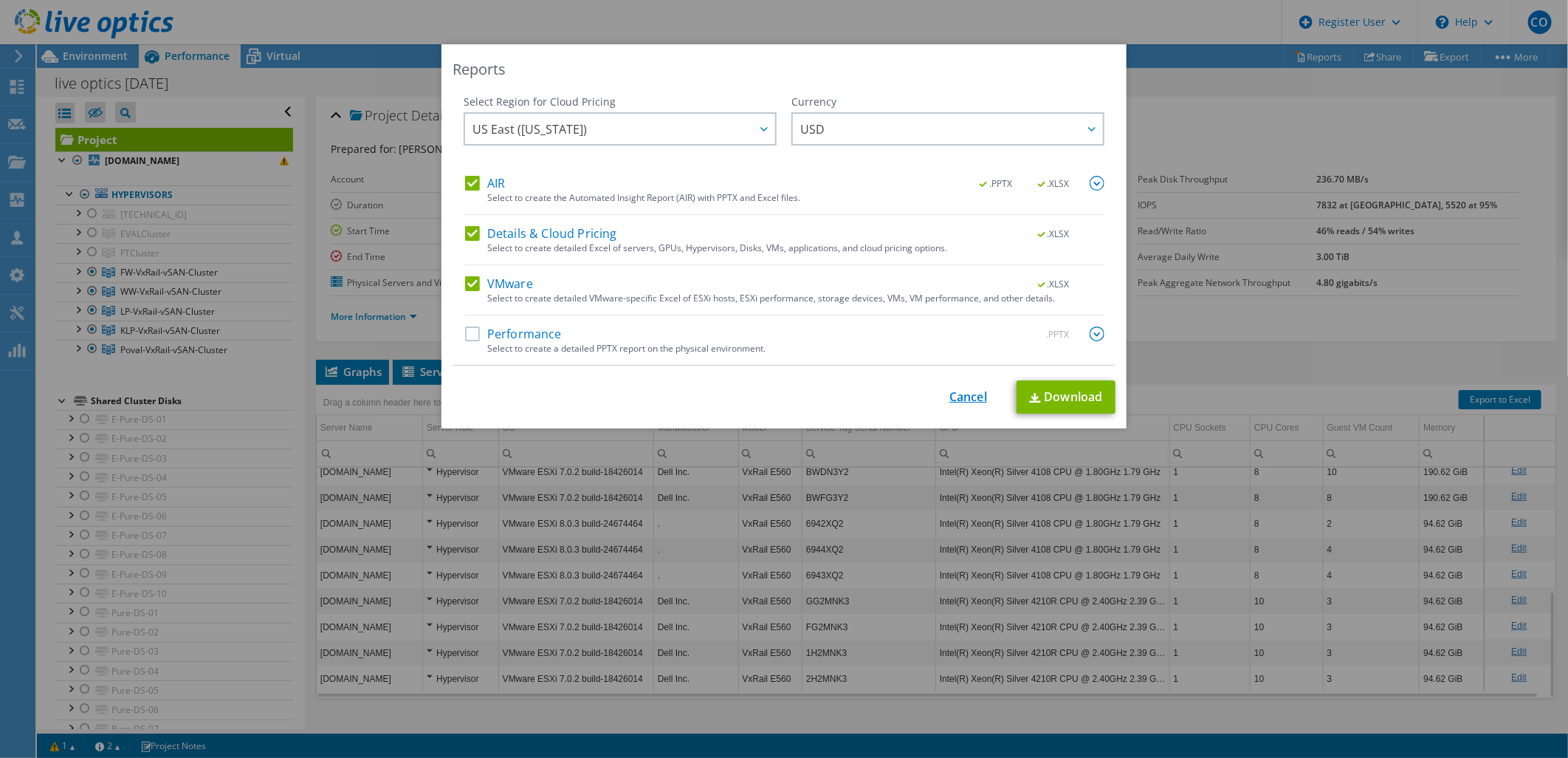
click at [952, 399] on link "Cancel" at bounding box center [968, 397] width 38 height 14
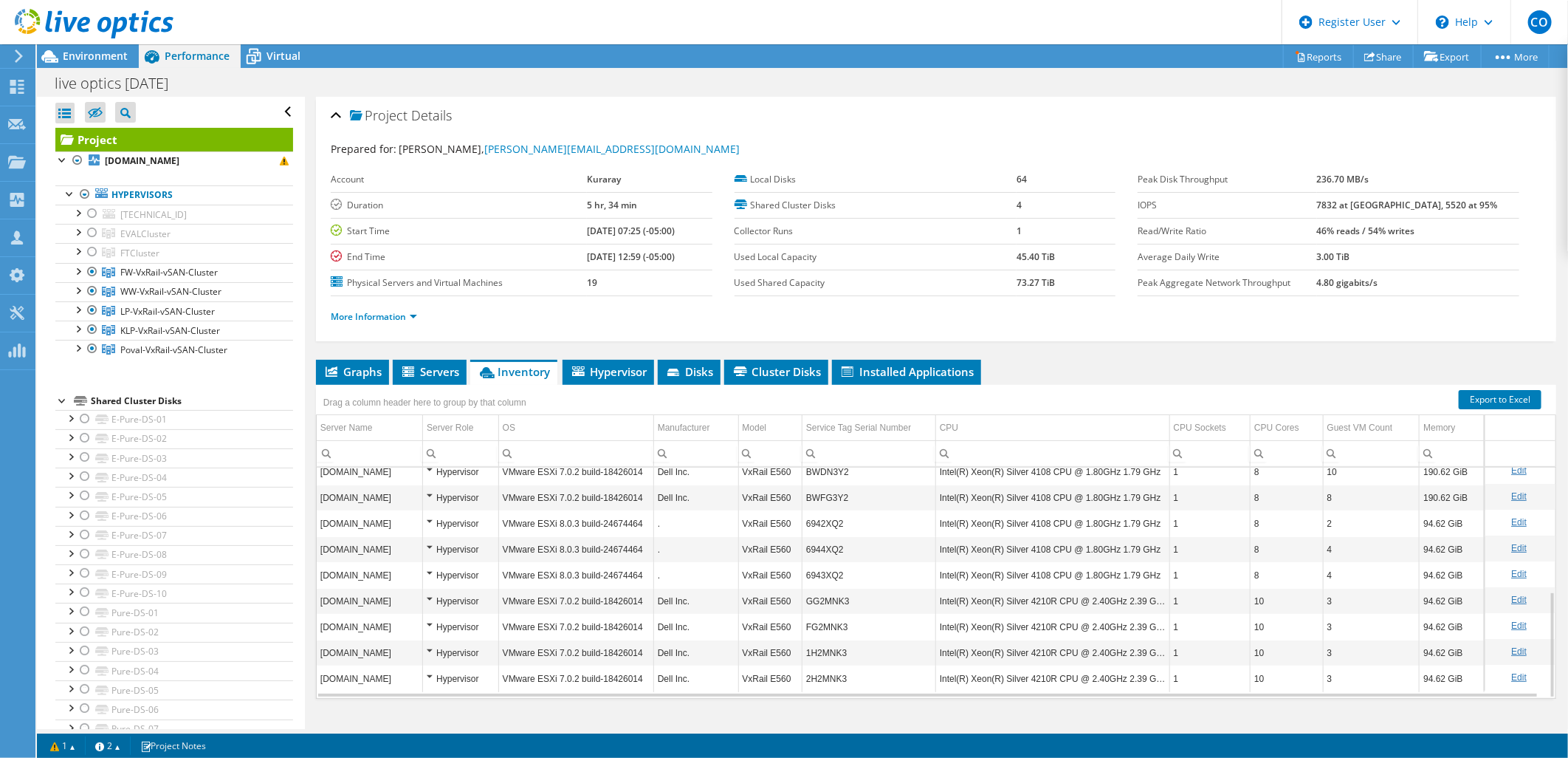
click at [98, 47] on div at bounding box center [87, 25] width 173 height 50
click at [106, 57] on span "Environment" at bounding box center [95, 56] width 65 height 14
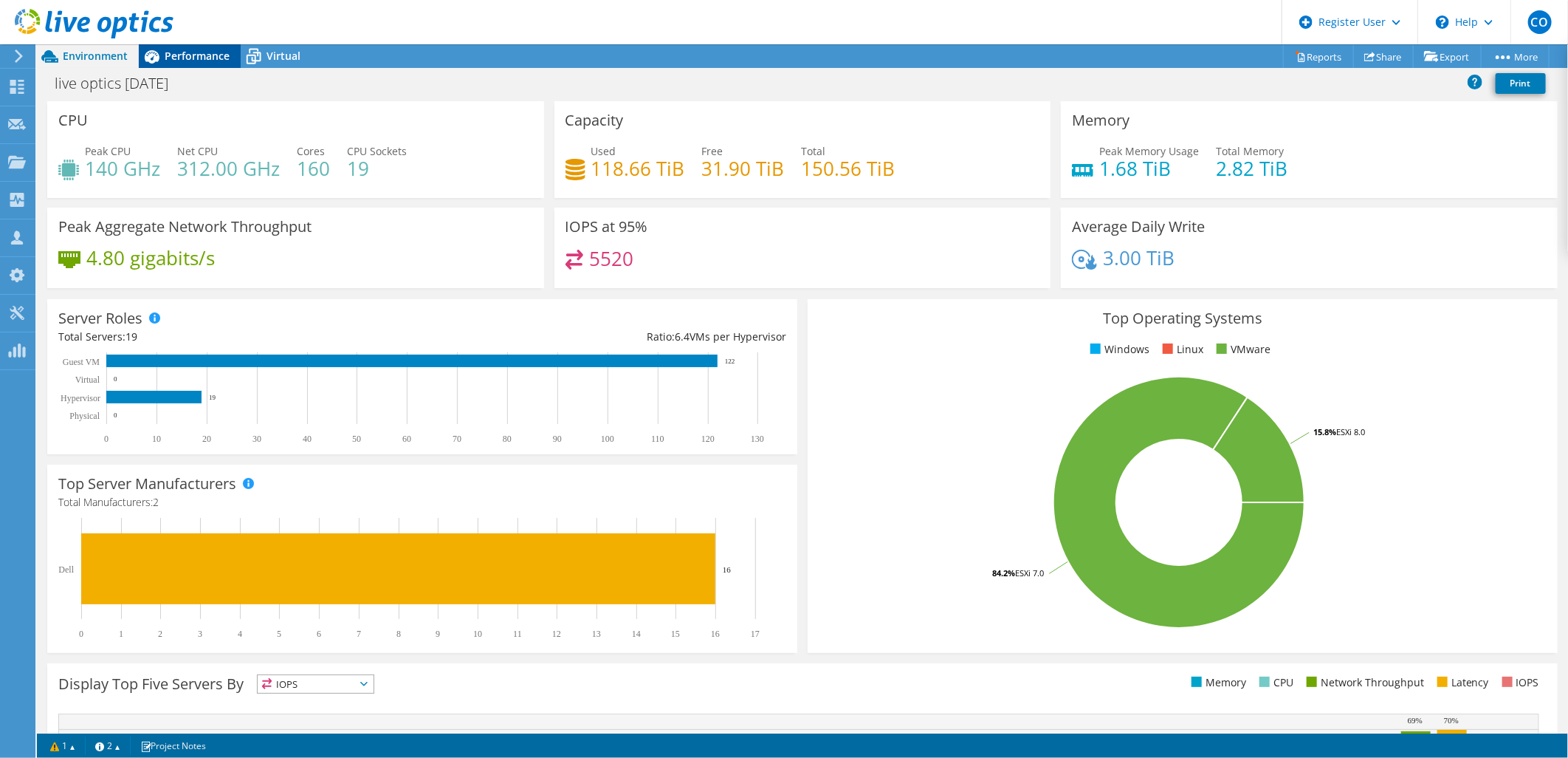
click at [166, 50] on span "Performance" at bounding box center [197, 56] width 65 height 14
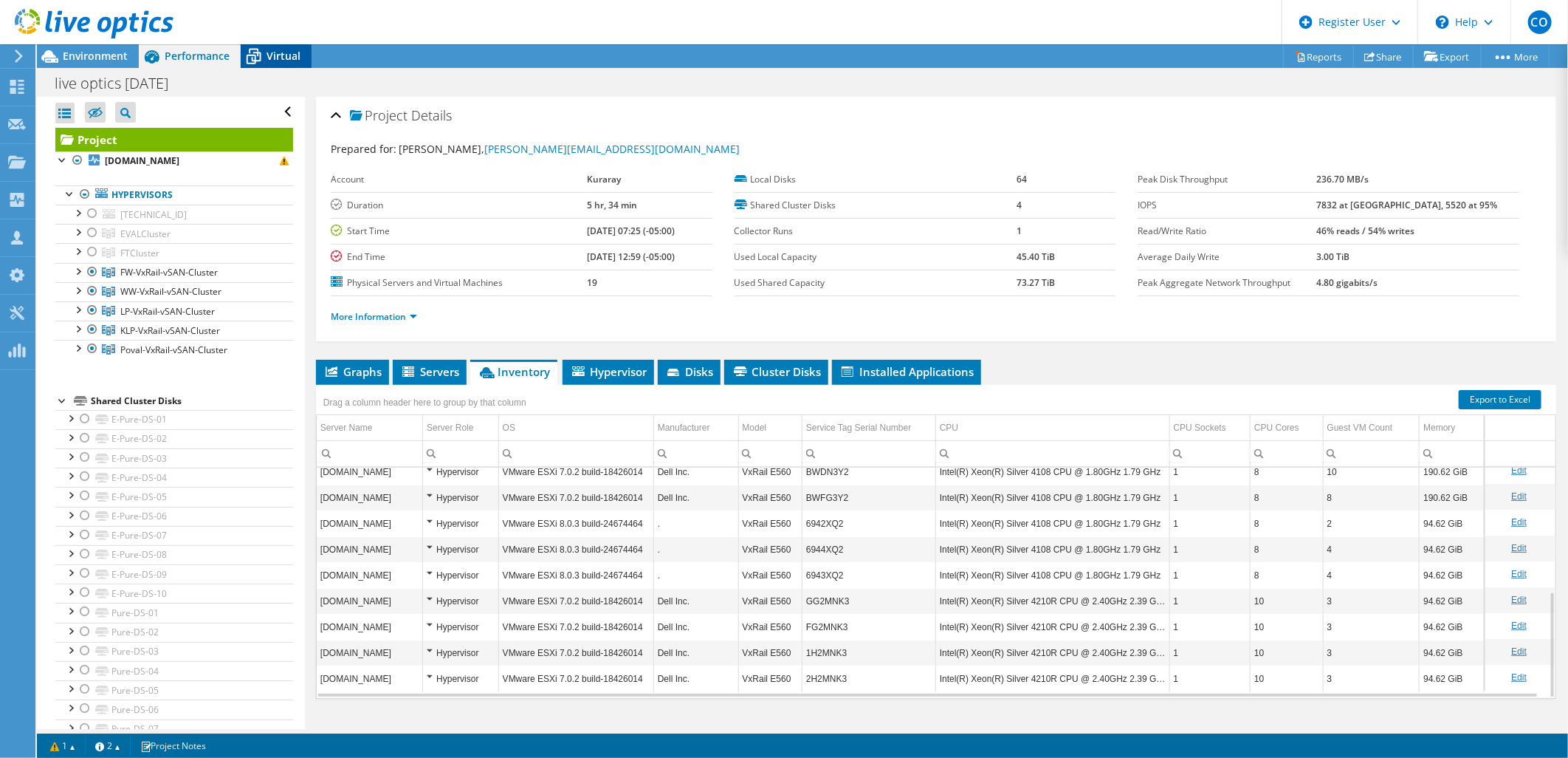
click at [276, 59] on span "Virtual" at bounding box center [283, 56] width 34 height 14
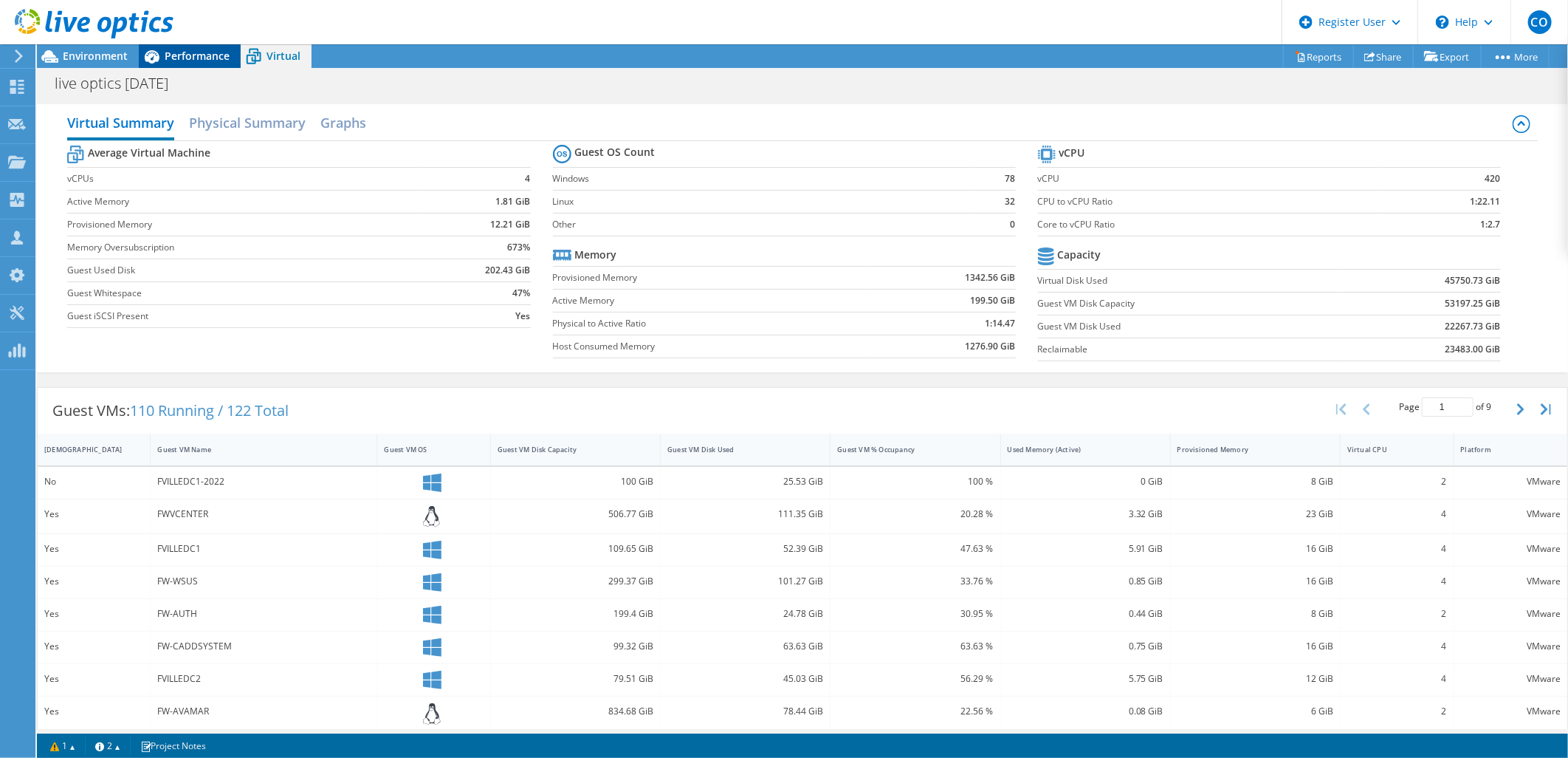
click at [175, 50] on span "Performance" at bounding box center [197, 56] width 65 height 14
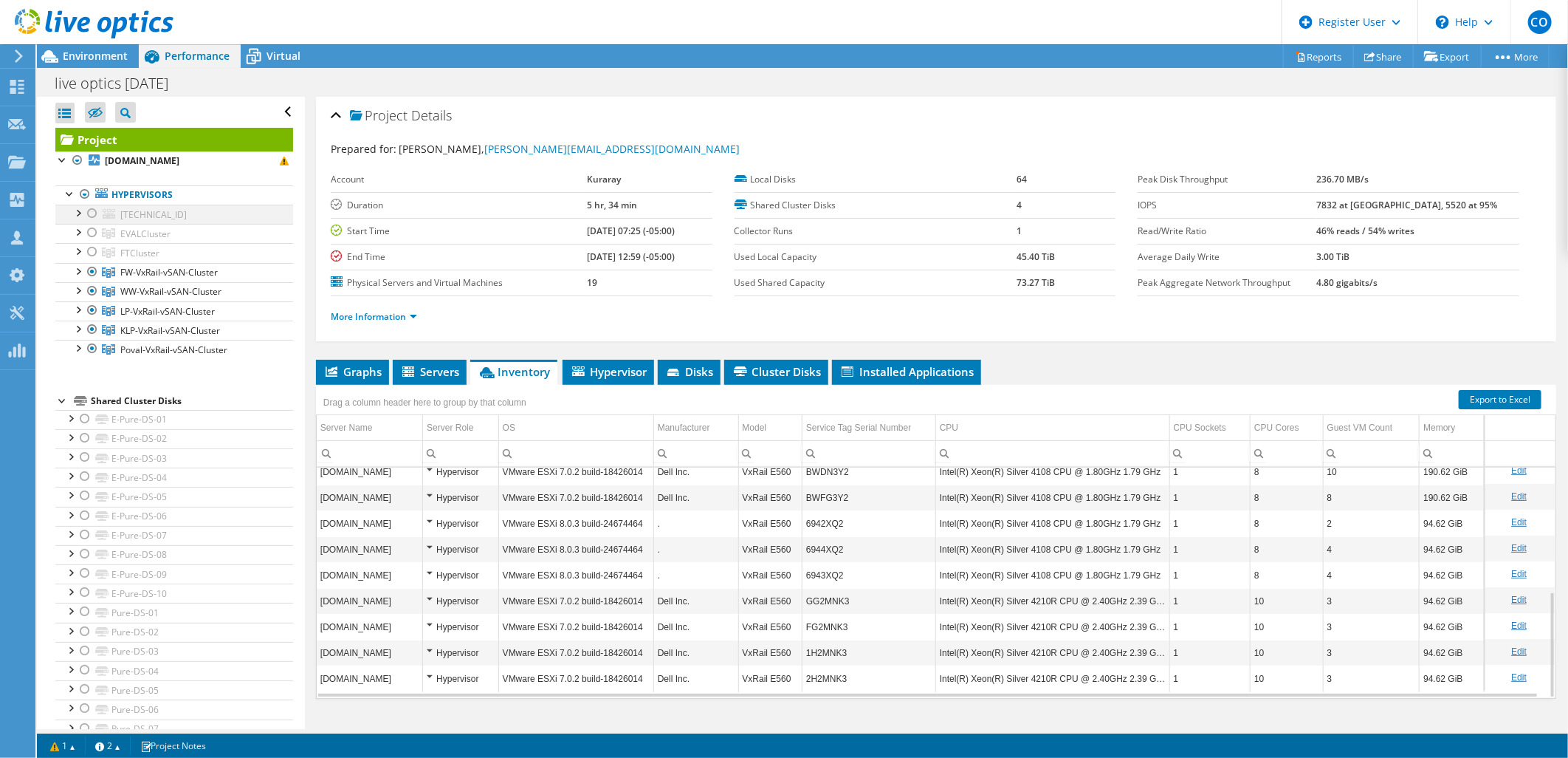
click at [88, 213] on div at bounding box center [92, 213] width 15 height 18
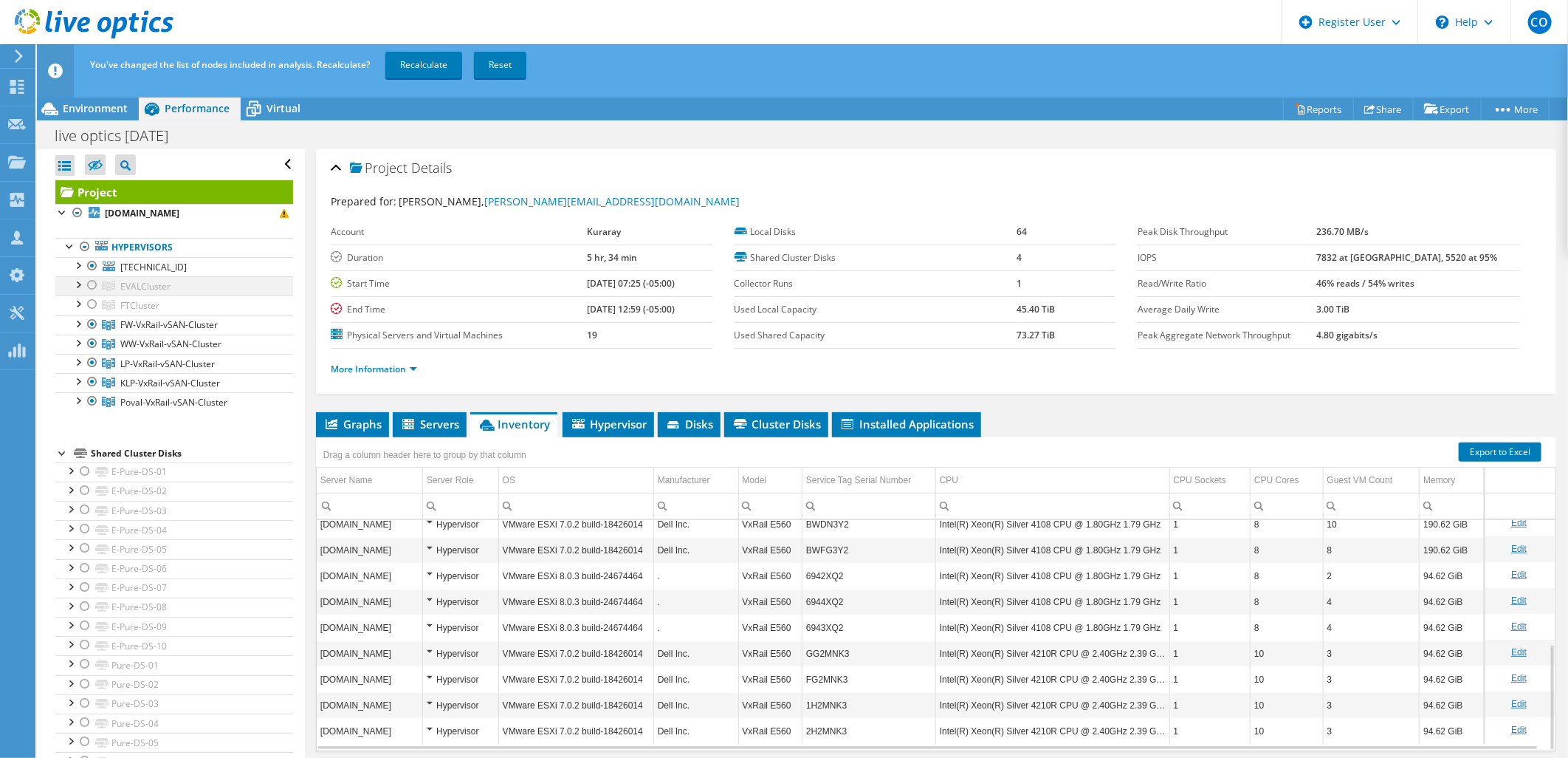
click at [97, 284] on div at bounding box center [92, 285] width 15 height 18
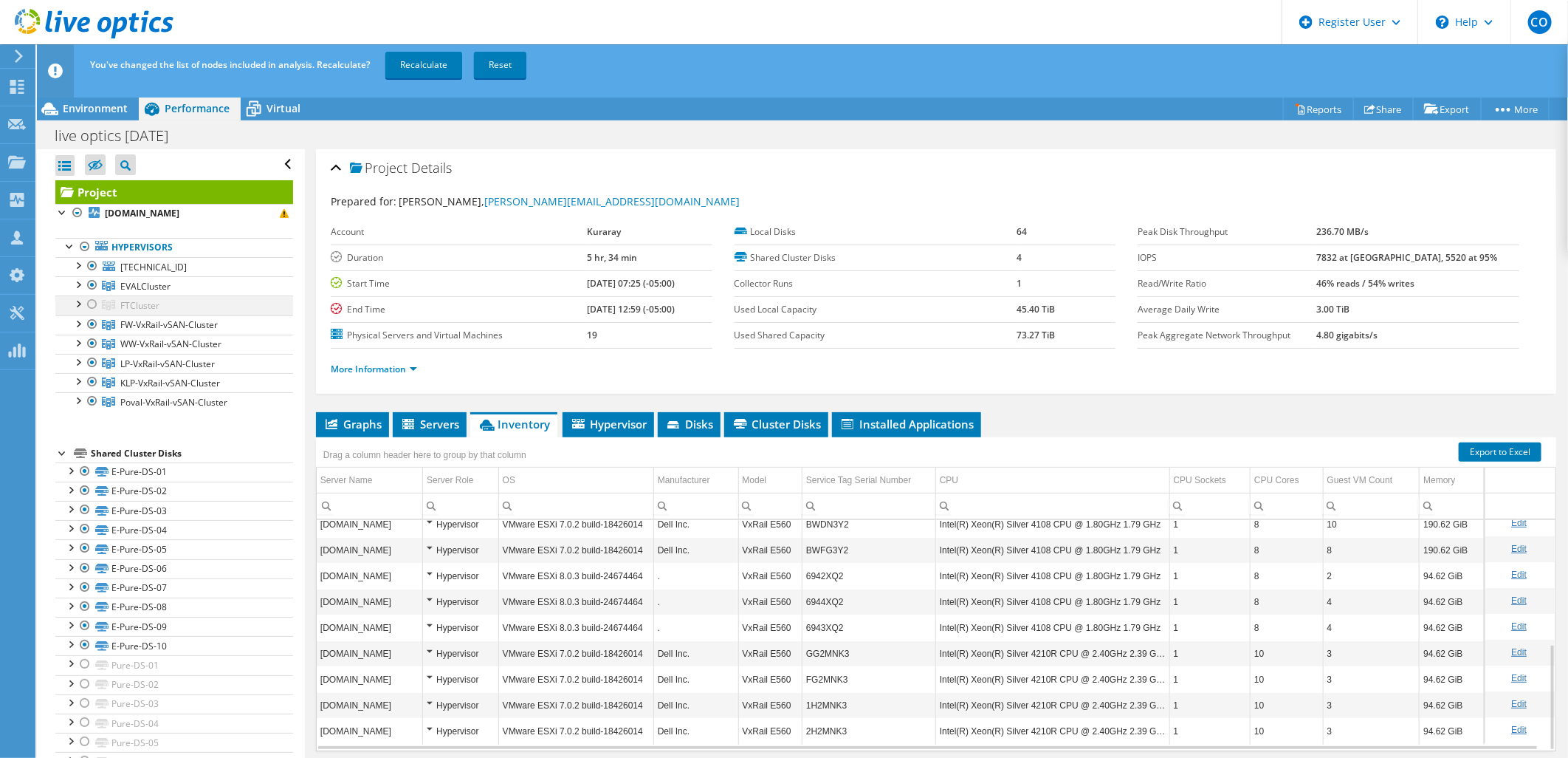
click at [91, 300] on div at bounding box center [92, 304] width 15 height 18
click at [396, 64] on link "Recalculate" at bounding box center [423, 65] width 77 height 26
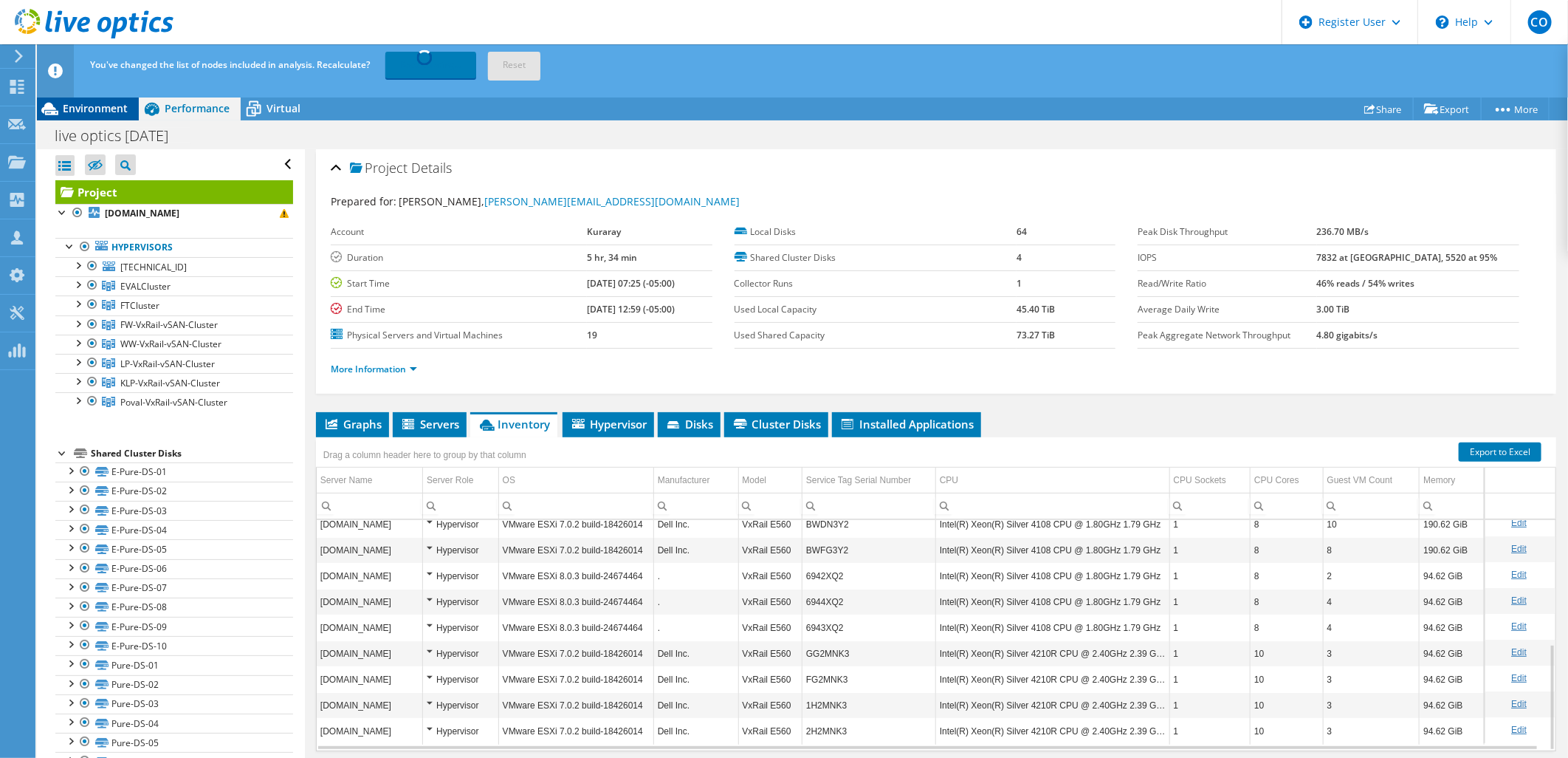
click at [86, 111] on span "Environment" at bounding box center [95, 108] width 65 height 14
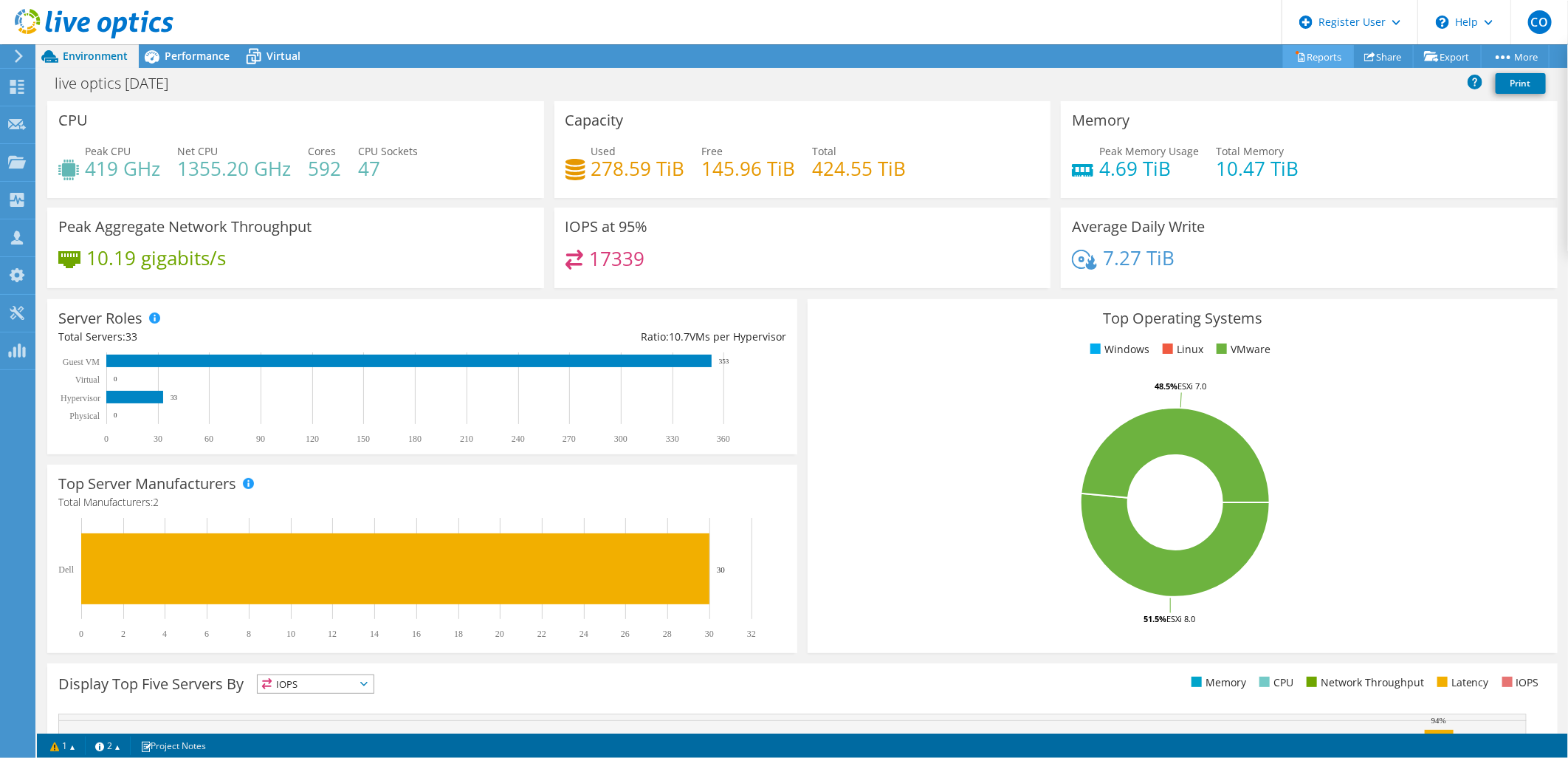
click at [1303, 53] on link "Reports" at bounding box center [1319, 57] width 71 height 23
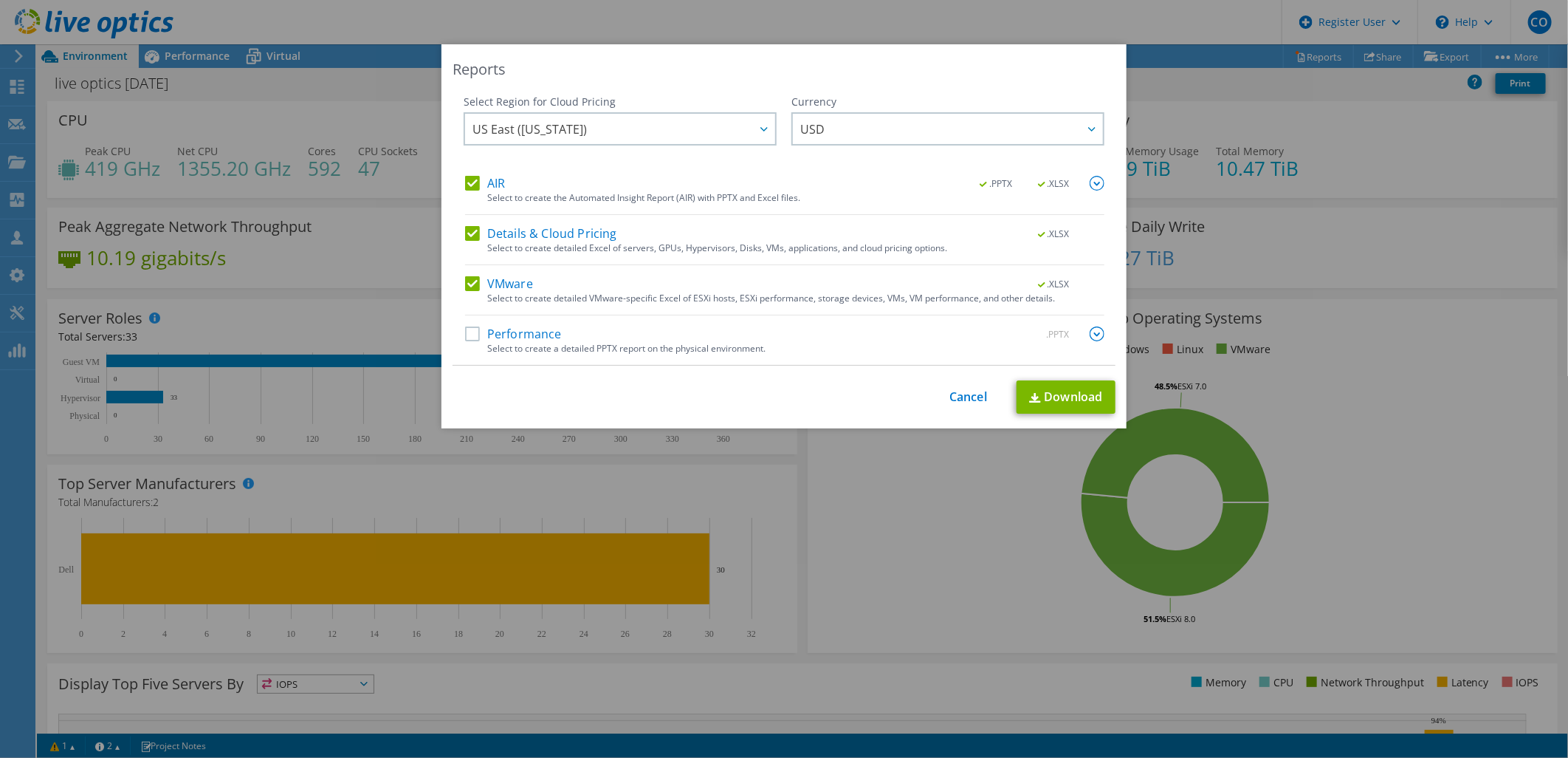
click at [471, 183] on label "AIR" at bounding box center [485, 183] width 40 height 15
click at [0, 0] on input "AIR" at bounding box center [0, 0] width 0 height 0
click at [468, 224] on div "AIR .PPTX .XLSX Select to create the Automated Insight Report (AIR) with PPTX a…" at bounding box center [785, 270] width 639 height 189
click at [469, 235] on label "Details & Cloud Pricing" at bounding box center [541, 233] width 152 height 15
click at [0, 0] on input "Details & Cloud Pricing" at bounding box center [0, 0] width 0 height 0
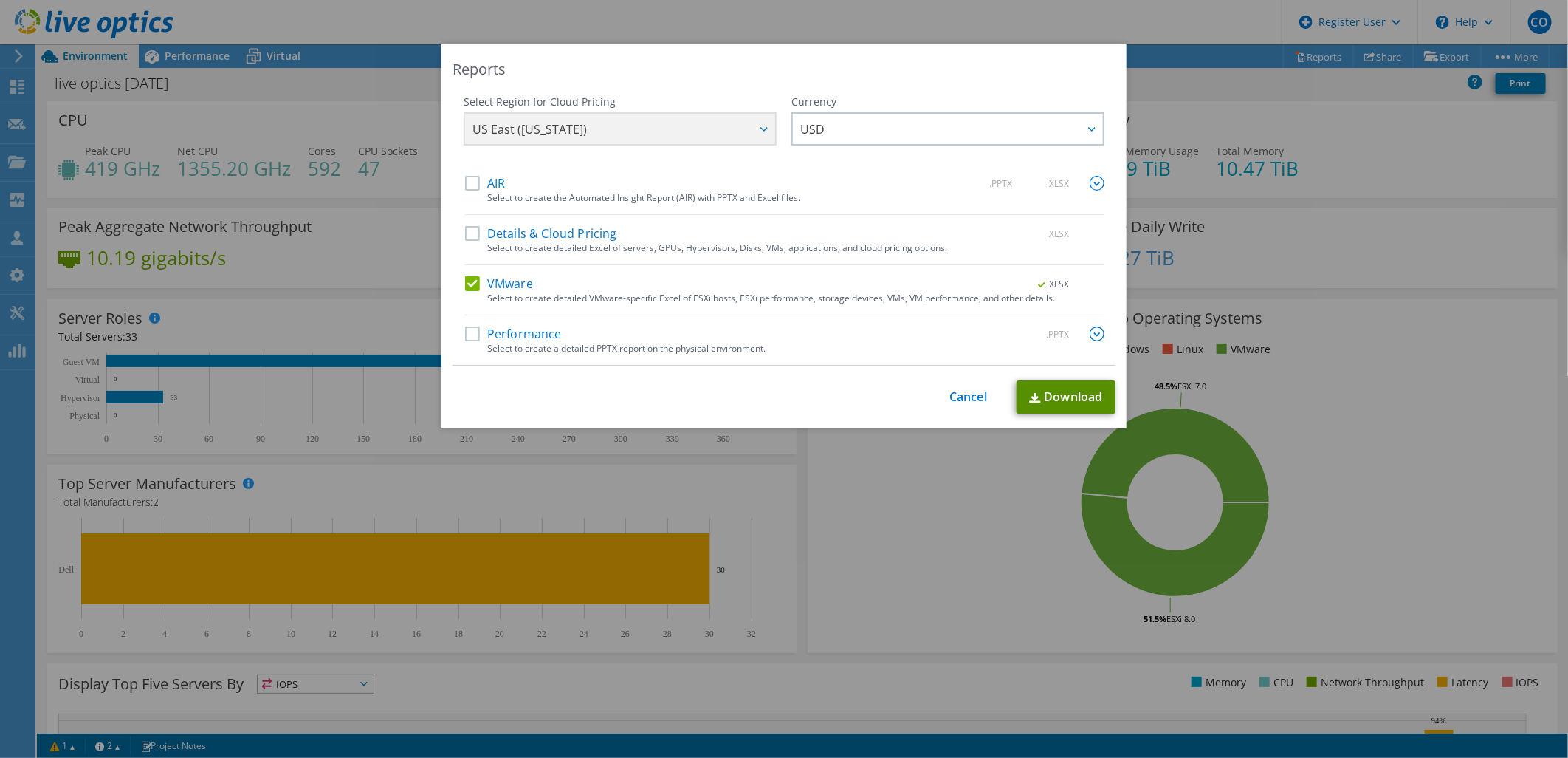
click at [1063, 403] on link "Download" at bounding box center [1066, 396] width 99 height 33
click at [967, 391] on link "Cancel" at bounding box center [968, 397] width 38 height 14
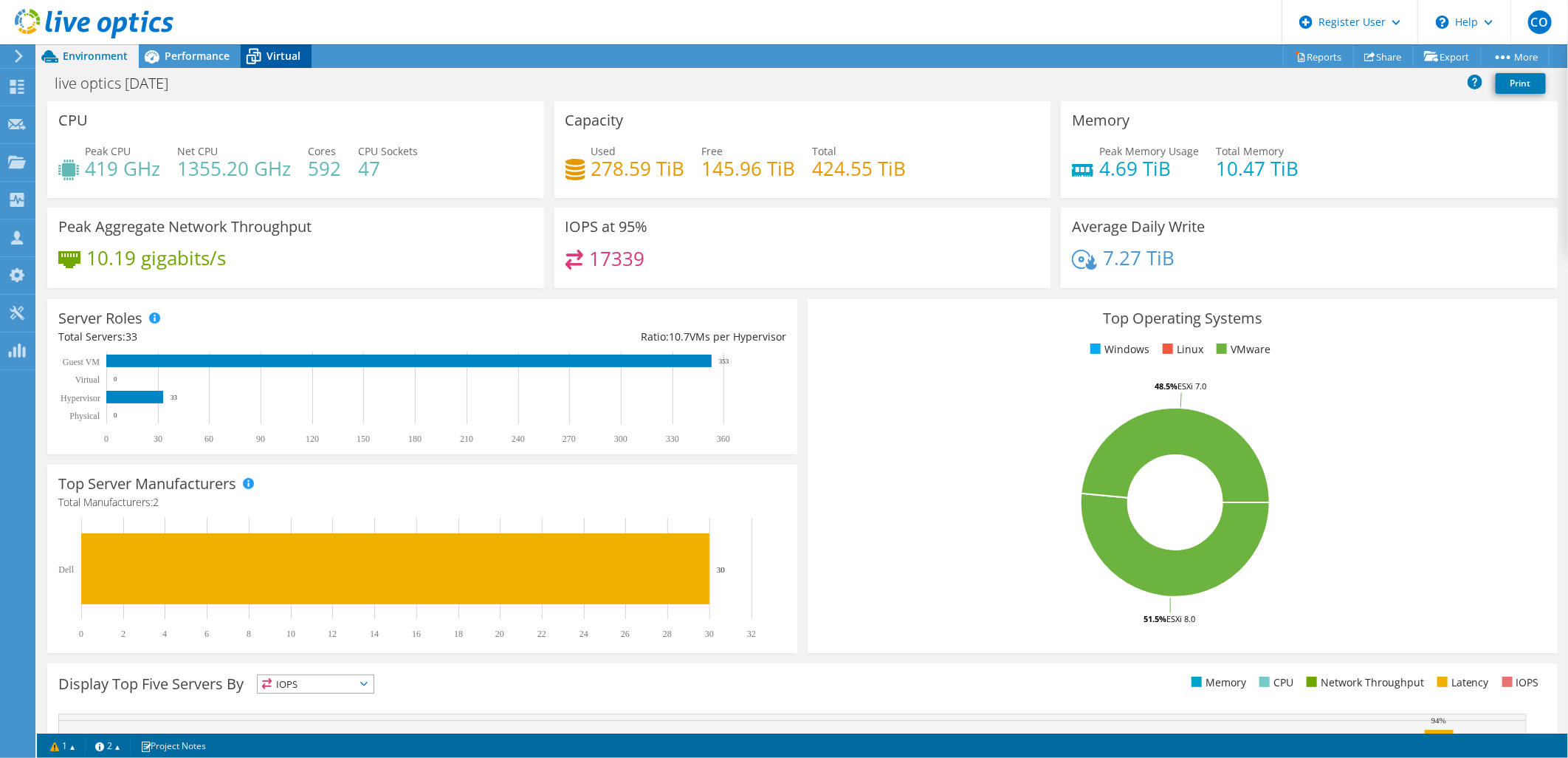
click at [277, 65] on div "Virtual" at bounding box center [276, 56] width 71 height 24
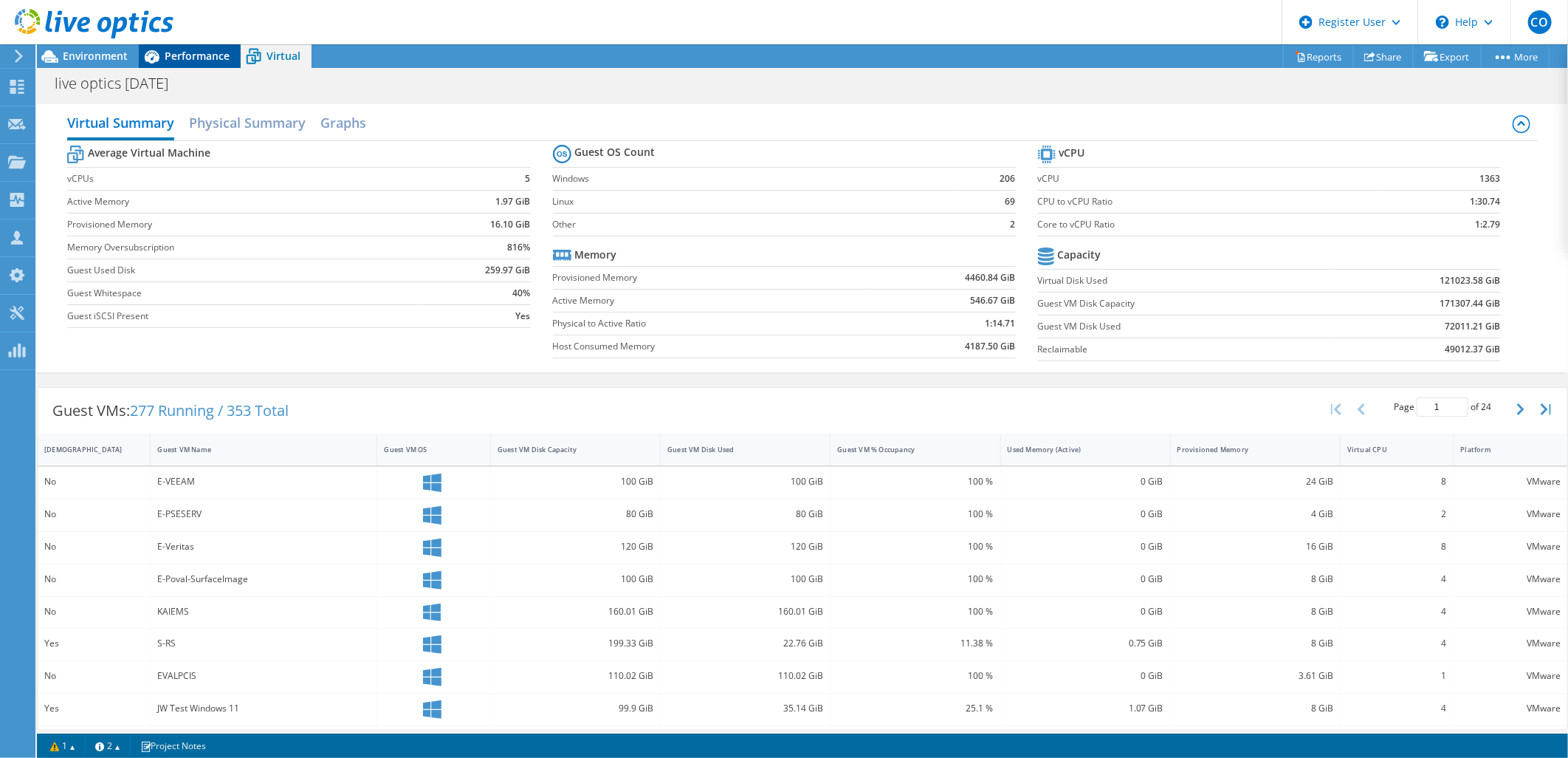
click at [174, 61] on span "Performance" at bounding box center [197, 56] width 65 height 14
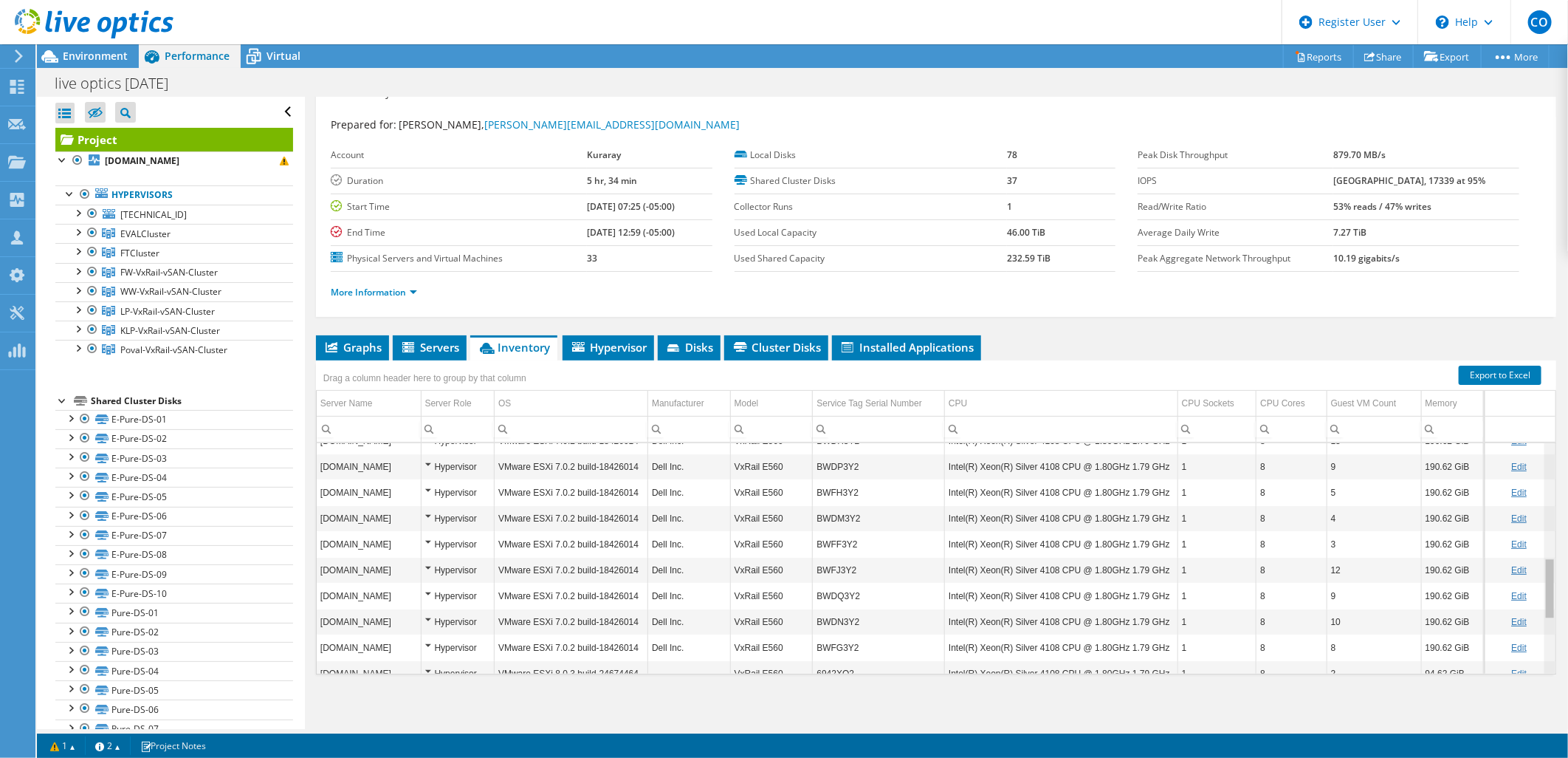
scroll to position [500, 0]
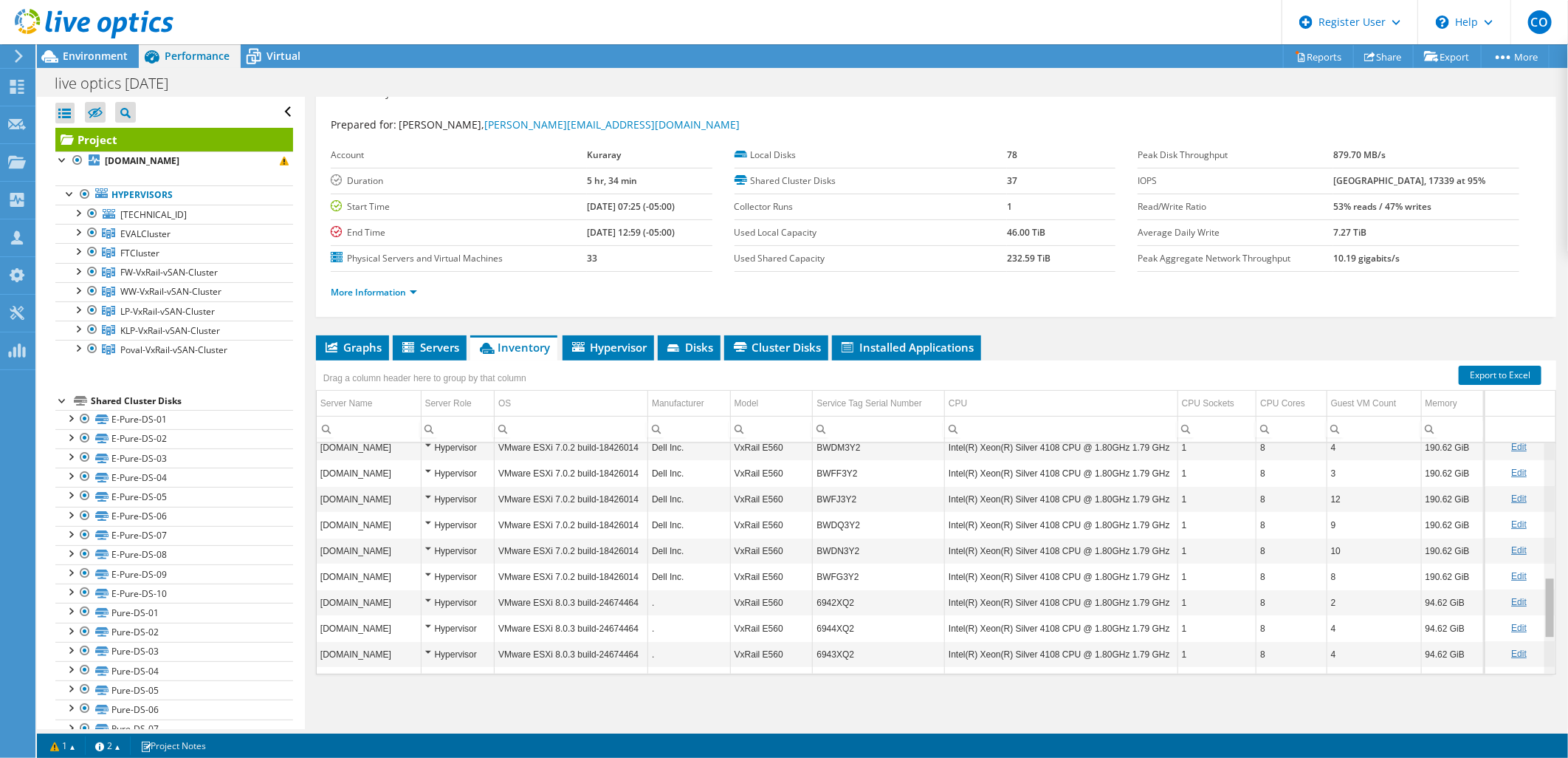
drag, startPoint x: 1539, startPoint y: 609, endPoint x: 1570, endPoint y: 556, distance: 61.4
click at [1567, 556] on html "CO Dell User Christopher Otule Christopher.Otule@dell.com Dell My Profile Log O…" at bounding box center [784, 379] width 1568 height 758
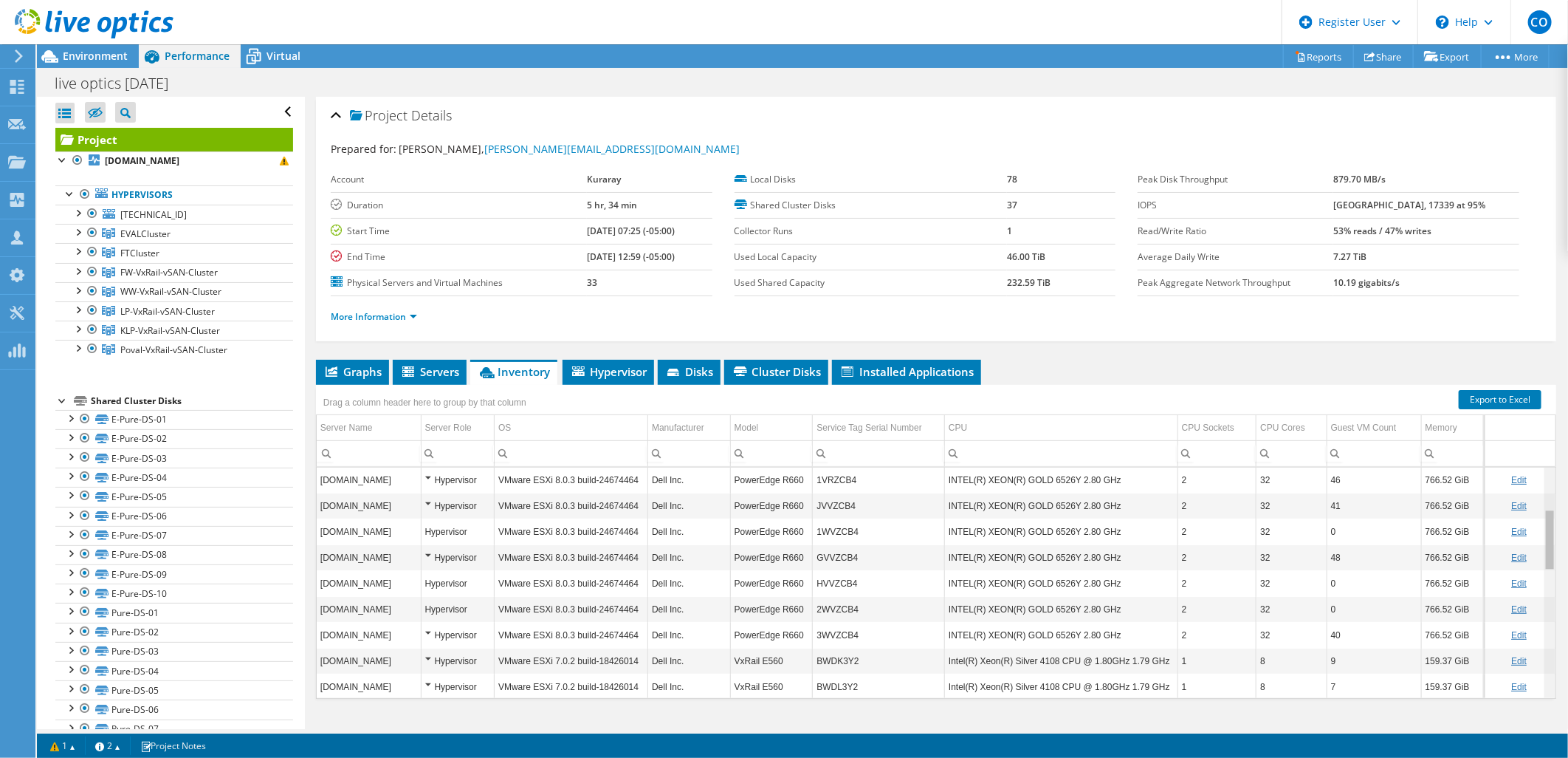
scroll to position [194, 0]
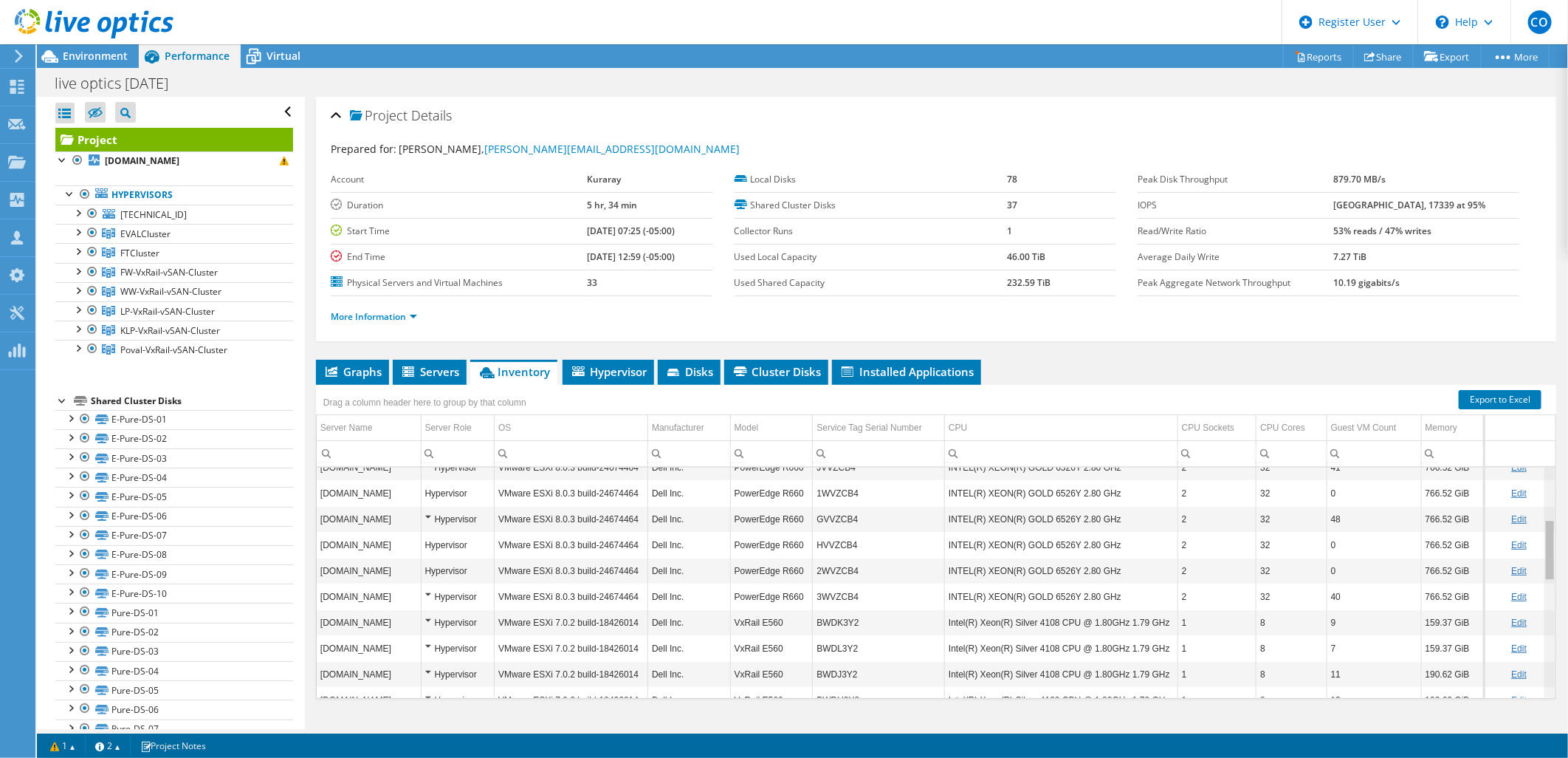
drag, startPoint x: 1535, startPoint y: 504, endPoint x: 1544, endPoint y: 564, distance: 60.7
click at [1544, 564] on body "CO Dell User Christopher Otule Christopher.Otule@dell.com Dell My Profile Log O…" at bounding box center [784, 379] width 1568 height 758
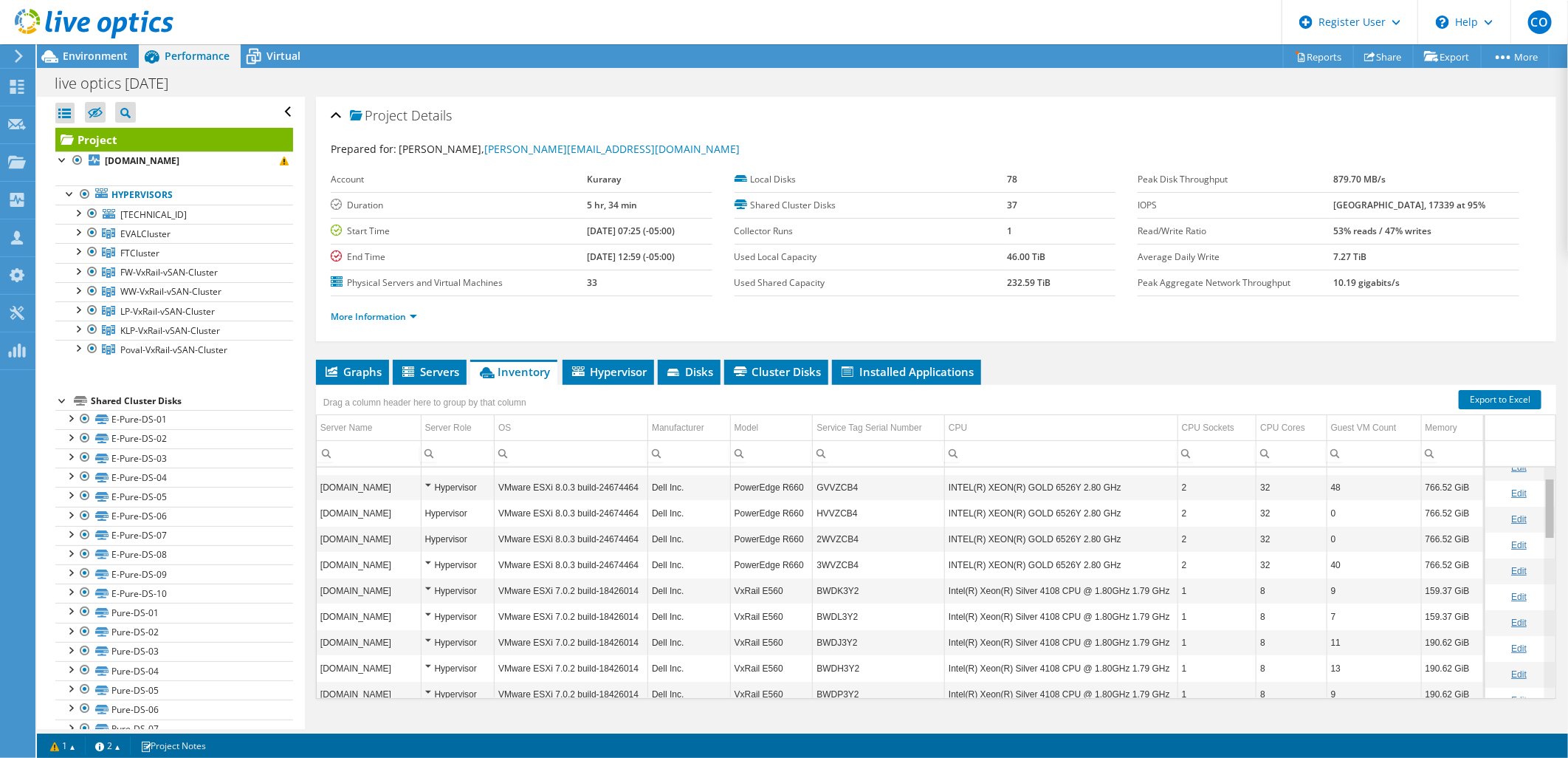
scroll to position [0, 0]
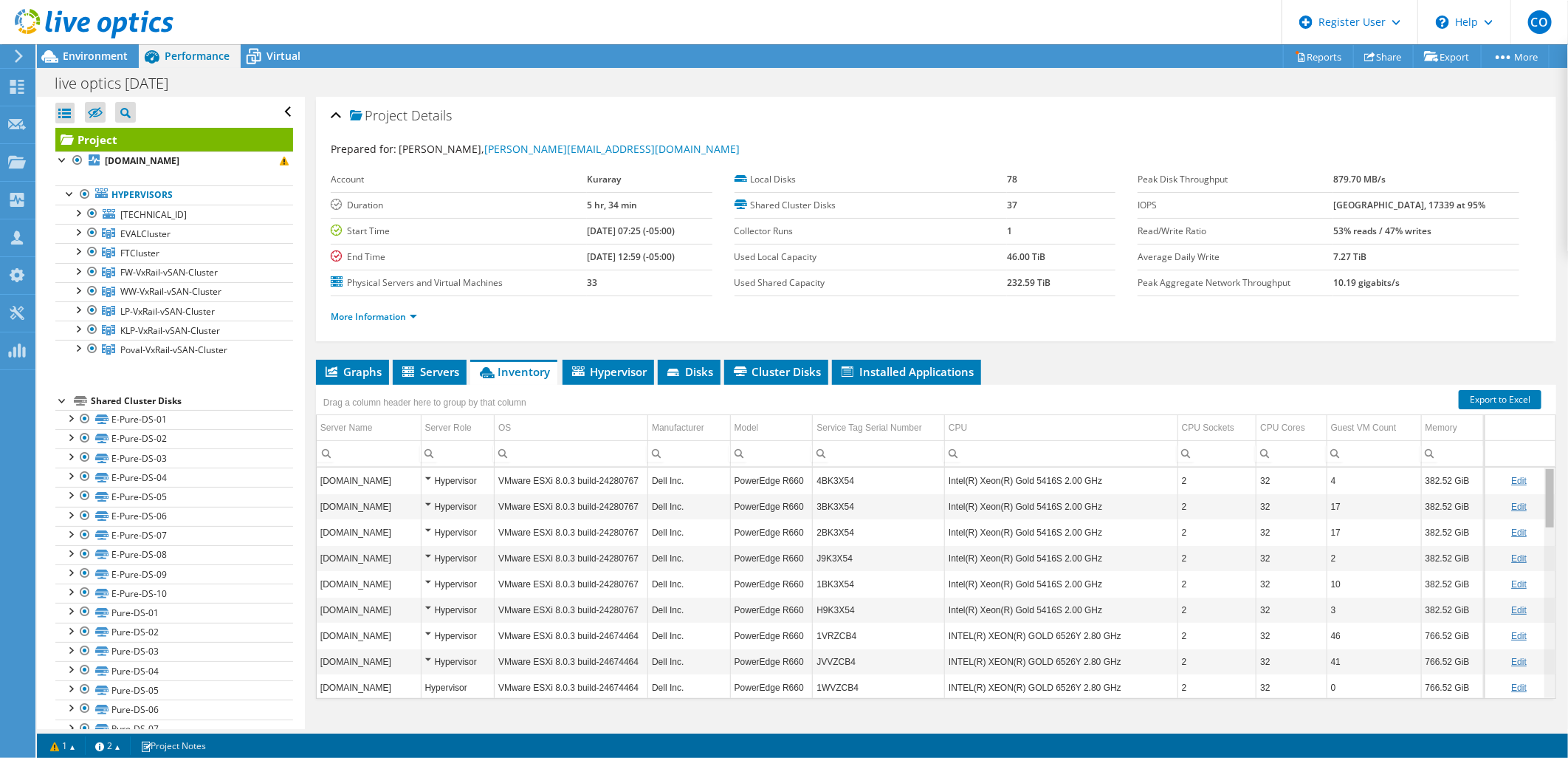
drag, startPoint x: 1538, startPoint y: 603, endPoint x: 1522, endPoint y: 416, distance: 187.7
click at [1522, 416] on body "CO Dell User Christopher Otule Christopher.Otule@dell.com Dell My Profile Log O…" at bounding box center [784, 379] width 1568 height 758
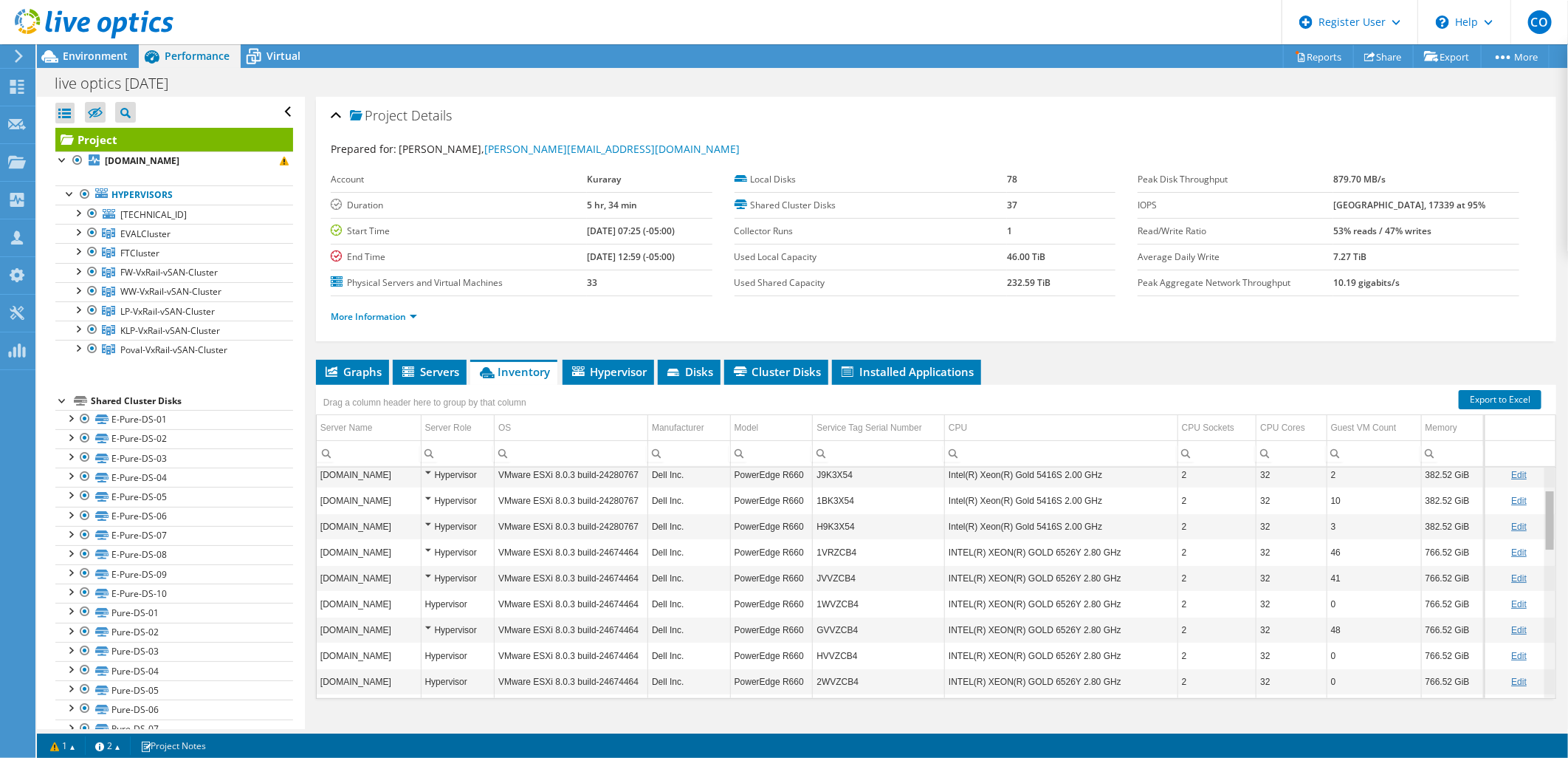
drag, startPoint x: 1539, startPoint y: 497, endPoint x: 1543, endPoint y: 526, distance: 29.3
click at [1543, 526] on body "CO Dell User Christopher Otule Christopher.Otule@dell.com Dell My Profile Log O…" at bounding box center [784, 379] width 1568 height 758
drag, startPoint x: 1540, startPoint y: 506, endPoint x: 1538, endPoint y: 533, distance: 27.1
click at [1538, 533] on body "CO Dell User Christopher Otule Christopher.Otule@dell.com Dell My Profile Log O…" at bounding box center [784, 379] width 1568 height 758
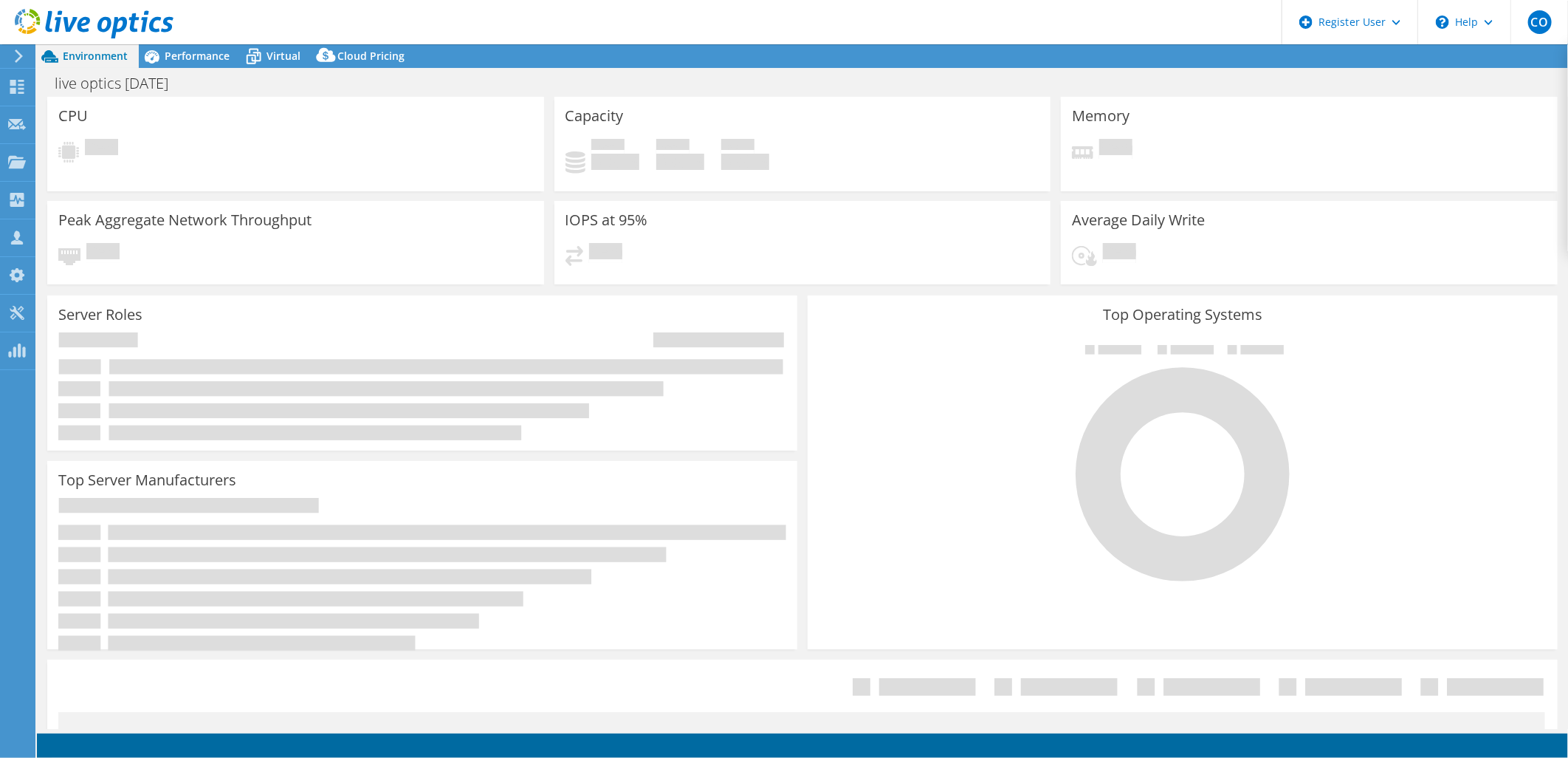
select select "USD"
